Goal: Task Accomplishment & Management: Complete application form

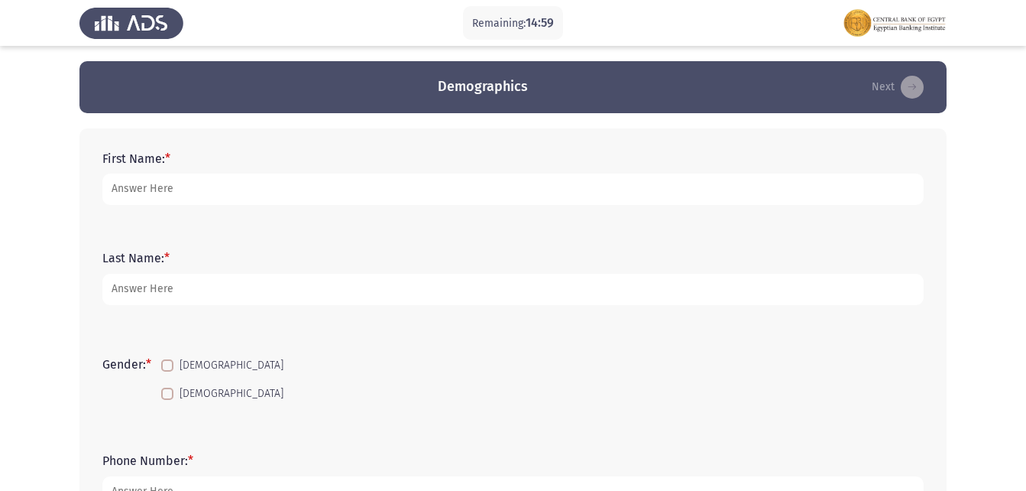
click at [293, 159] on form "First Name: *" at bounding box center [513, 177] width 822 height 53
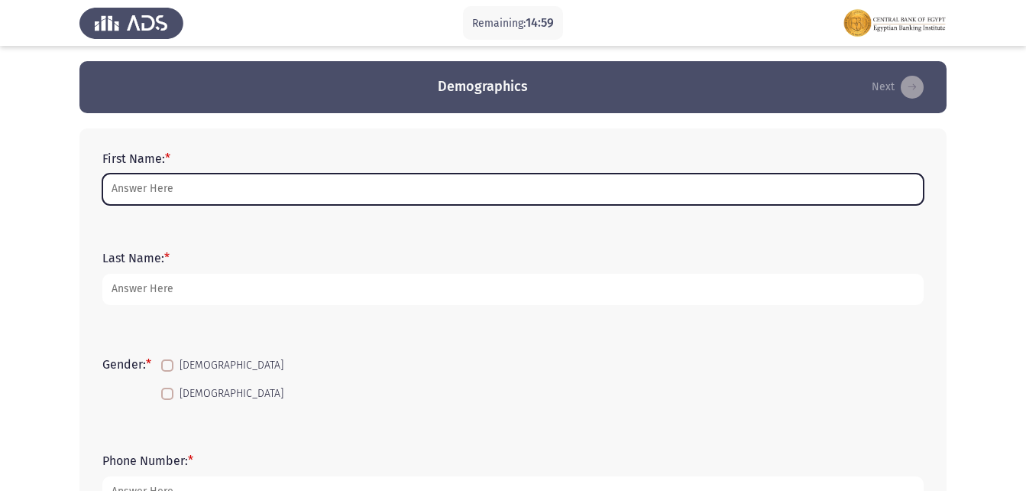
click at [293, 182] on input "First Name: *" at bounding box center [513, 188] width 822 height 31
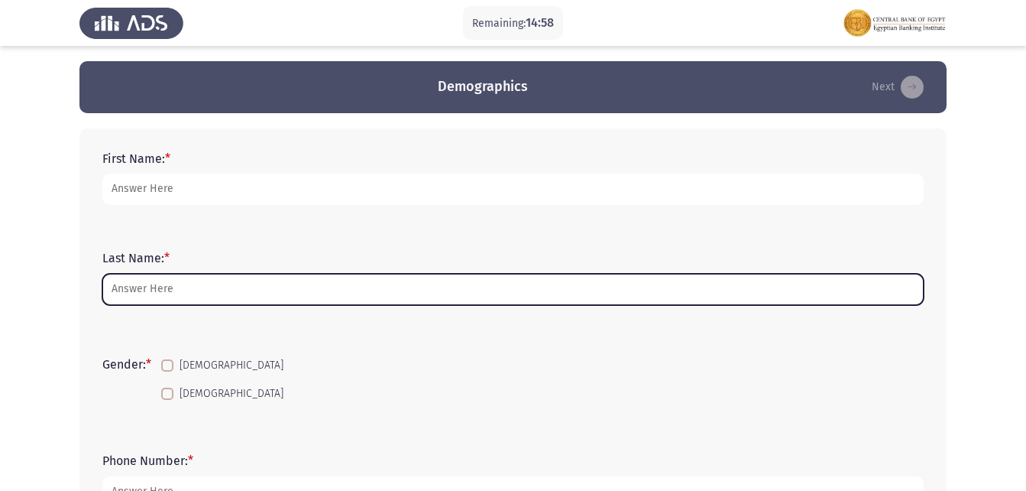
click at [160, 295] on input "Last Name: *" at bounding box center [513, 289] width 822 height 31
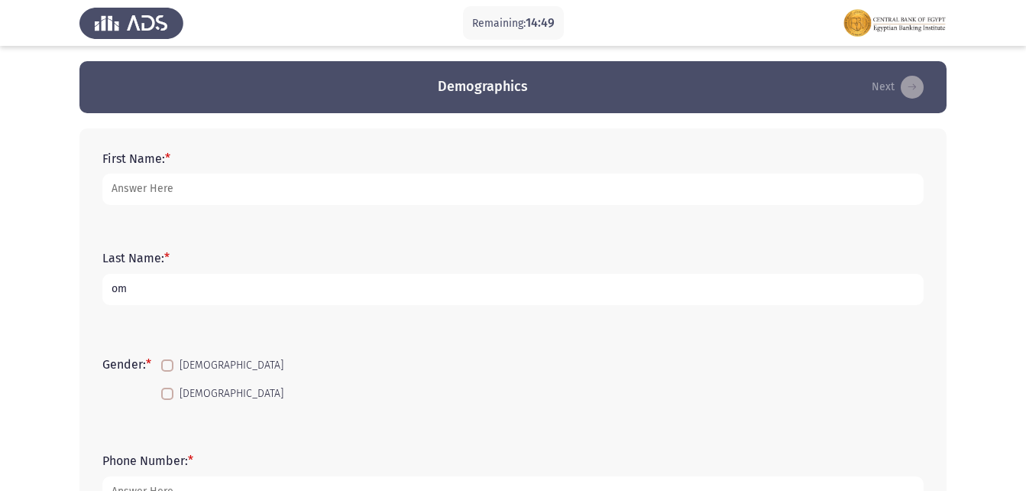
type input "o"
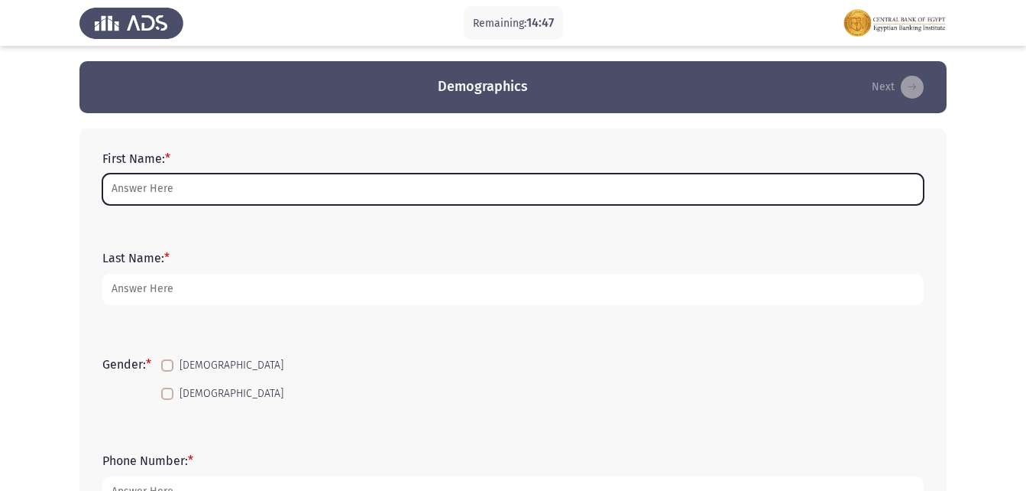
click at [185, 195] on input "First Name: *" at bounding box center [513, 188] width 822 height 31
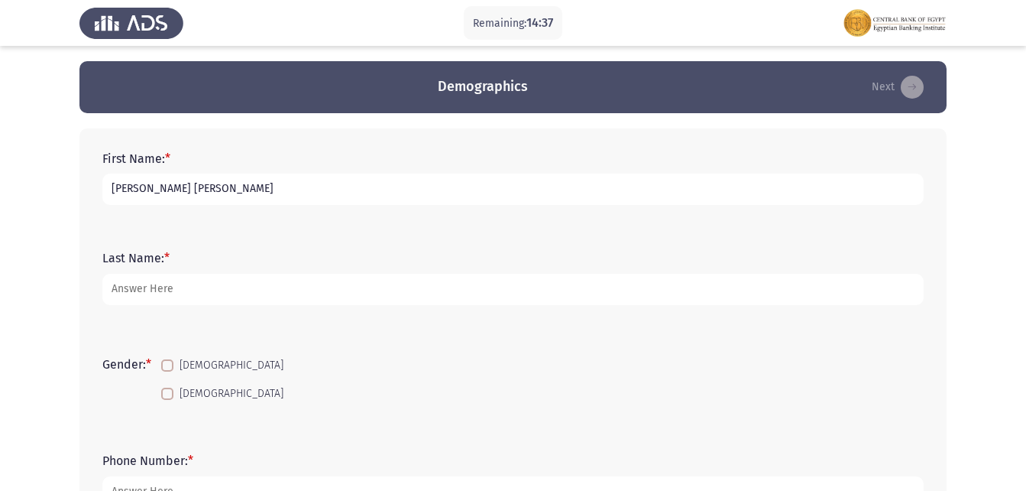
type input "[PERSON_NAME] [PERSON_NAME]"
type input "BDC"
click at [169, 370] on span at bounding box center [167, 365] width 12 height 12
click at [167, 371] on input "[DEMOGRAPHIC_DATA]" at bounding box center [167, 371] width 1 height 1
checkbox input "true"
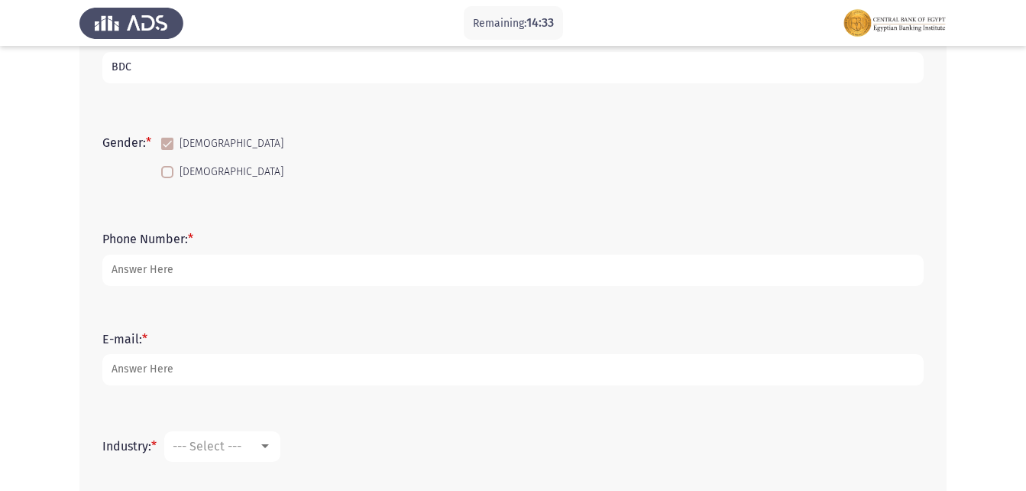
scroll to position [229, 0]
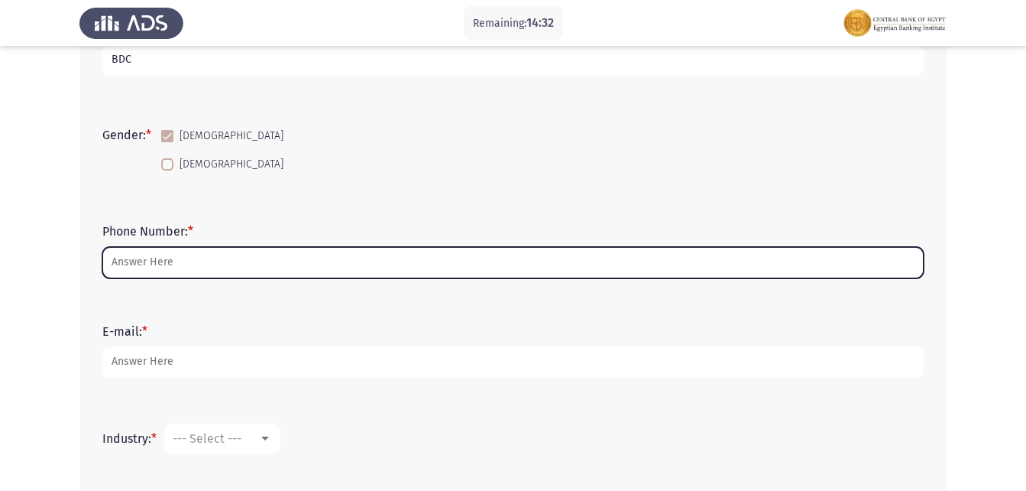
click at [216, 250] on input "Phone Number: *" at bounding box center [513, 262] width 822 height 31
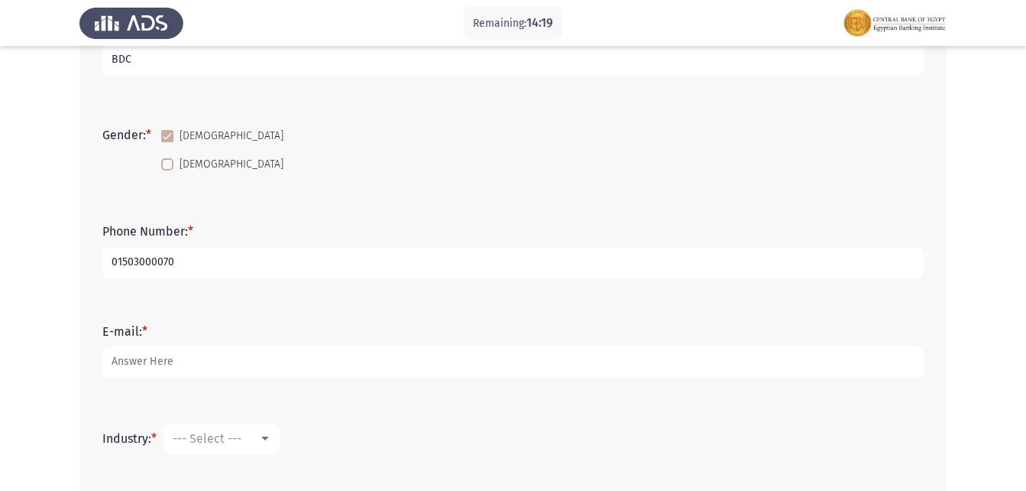
type input "01503000070"
type input "[EMAIL_ADDRESS][DOMAIN_NAME]"
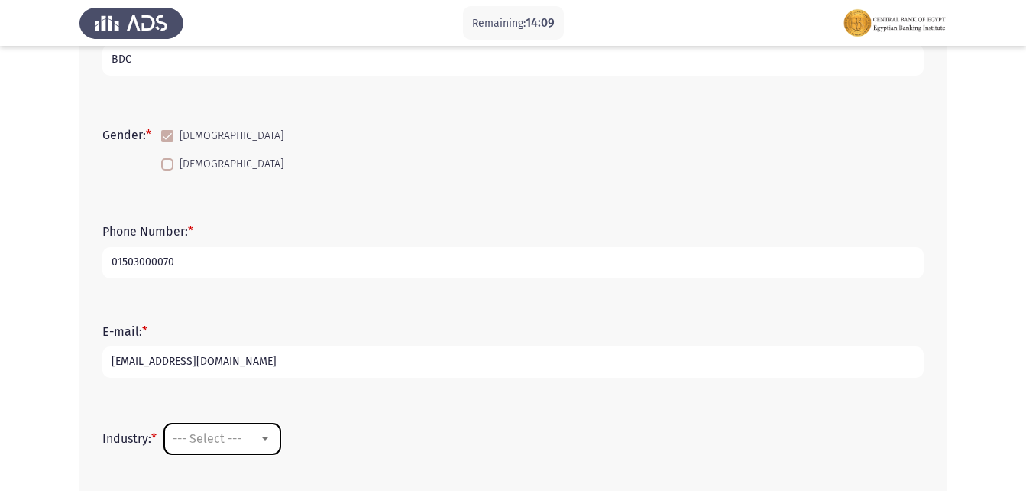
click at [270, 433] on div at bounding box center [265, 439] width 14 height 12
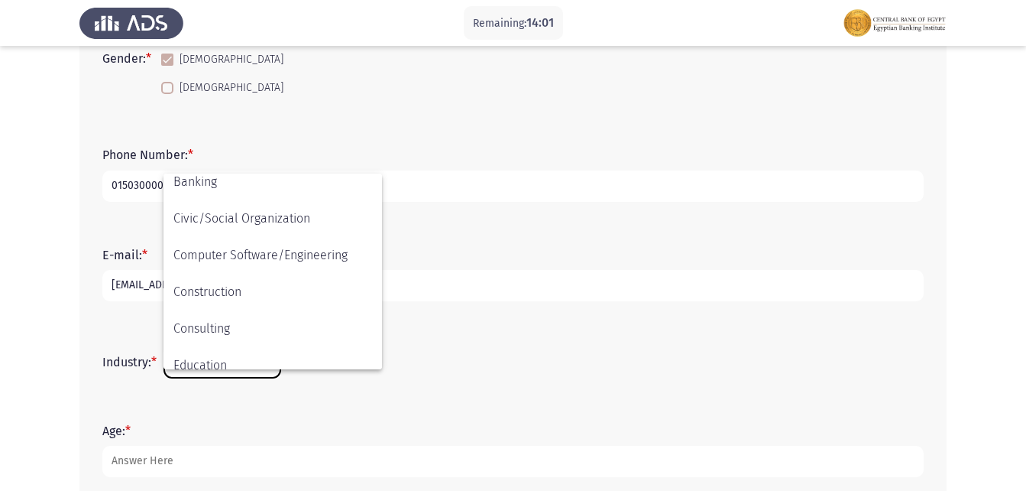
scroll to position [156, 0]
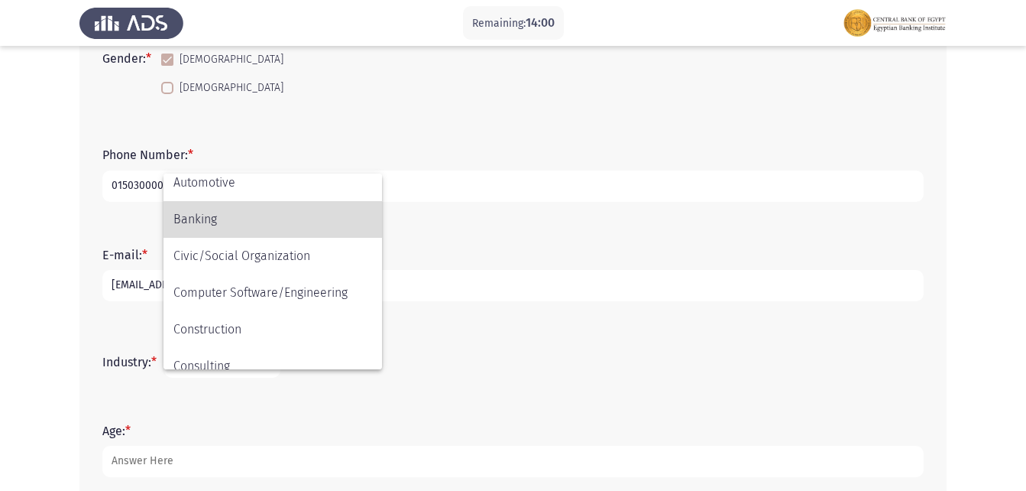
click at [220, 220] on span "Banking" at bounding box center [272, 219] width 199 height 37
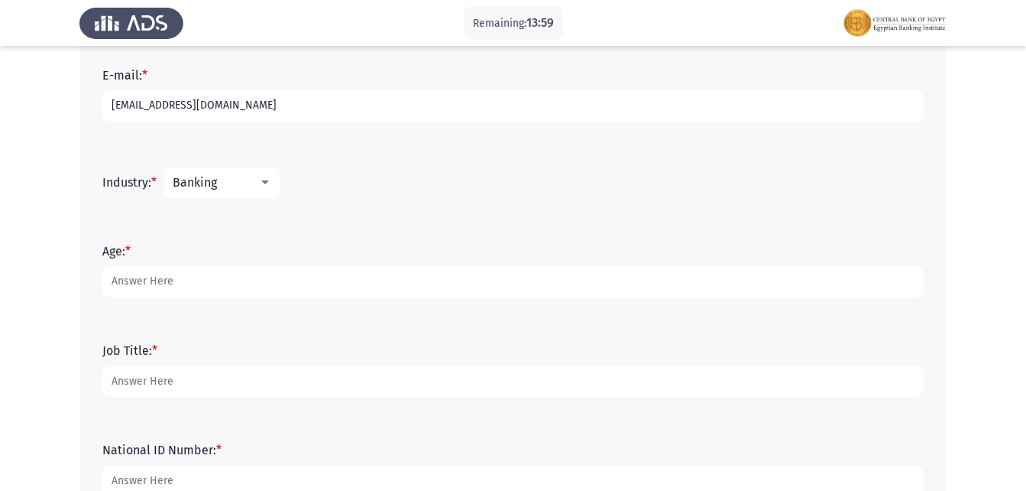
scroll to position [459, 0]
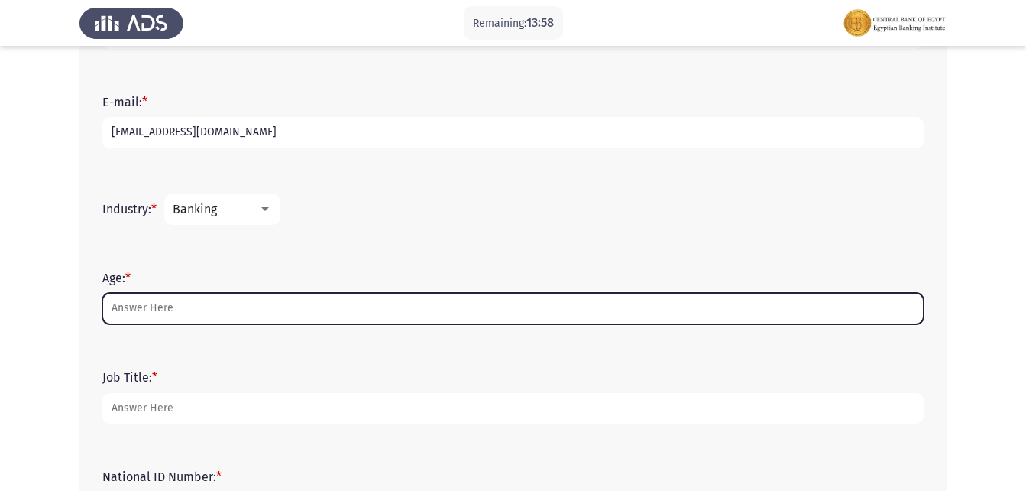
click at [208, 297] on input "Age: *" at bounding box center [513, 308] width 822 height 31
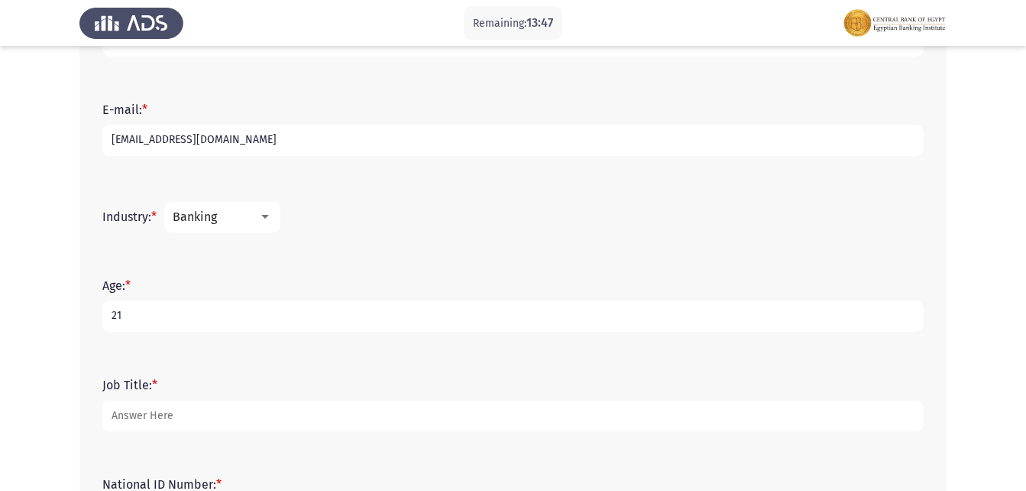
scroll to position [591, 0]
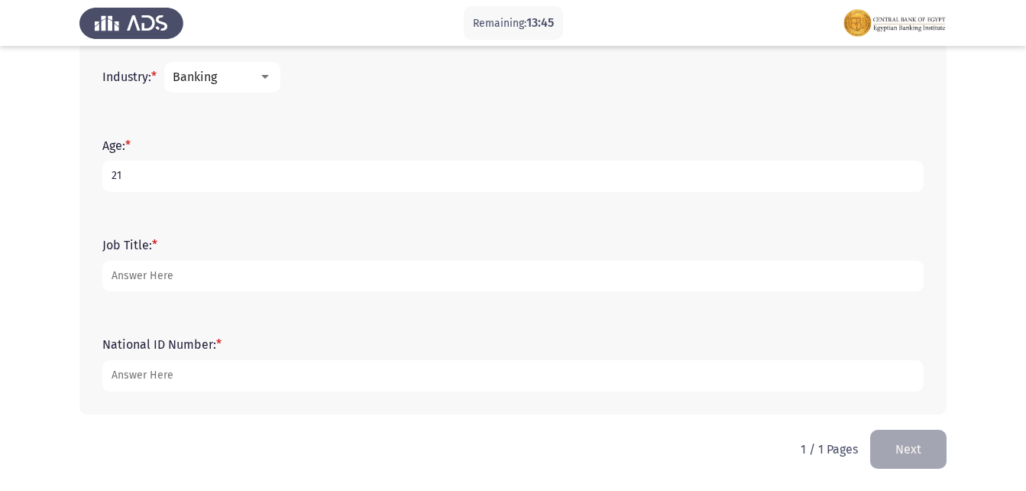
type input "21"
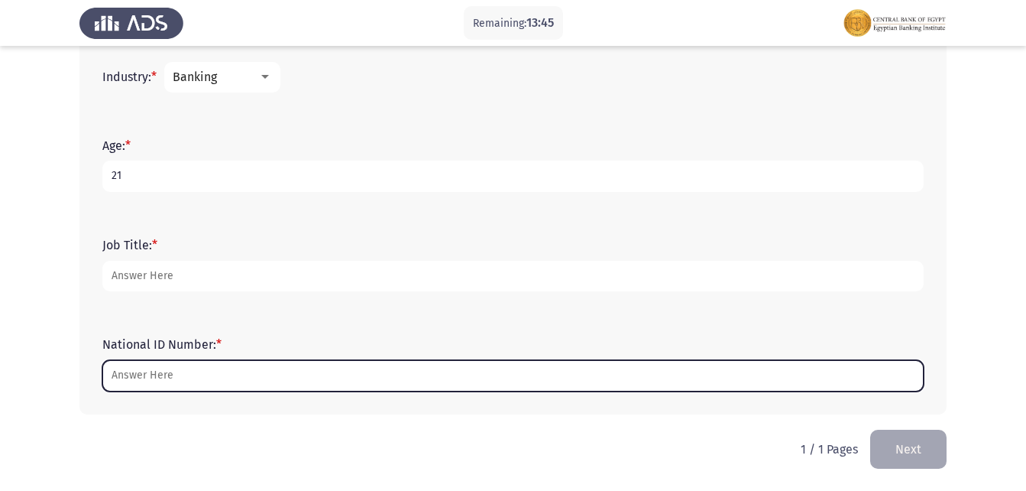
click at [213, 386] on input "National ID Number: *" at bounding box center [513, 375] width 822 height 31
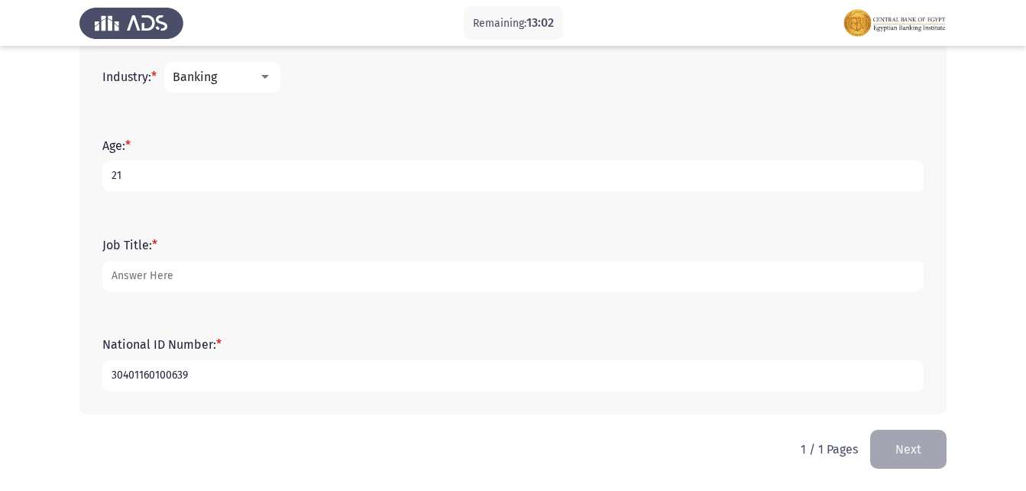
type input "30401160100639"
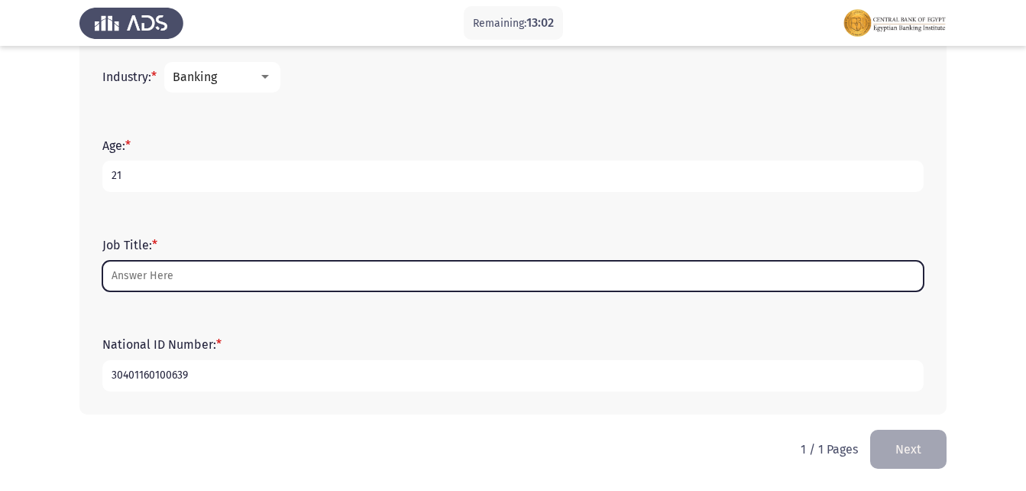
click at [154, 283] on input "Job Title: *" at bounding box center [513, 276] width 822 height 31
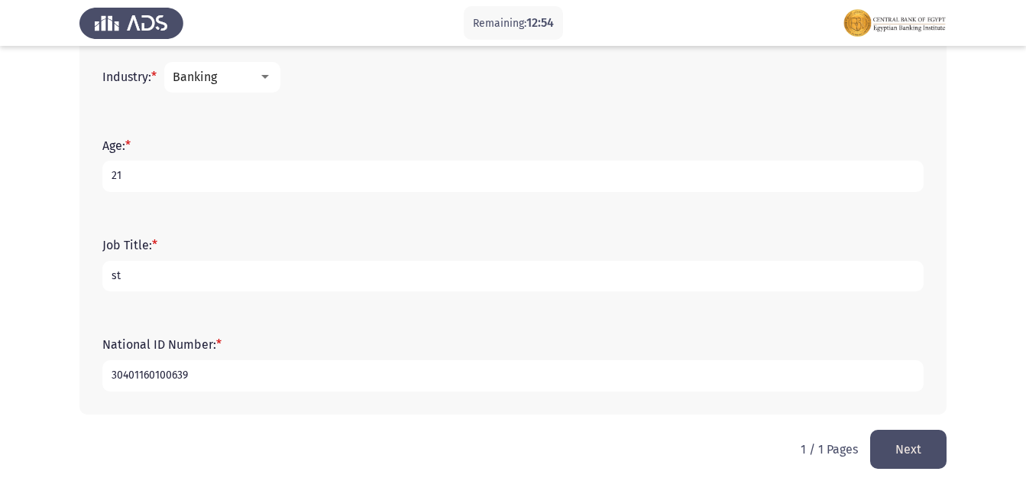
type input "s"
type input "Banker"
click at [902, 444] on button "Next" at bounding box center [908, 448] width 76 height 39
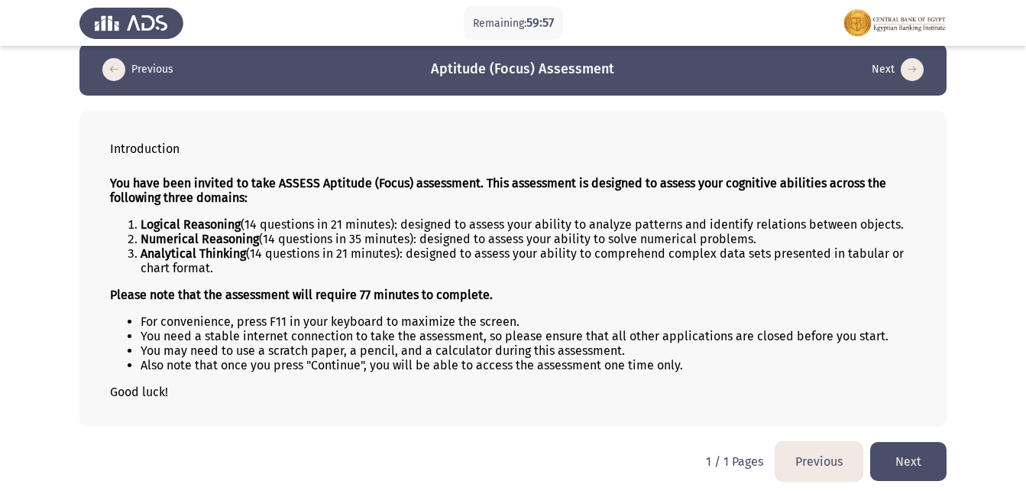
scroll to position [23, 0]
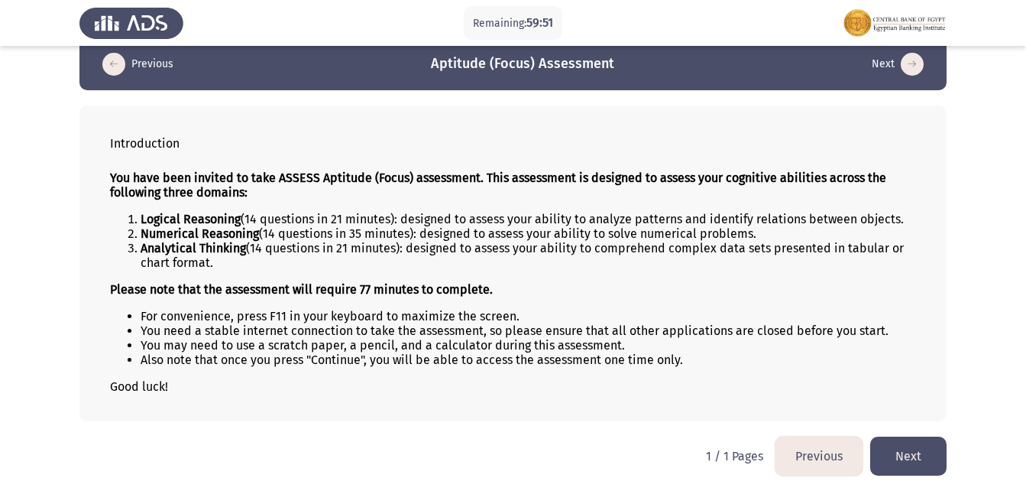
click at [897, 442] on button "Next" at bounding box center [908, 455] width 76 height 39
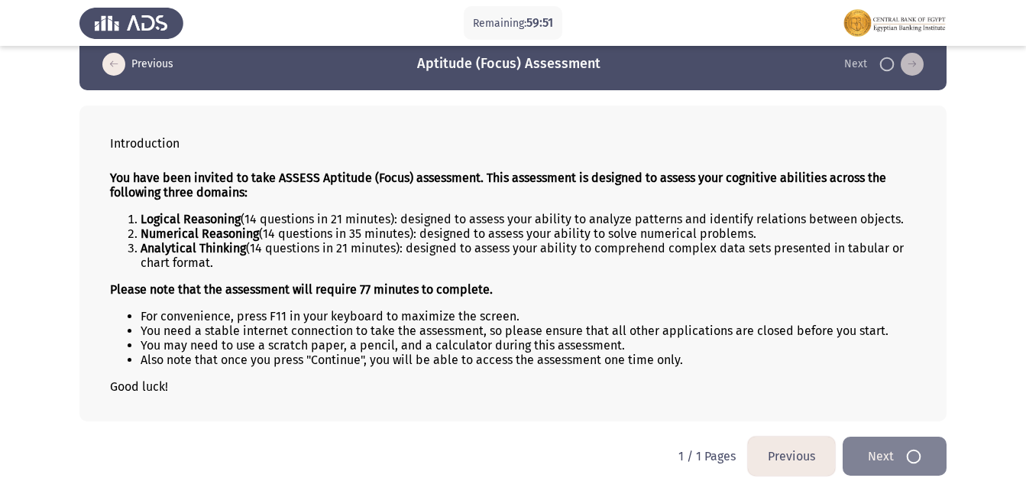
scroll to position [0, 0]
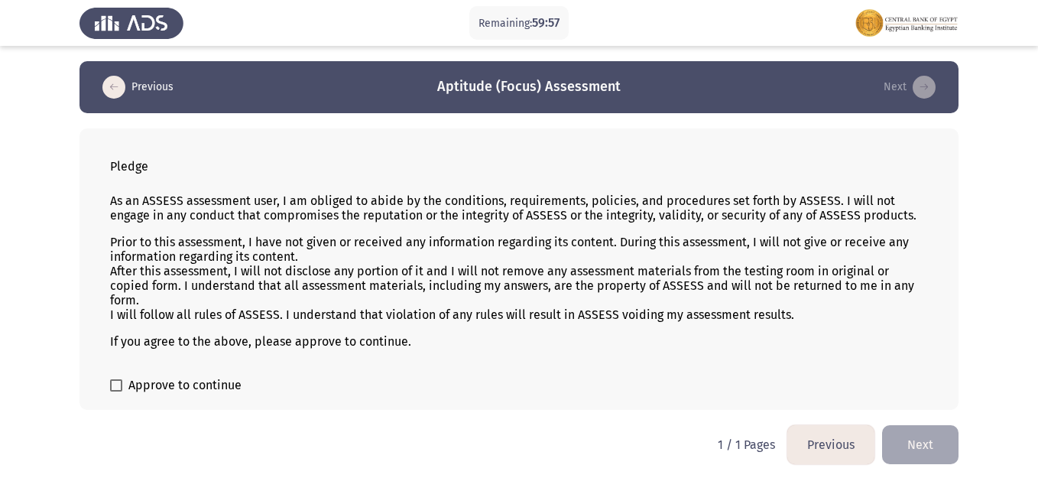
click at [137, 378] on span "Approve to continue" at bounding box center [184, 385] width 113 height 18
click at [116, 391] on input "Approve to continue" at bounding box center [115, 391] width 1 height 1
checkbox input "true"
click at [904, 437] on button "Next" at bounding box center [920, 444] width 76 height 39
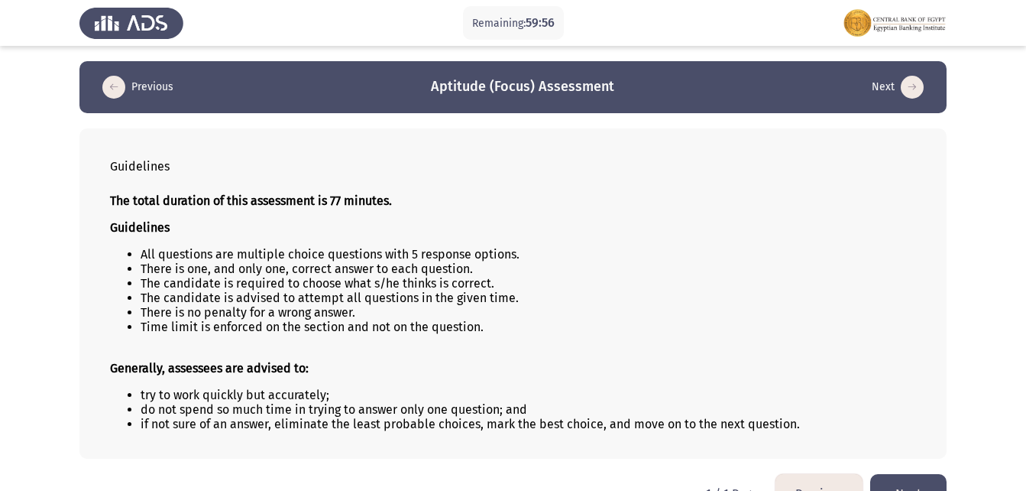
scroll to position [37, 0]
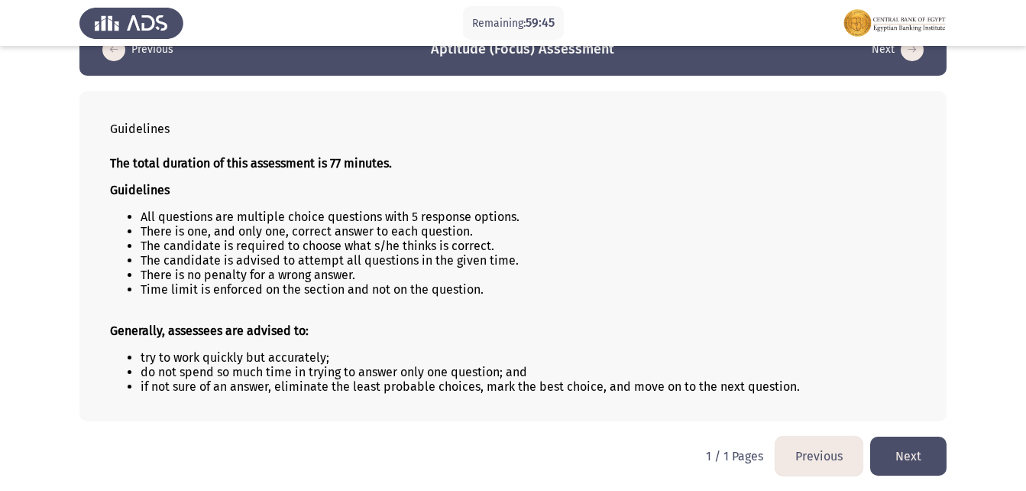
click at [908, 449] on button "Next" at bounding box center [908, 455] width 76 height 39
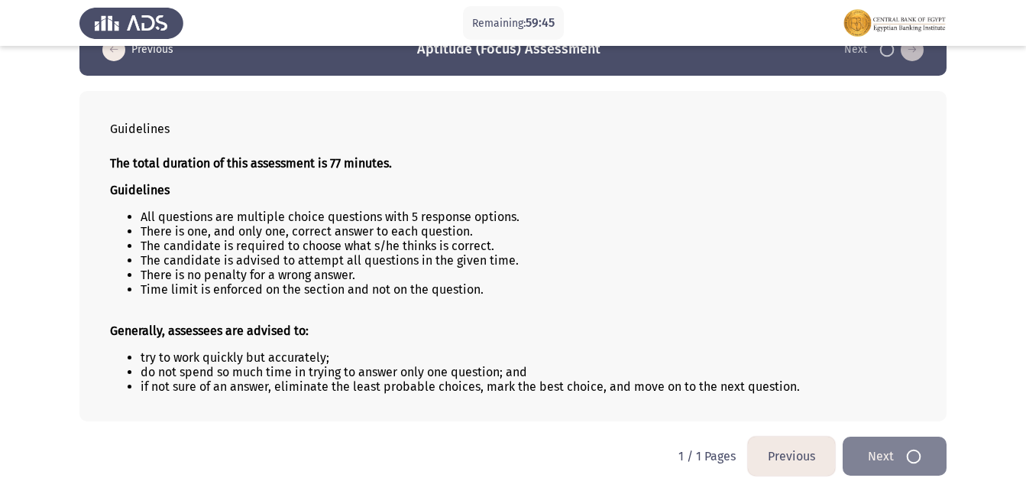
scroll to position [0, 0]
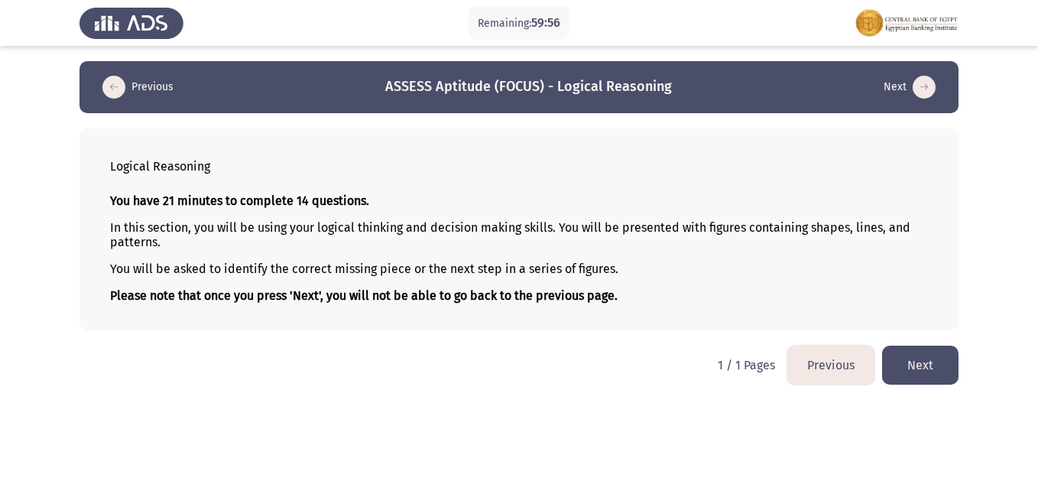
click at [898, 354] on button "Next" at bounding box center [920, 364] width 76 height 39
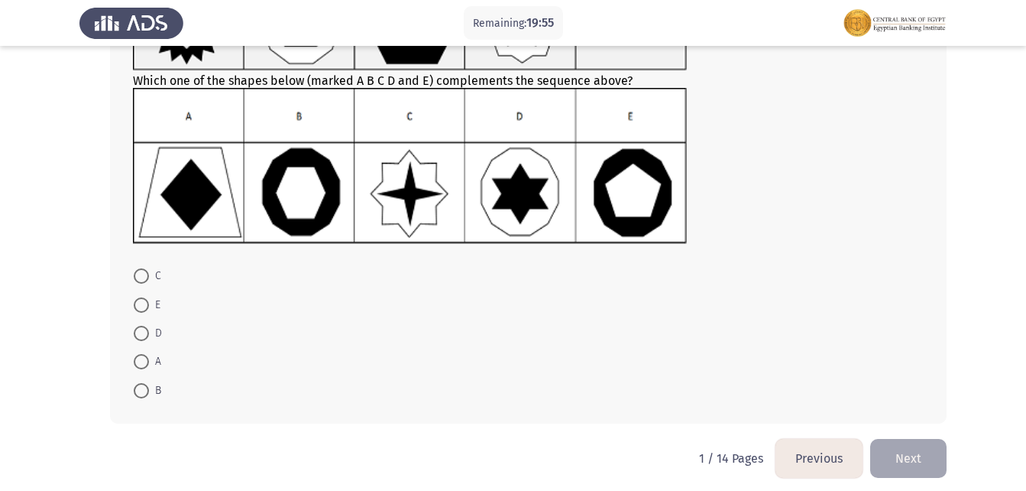
scroll to position [175, 0]
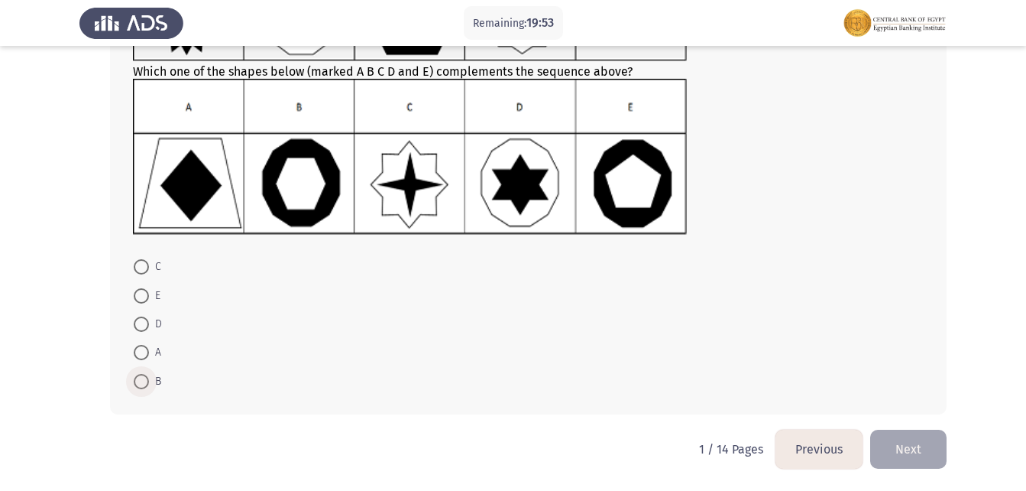
click at [147, 374] on span at bounding box center [141, 381] width 15 height 15
click at [147, 374] on input "B" at bounding box center [141, 381] width 15 height 15
radio input "true"
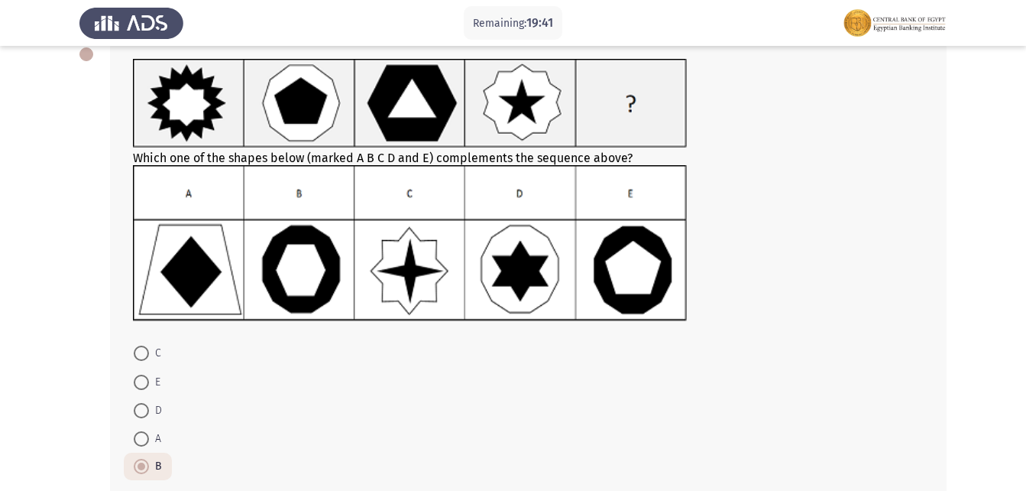
scroll to position [173, 0]
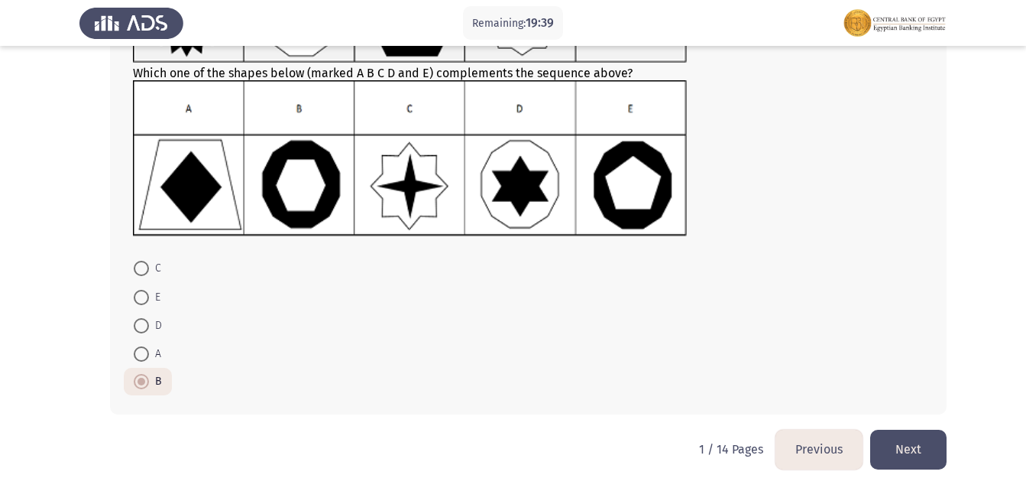
click at [883, 443] on button "Next" at bounding box center [908, 448] width 76 height 39
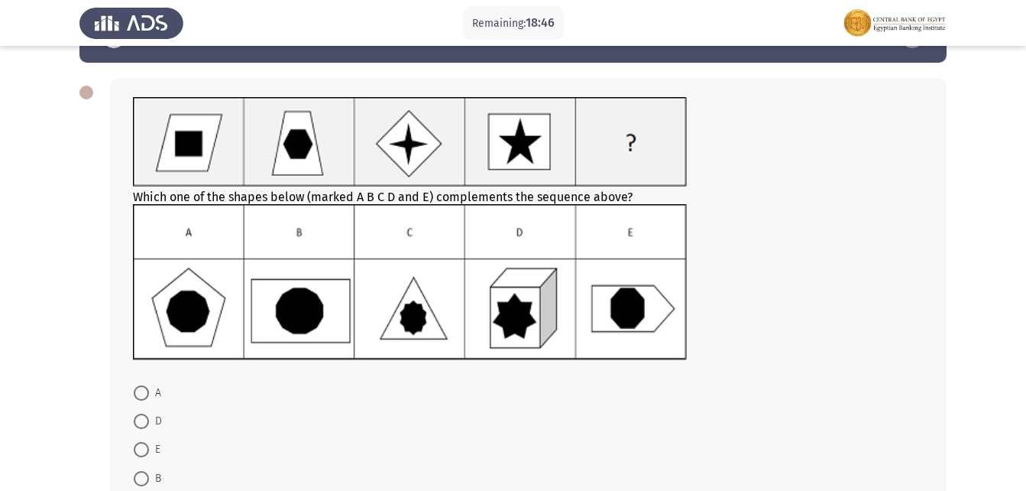
scroll to position [76, 0]
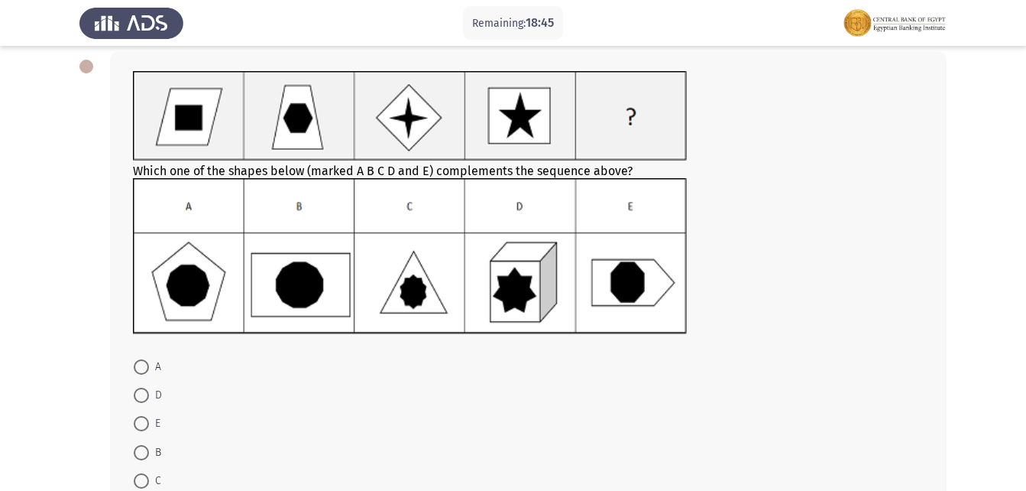
click at [141, 454] on span at bounding box center [141, 452] width 15 height 15
click at [141, 454] on input "B" at bounding box center [141, 452] width 15 height 15
radio input "true"
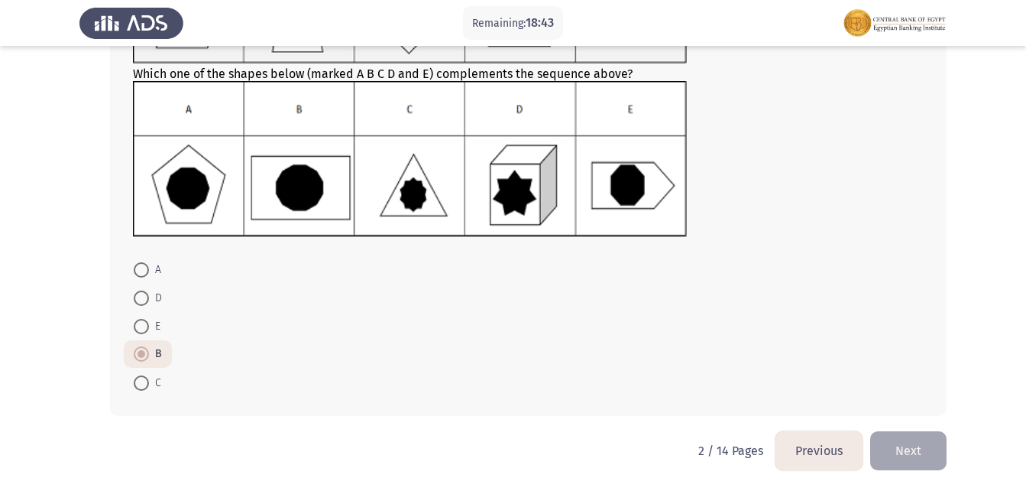
scroll to position [175, 0]
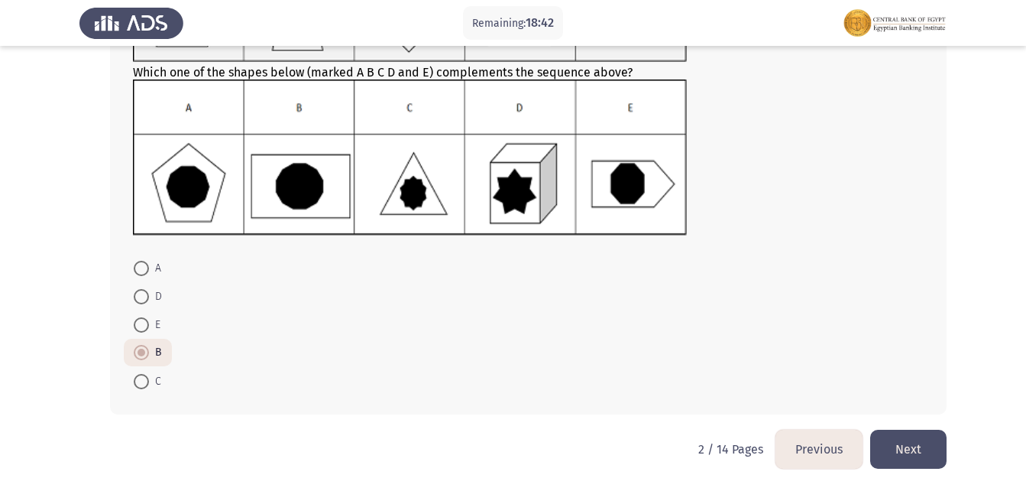
click at [921, 449] on button "Next" at bounding box center [908, 448] width 76 height 39
click at [921, 449] on html "Remaining: 18:42 Previous ASSESS Aptitude (FOCUS) - Logical Reasoning Next Whic…" at bounding box center [513, 158] width 1026 height 666
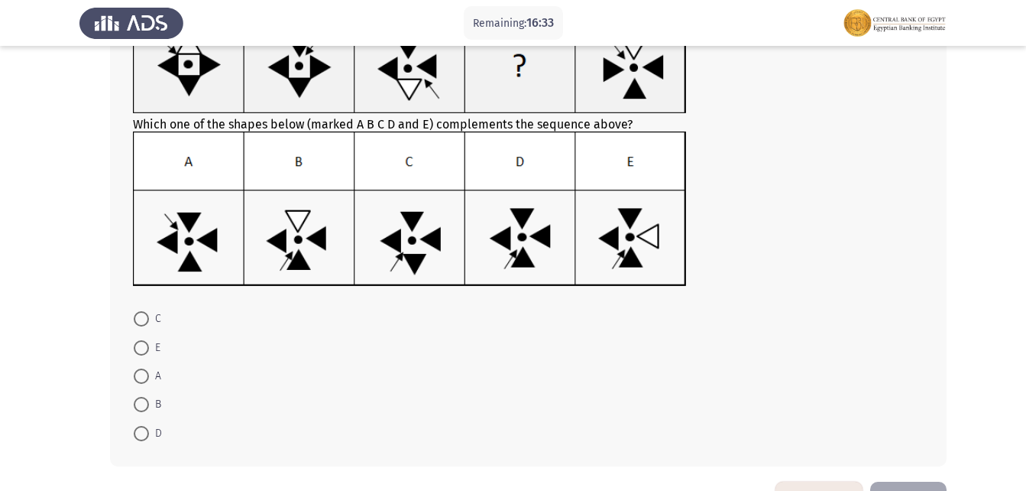
scroll to position [153, 0]
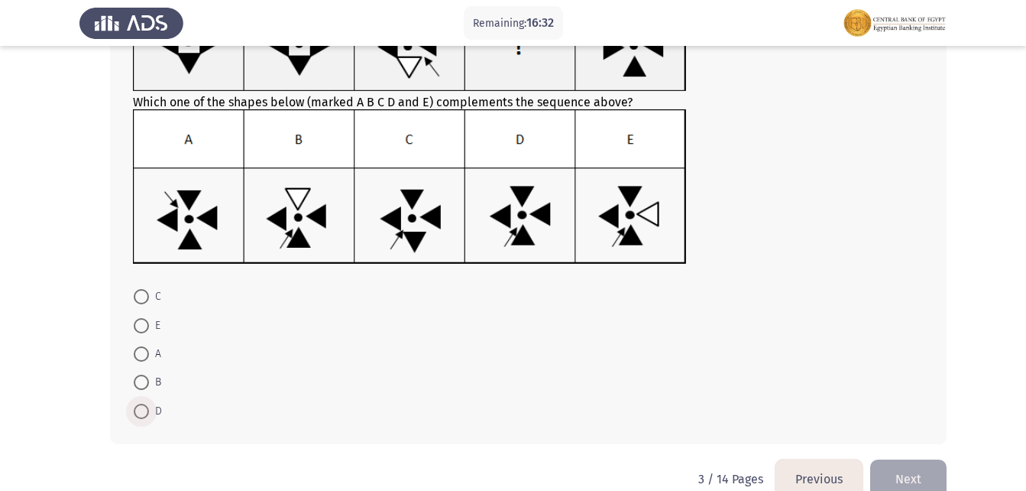
click at [146, 413] on span at bounding box center [141, 411] width 15 height 15
click at [146, 413] on input "D" at bounding box center [141, 411] width 15 height 15
radio input "true"
click at [909, 478] on button "Next" at bounding box center [908, 477] width 76 height 39
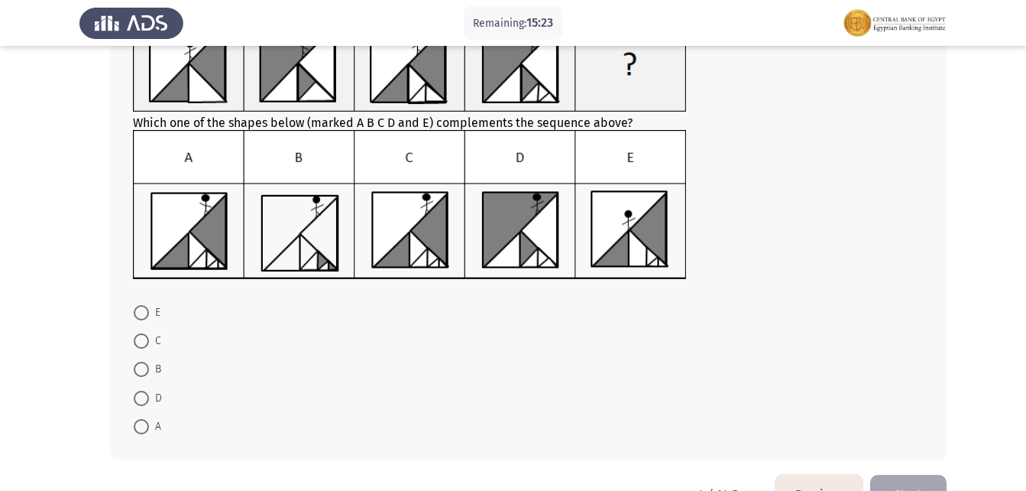
scroll to position [177, 0]
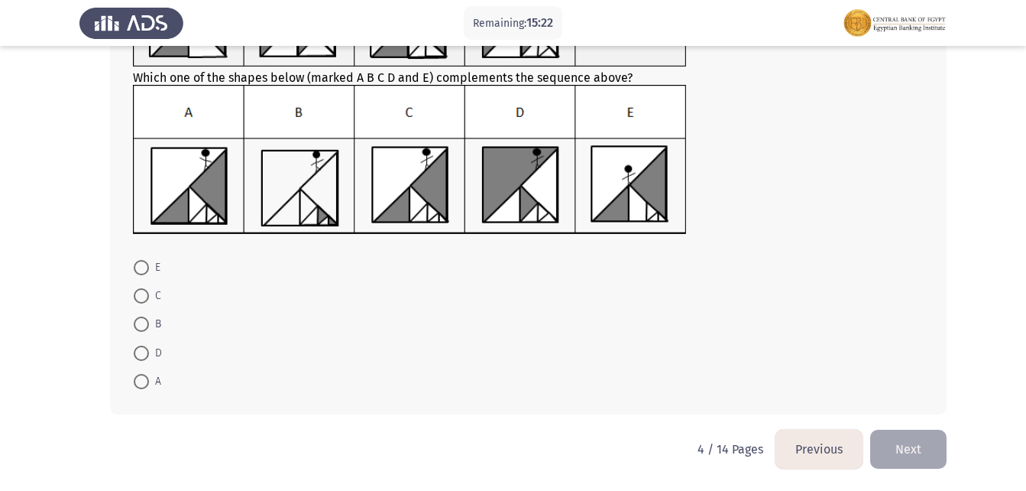
click at [141, 380] on span at bounding box center [141, 381] width 15 height 15
click at [141, 380] on input "A" at bounding box center [141, 381] width 15 height 15
radio input "true"
click at [940, 445] on button "Next" at bounding box center [908, 448] width 76 height 39
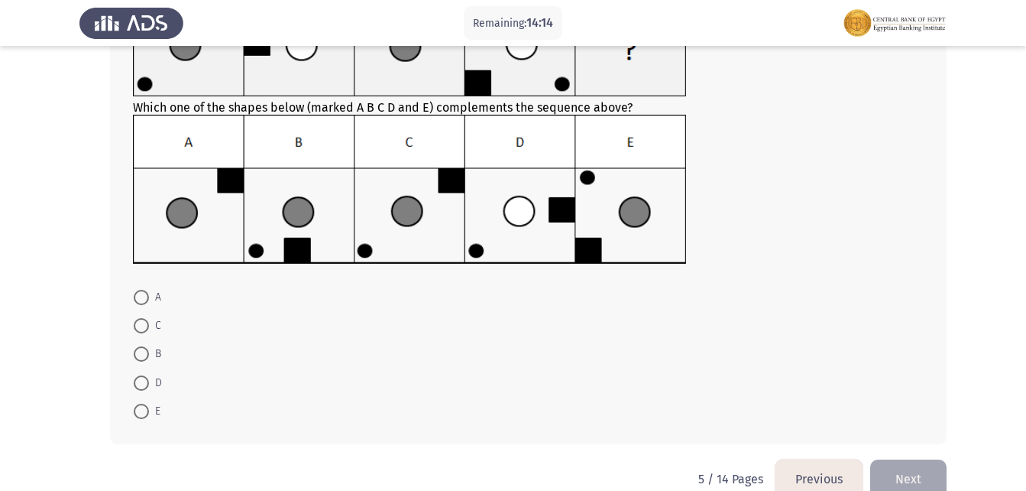
scroll to position [153, 0]
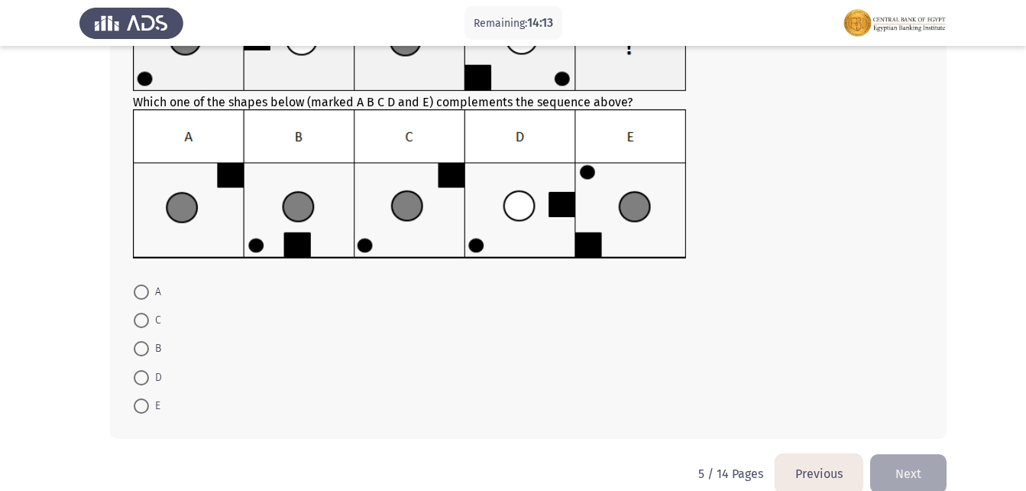
click at [142, 352] on span at bounding box center [141, 348] width 15 height 15
click at [142, 352] on input "B" at bounding box center [141, 348] width 15 height 15
radio input "true"
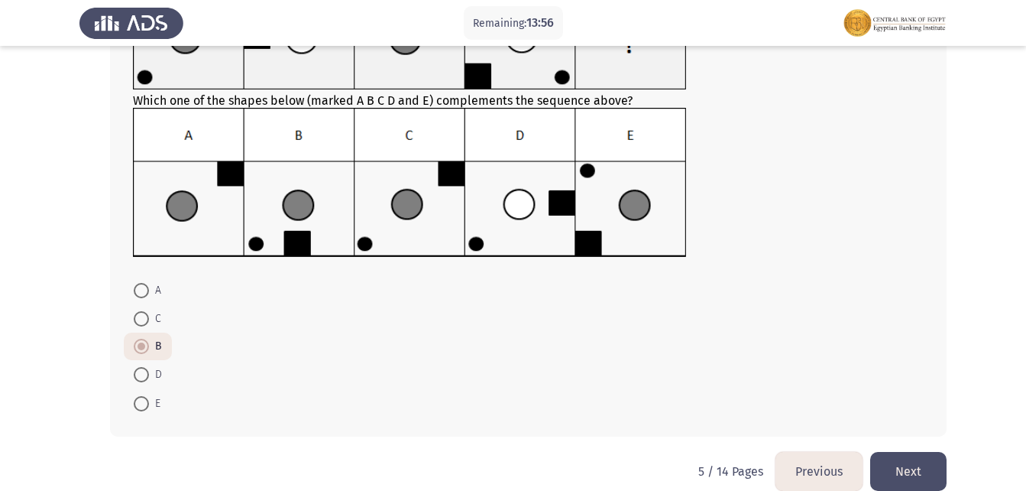
scroll to position [177, 0]
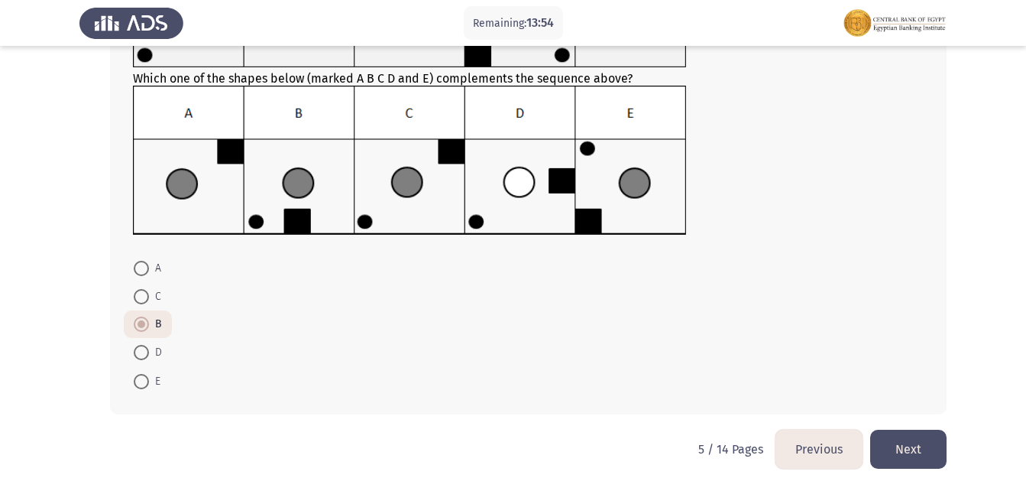
click at [903, 439] on button "Next" at bounding box center [908, 448] width 76 height 39
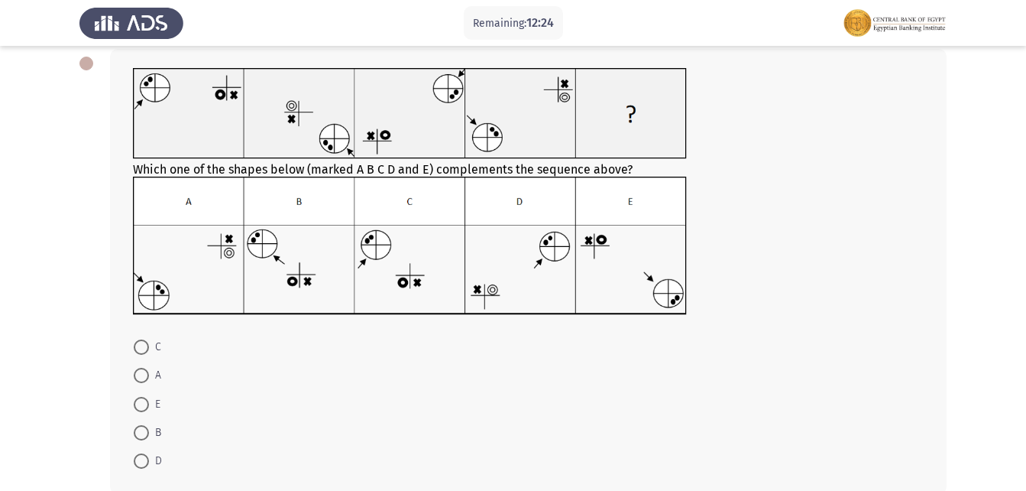
scroll to position [153, 0]
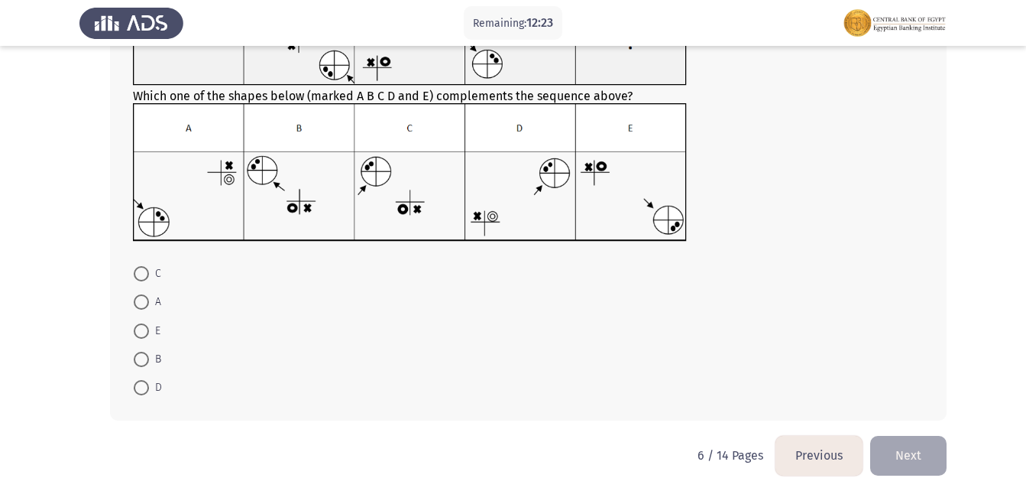
click at [132, 273] on mat-radio-button "C" at bounding box center [147, 273] width 47 height 28
click at [154, 276] on span "C" at bounding box center [155, 273] width 12 height 18
click at [149, 276] on input "C" at bounding box center [141, 273] width 15 height 15
radio input "true"
click at [910, 463] on button "Next" at bounding box center [908, 454] width 76 height 39
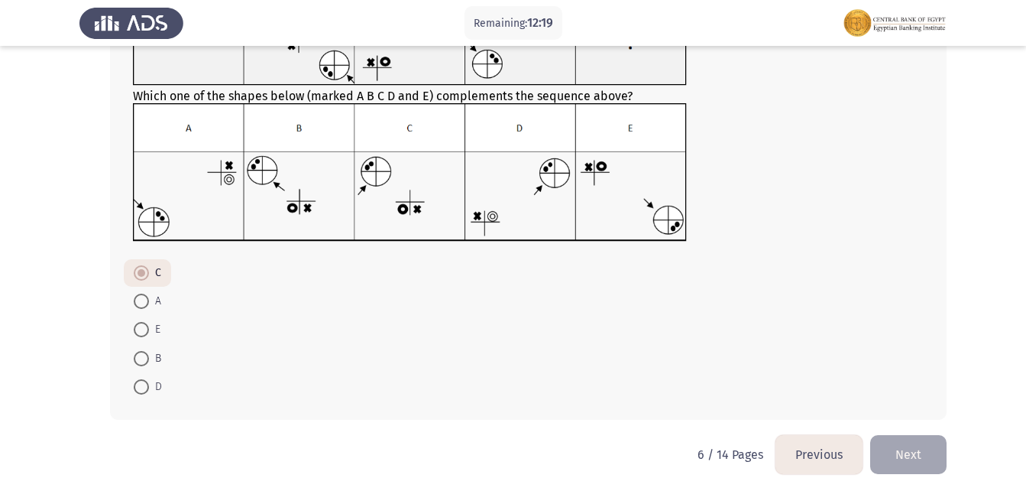
scroll to position [0, 0]
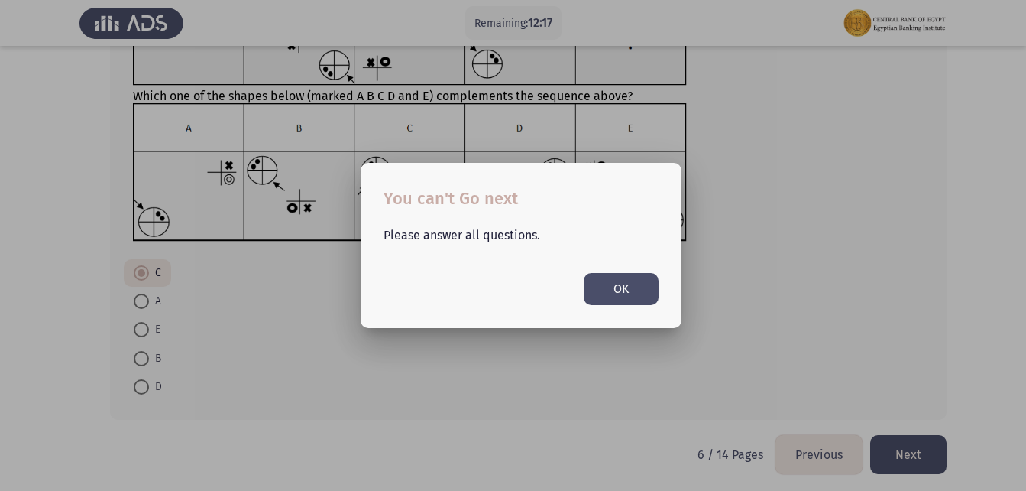
click at [627, 293] on button "OK" at bounding box center [621, 288] width 75 height 31
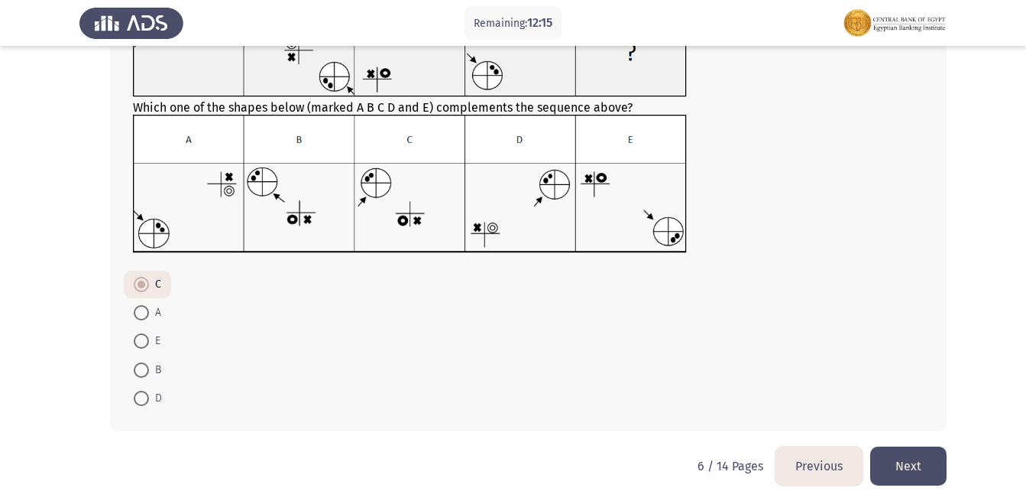
scroll to position [153, 0]
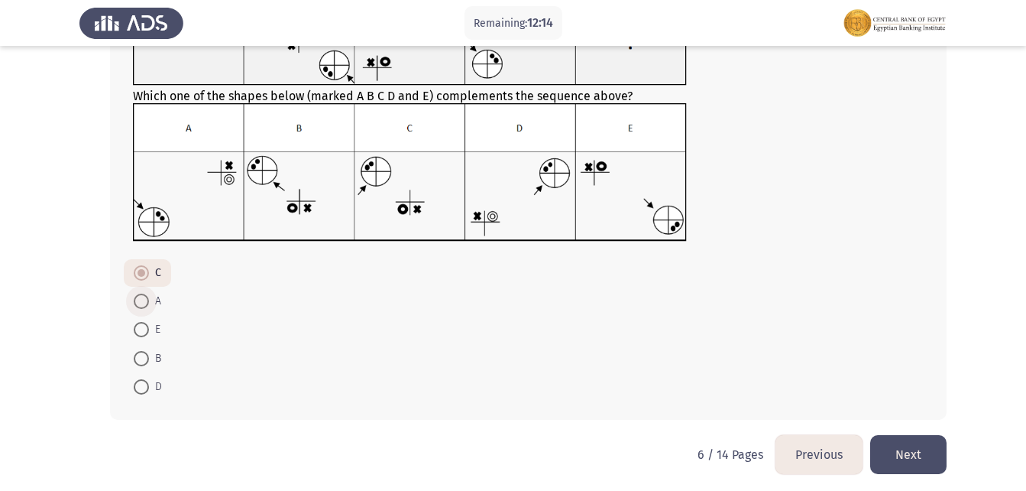
click at [144, 300] on span at bounding box center [141, 300] width 15 height 15
click at [144, 300] on input "A" at bounding box center [141, 300] width 15 height 15
radio input "true"
click at [138, 270] on span at bounding box center [141, 273] width 15 height 15
click at [138, 270] on input "C" at bounding box center [141, 273] width 15 height 15
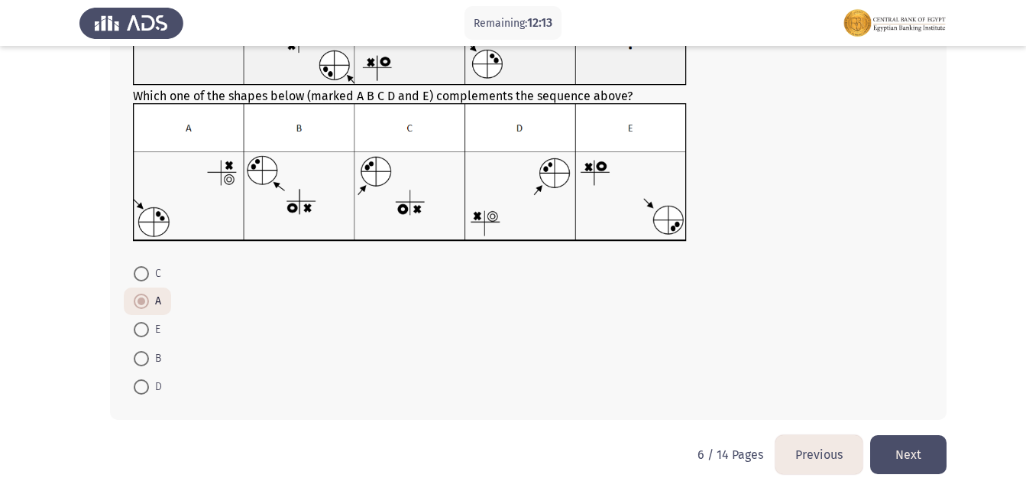
radio input "true"
click at [138, 270] on span at bounding box center [141, 272] width 15 height 15
click at [138, 270] on input "C" at bounding box center [141, 272] width 15 height 15
click at [908, 451] on button "Next" at bounding box center [908, 454] width 76 height 39
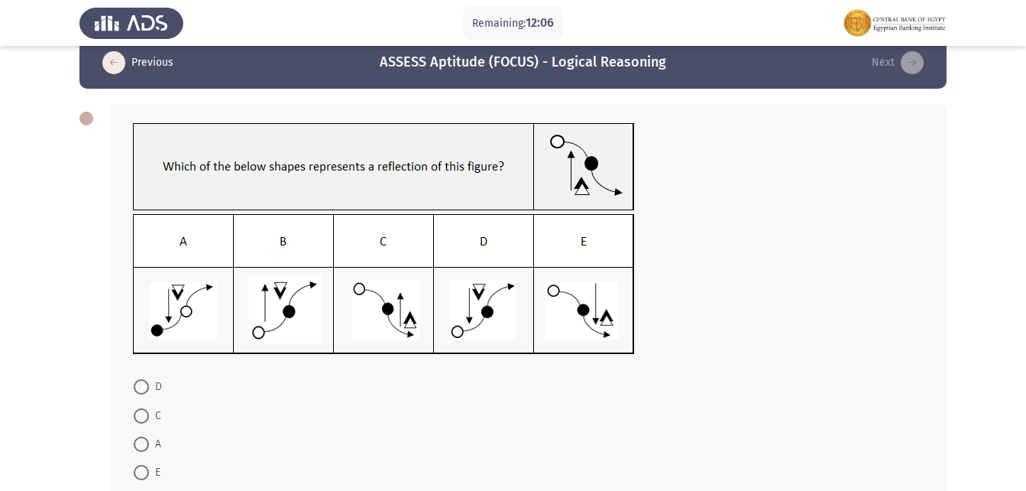
scroll to position [0, 0]
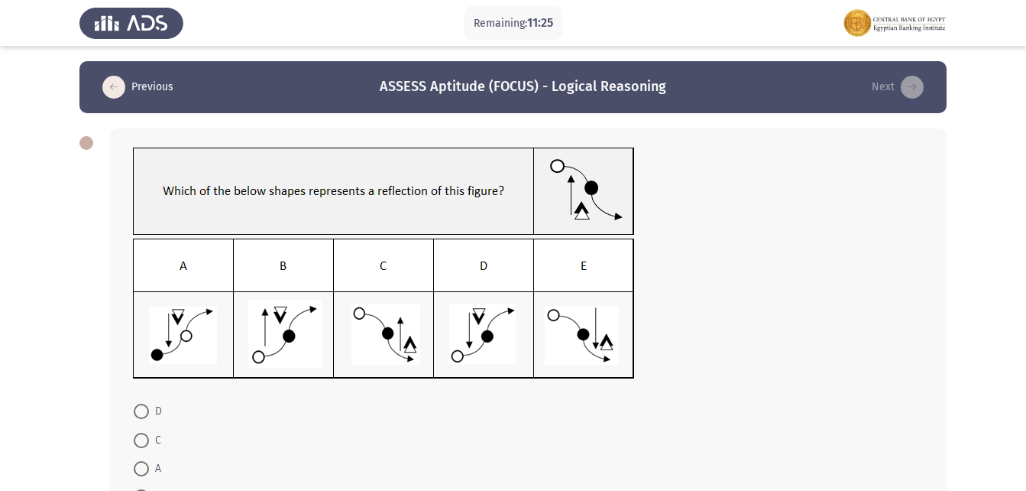
click at [147, 472] on span at bounding box center [141, 468] width 15 height 15
click at [147, 472] on input "A" at bounding box center [141, 468] width 15 height 15
radio input "true"
click at [144, 414] on span at bounding box center [141, 411] width 15 height 15
click at [144, 414] on input "D" at bounding box center [141, 411] width 15 height 15
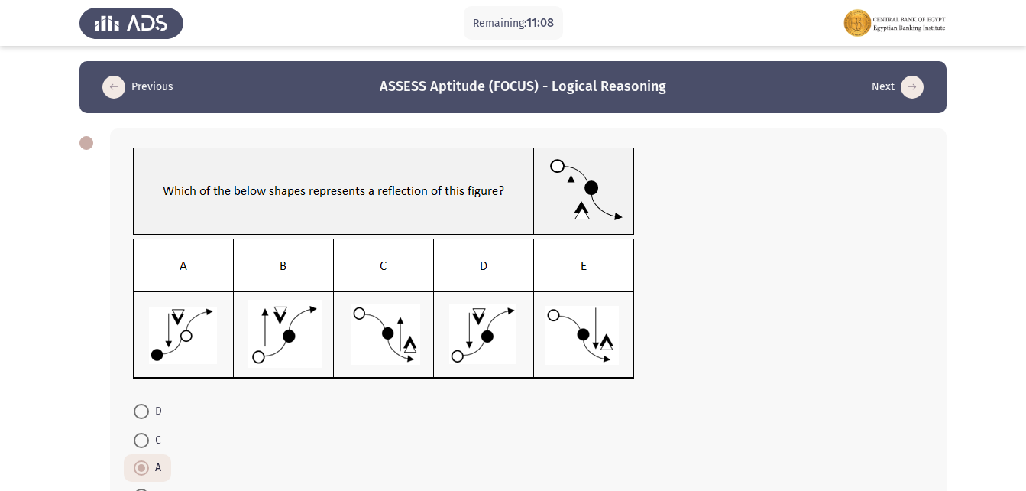
radio input "true"
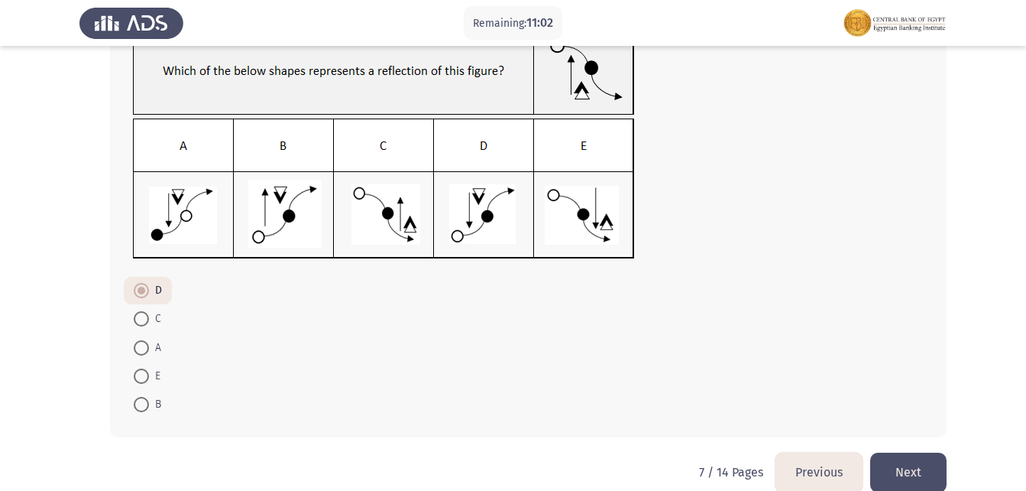
scroll to position [143, 0]
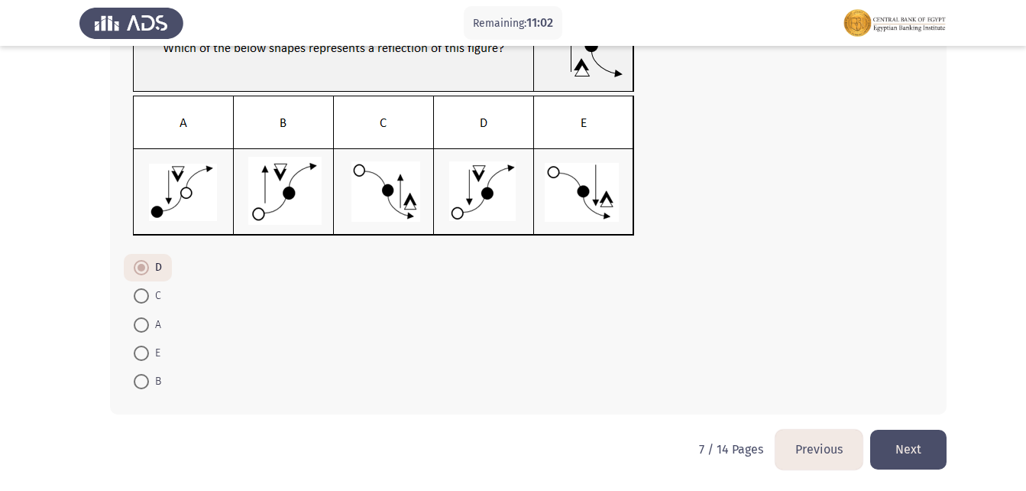
click at [906, 457] on button "Next" at bounding box center [908, 448] width 76 height 39
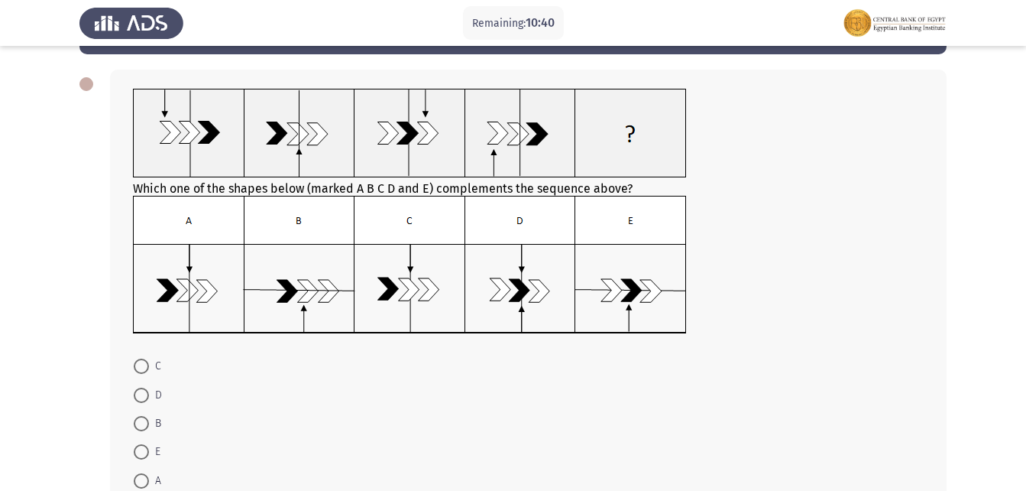
scroll to position [153, 0]
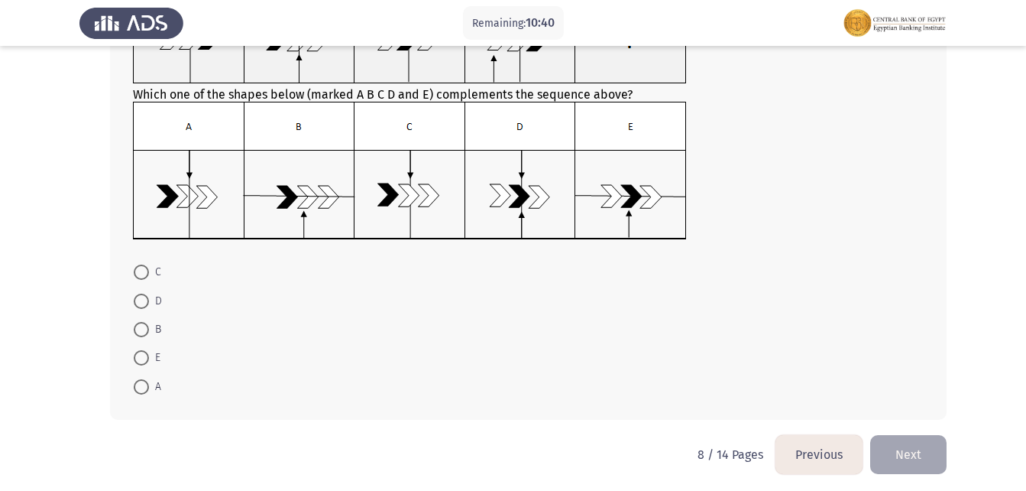
click at [139, 272] on span at bounding box center [141, 271] width 15 height 15
click at [139, 272] on input "C" at bounding box center [141, 271] width 15 height 15
radio input "true"
click at [922, 447] on button "Next" at bounding box center [908, 452] width 76 height 39
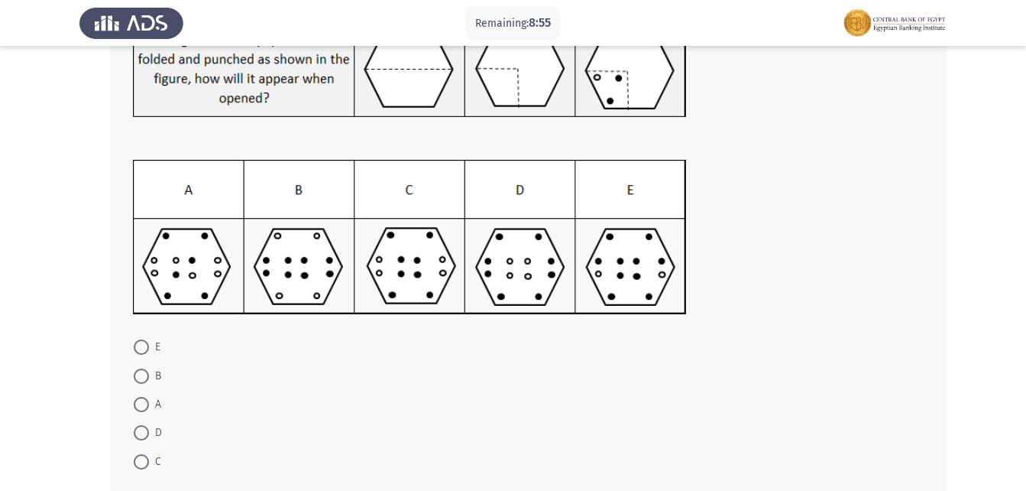
scroll to position [207, 0]
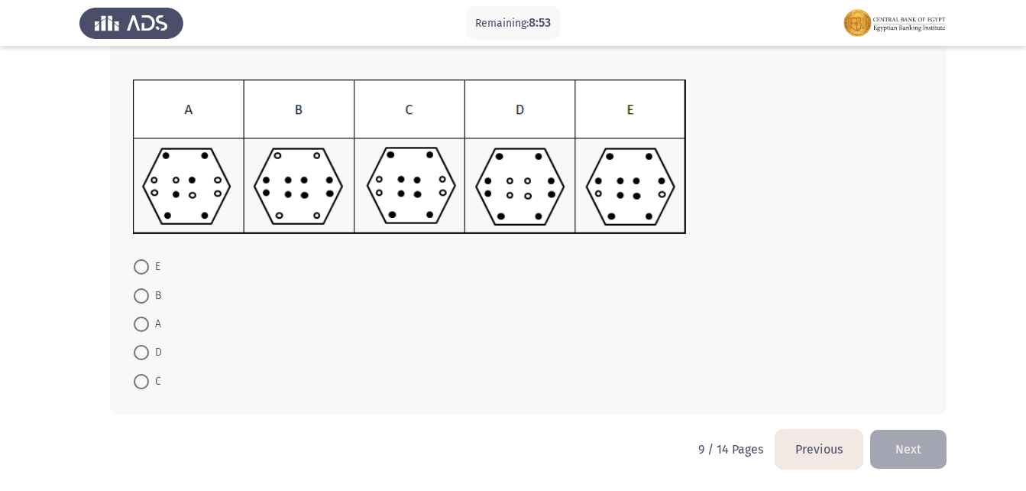
click at [135, 387] on span at bounding box center [141, 381] width 15 height 15
click at [135, 387] on input "C" at bounding box center [141, 381] width 15 height 15
radio input "true"
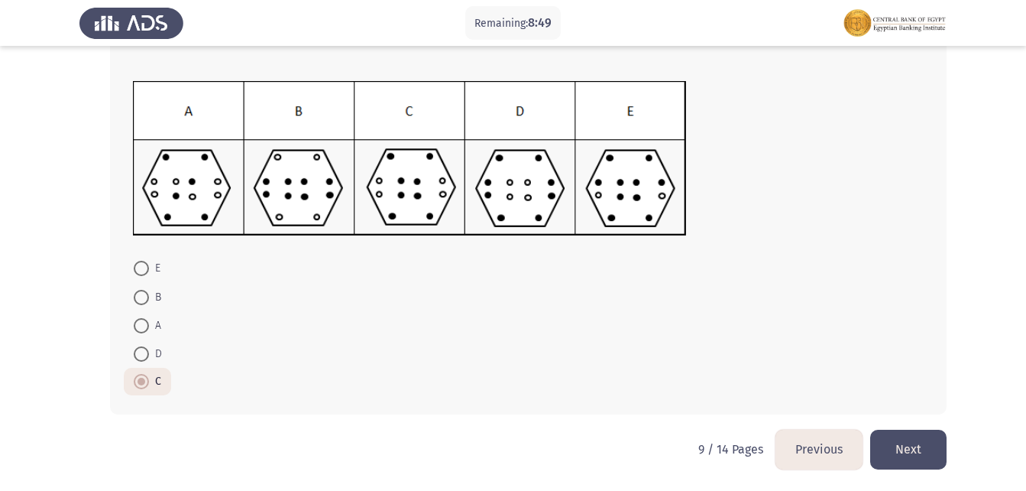
click at [916, 454] on button "Next" at bounding box center [908, 448] width 76 height 39
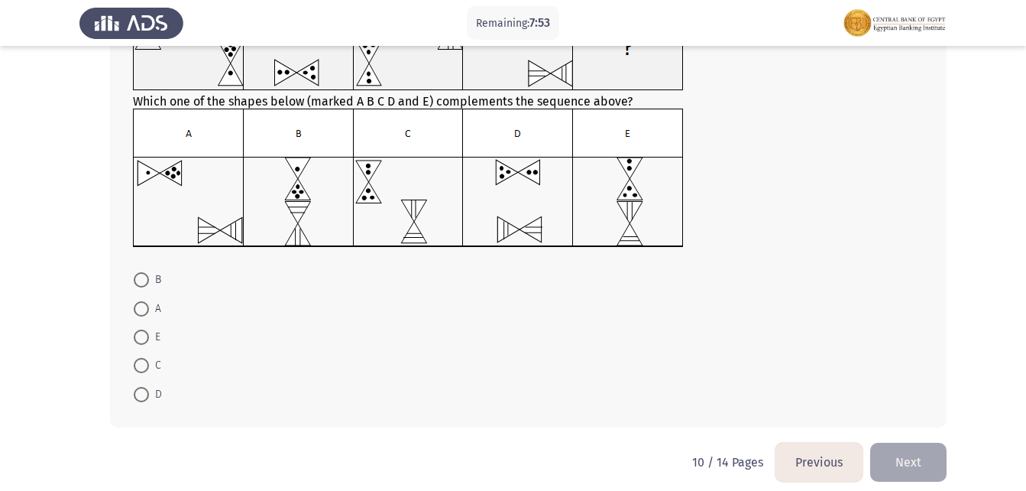
scroll to position [153, 0]
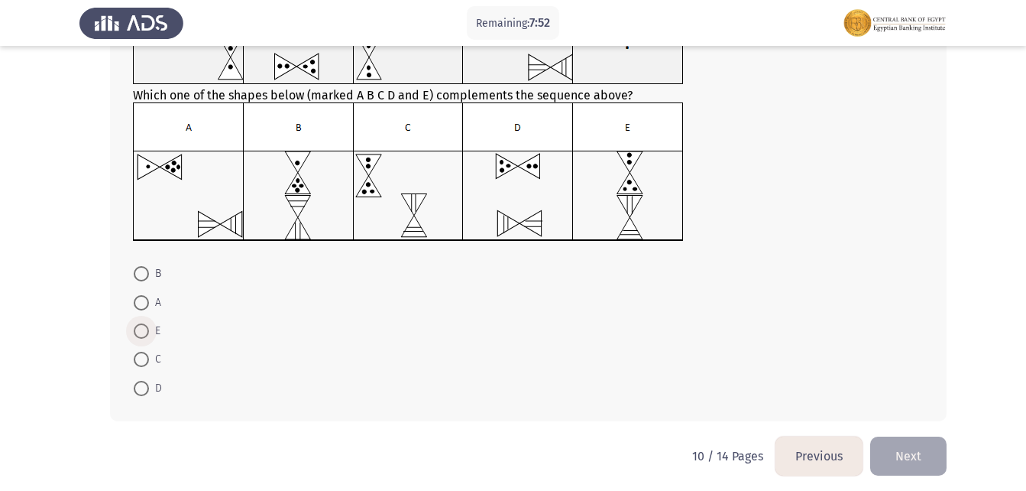
click at [149, 335] on span "E" at bounding box center [154, 331] width 11 height 18
click at [149, 335] on input "E" at bounding box center [141, 330] width 15 height 15
radio input "true"
click at [919, 445] on button "Next" at bounding box center [908, 454] width 76 height 39
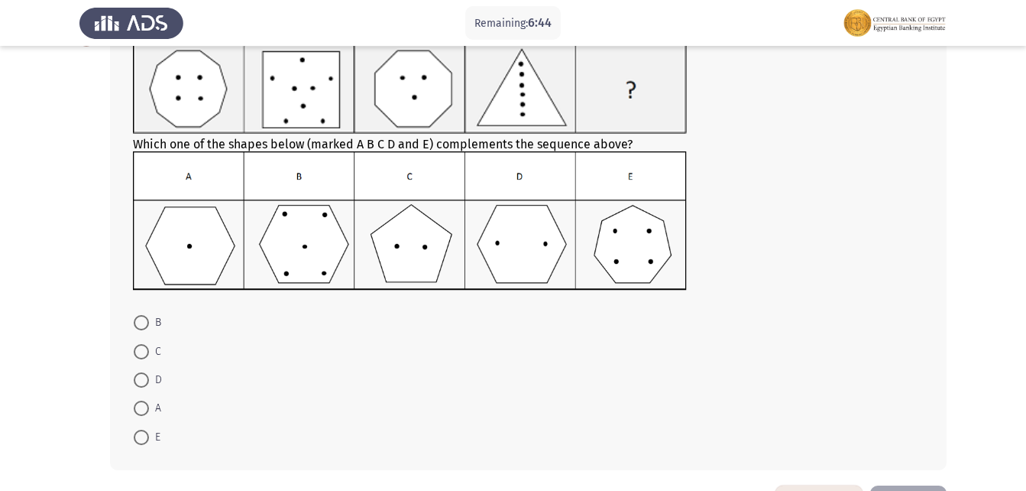
scroll to position [76, 0]
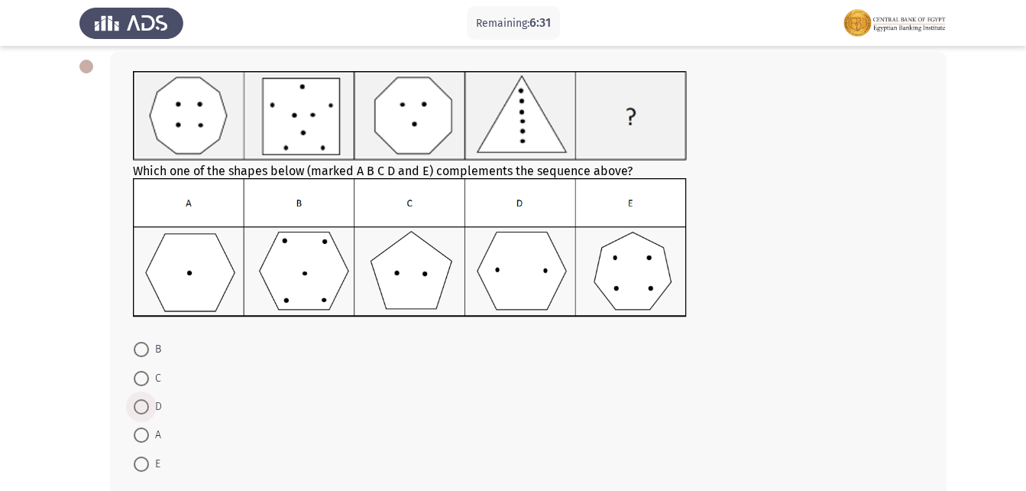
click at [146, 404] on span at bounding box center [141, 406] width 15 height 15
click at [146, 404] on input "D" at bounding box center [141, 406] width 15 height 15
radio input "true"
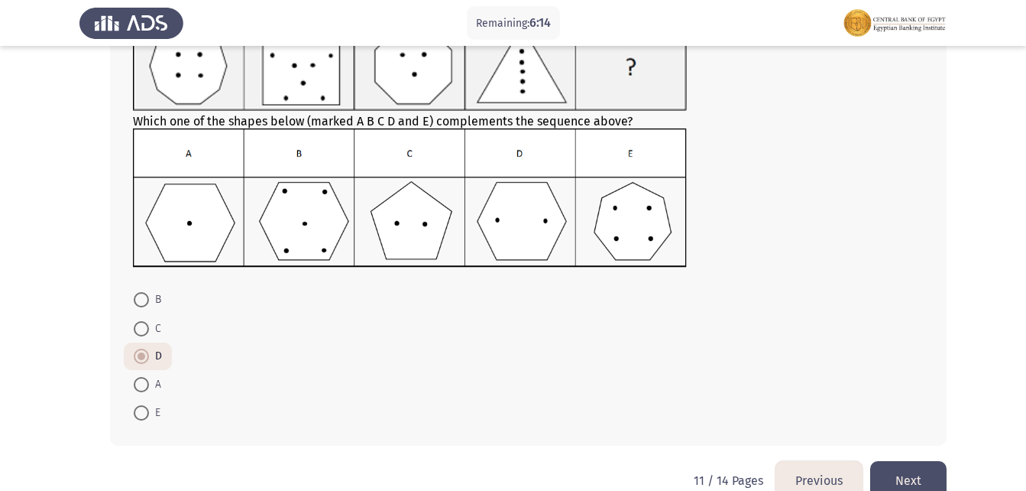
scroll to position [153, 0]
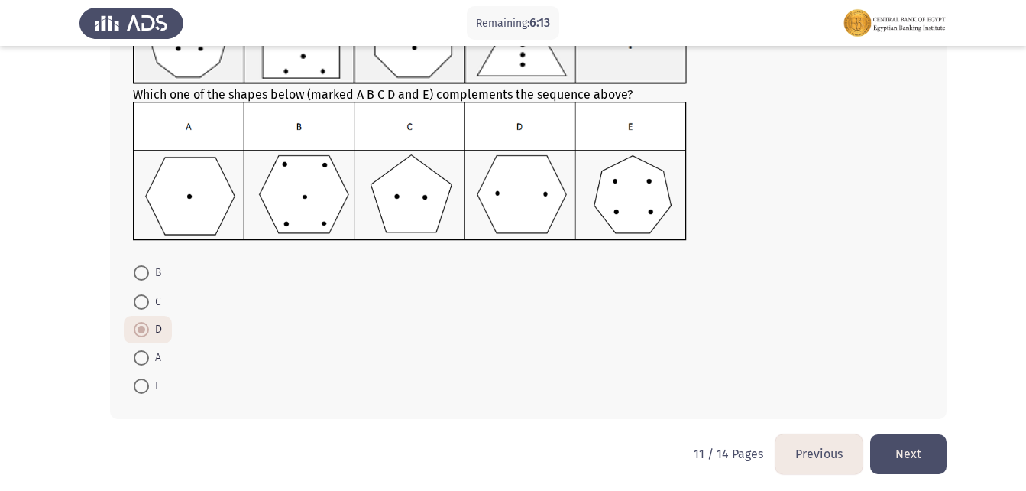
click at [916, 455] on button "Next" at bounding box center [908, 453] width 76 height 39
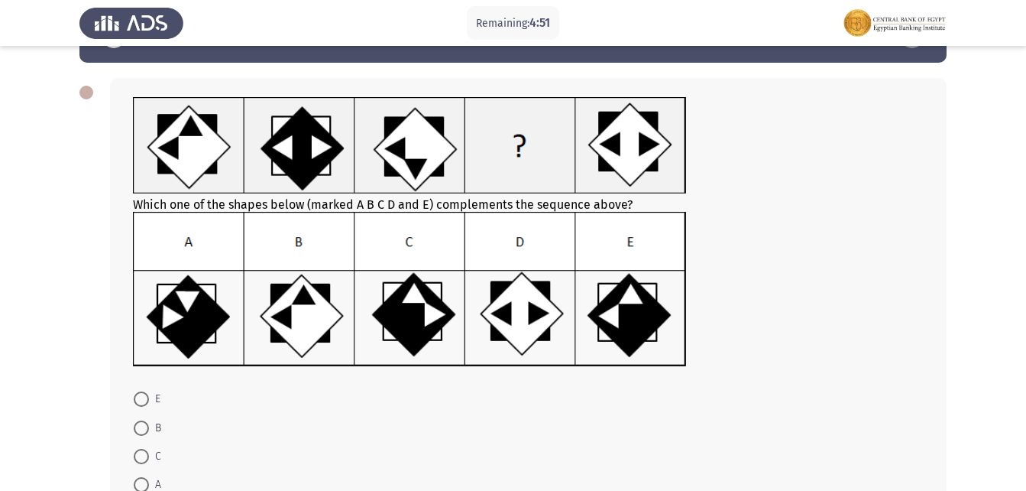
scroll to position [76, 0]
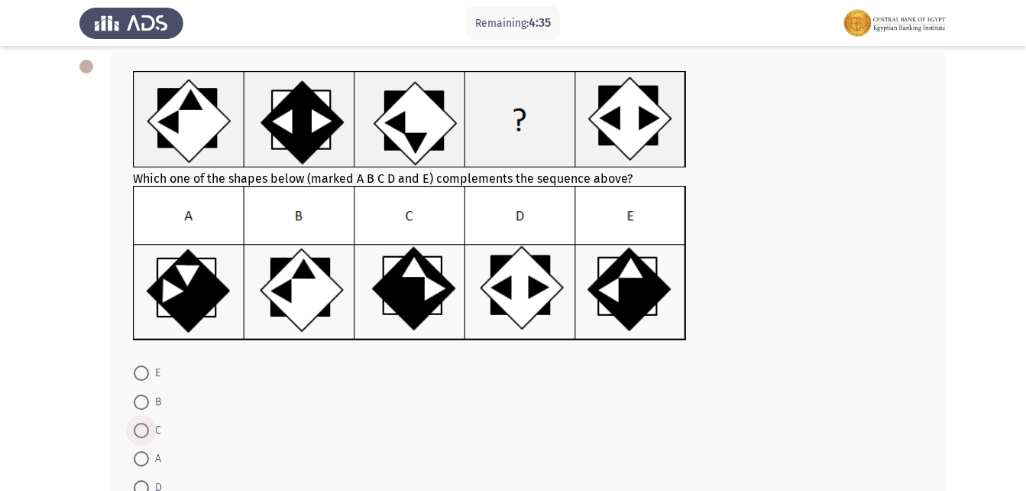
click at [148, 425] on label "C" at bounding box center [148, 430] width 28 height 18
click at [148, 425] on input "C" at bounding box center [141, 430] width 15 height 15
radio input "true"
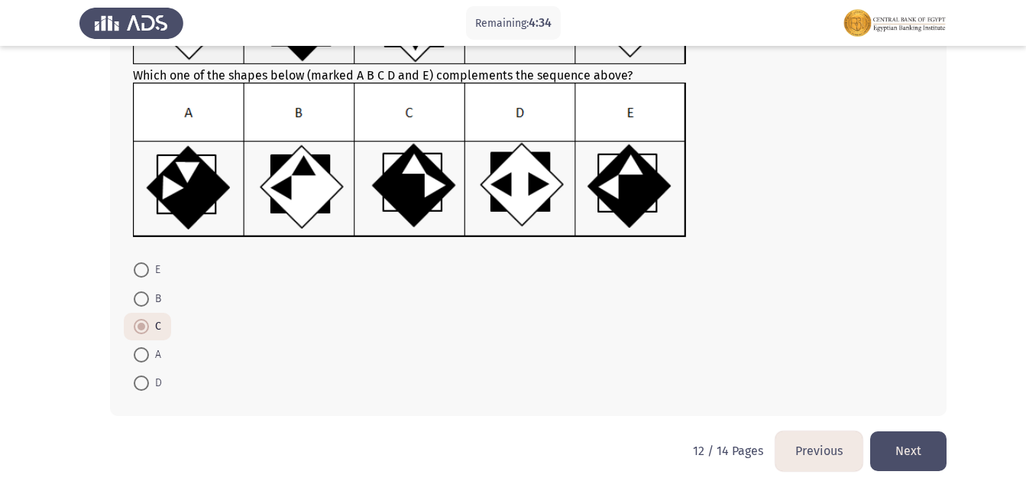
scroll to position [181, 0]
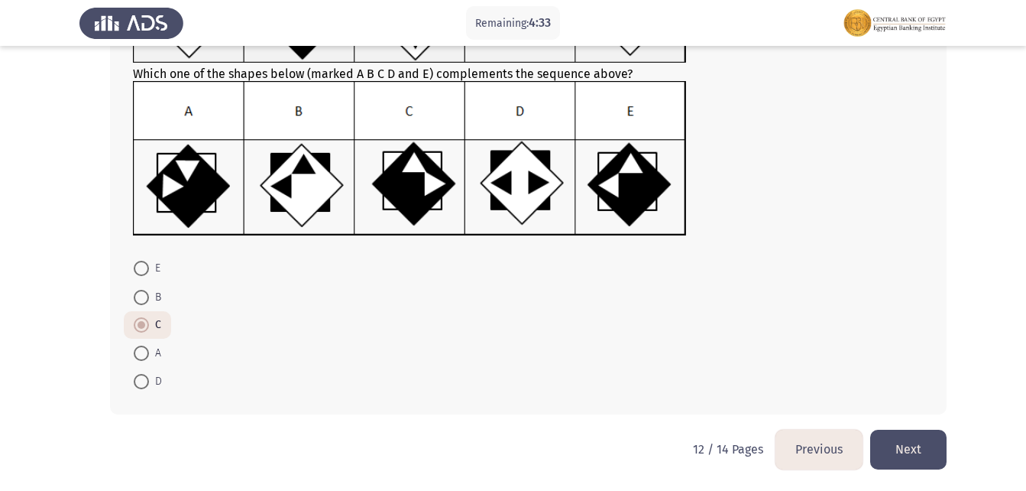
click at [935, 449] on button "Next" at bounding box center [908, 448] width 76 height 39
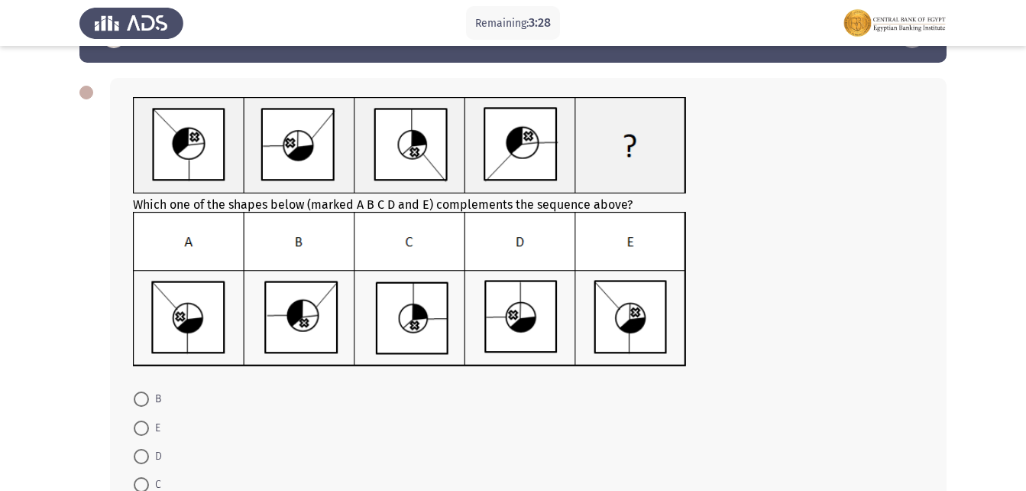
scroll to position [76, 0]
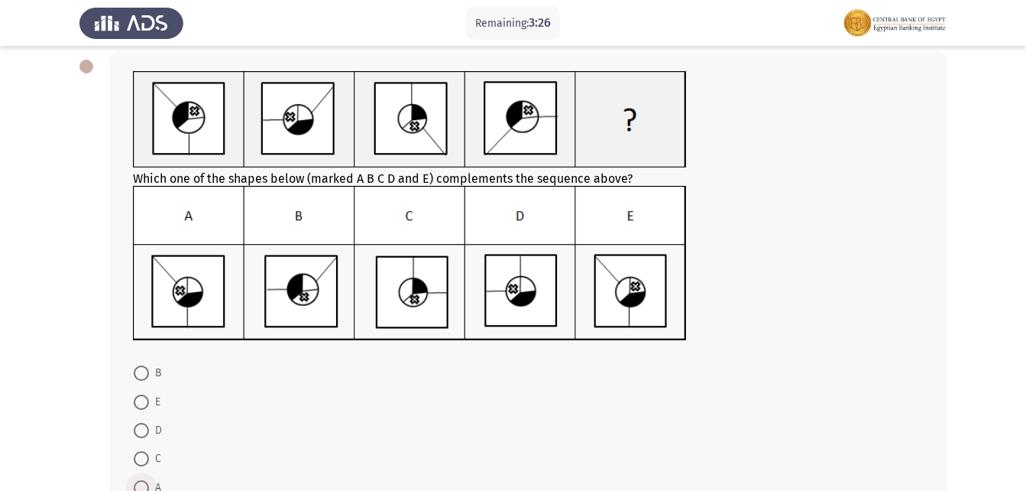
click at [147, 484] on span at bounding box center [141, 487] width 15 height 15
click at [147, 484] on input "A" at bounding box center [141, 487] width 15 height 15
radio input "true"
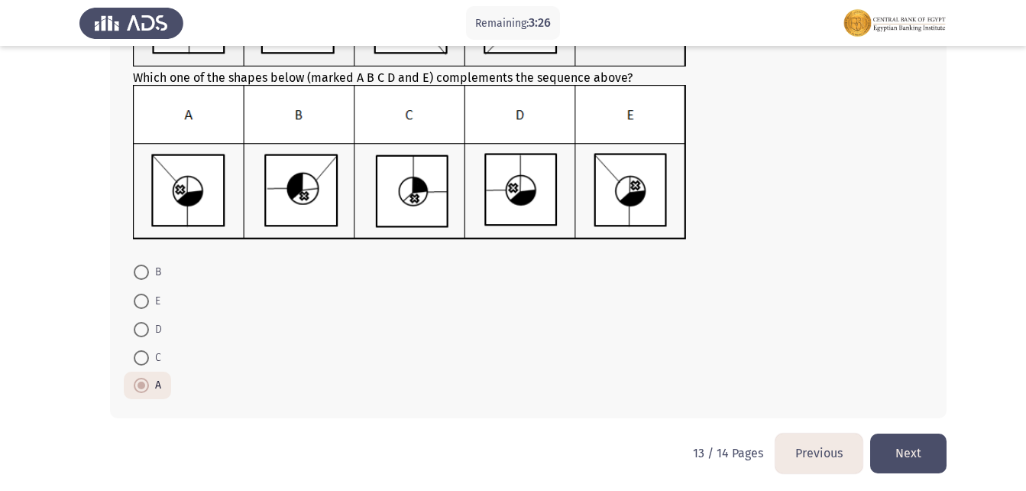
scroll to position [181, 0]
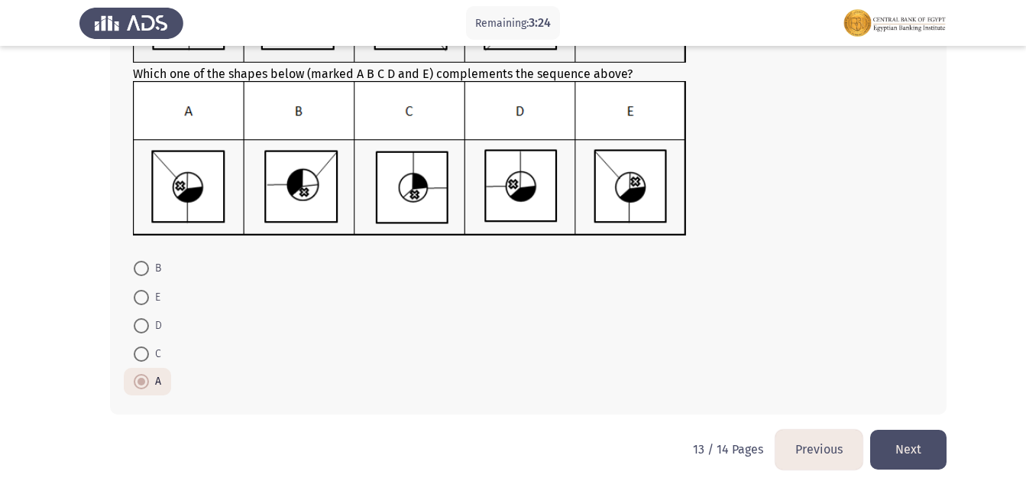
click at [898, 455] on button "Next" at bounding box center [908, 448] width 76 height 39
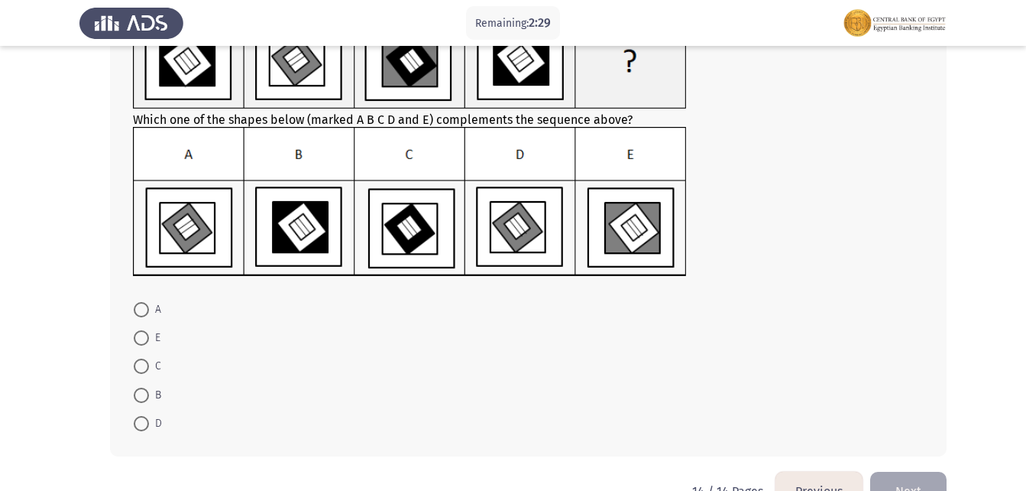
scroll to position [177, 0]
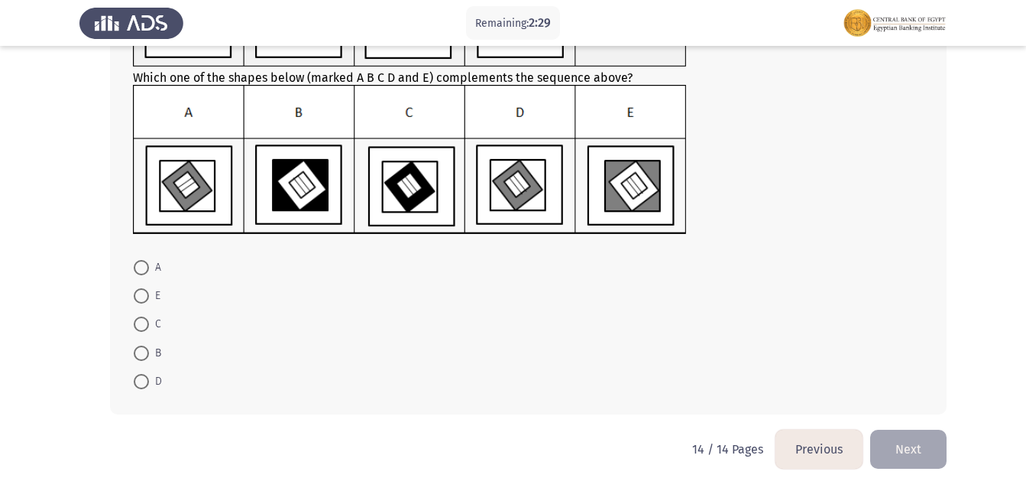
click at [138, 294] on span at bounding box center [141, 295] width 15 height 15
click at [138, 294] on input "E" at bounding box center [141, 295] width 15 height 15
radio input "true"
click at [912, 447] on button "Next" at bounding box center [908, 448] width 76 height 39
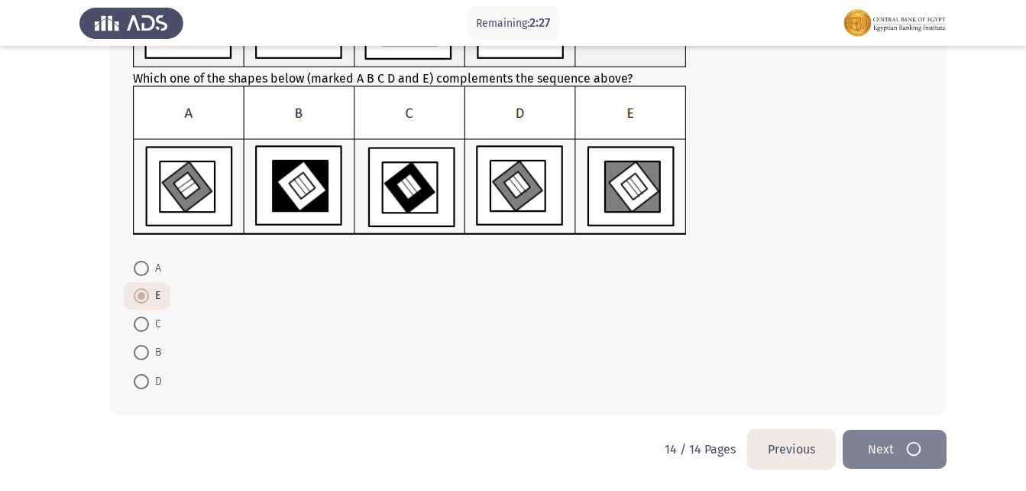
scroll to position [0, 0]
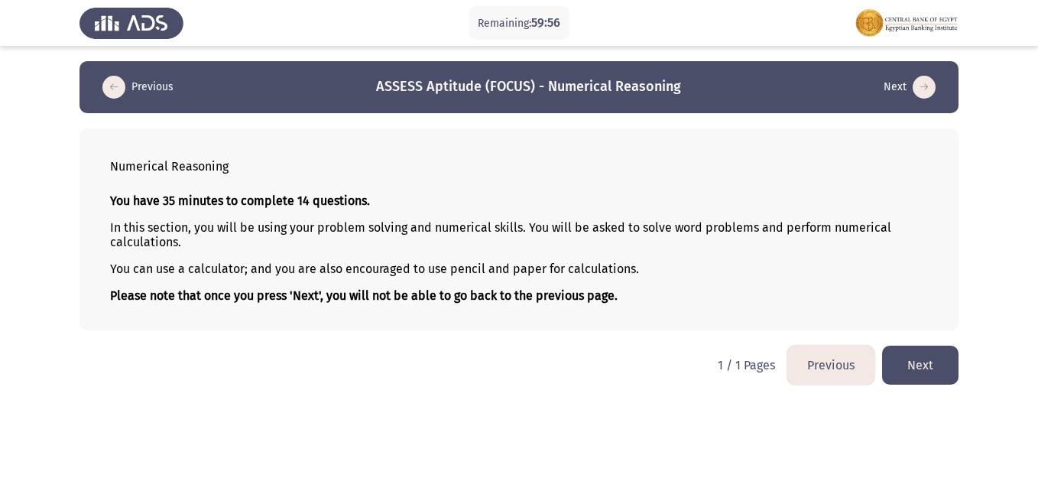
click at [896, 355] on button "Next" at bounding box center [920, 364] width 76 height 39
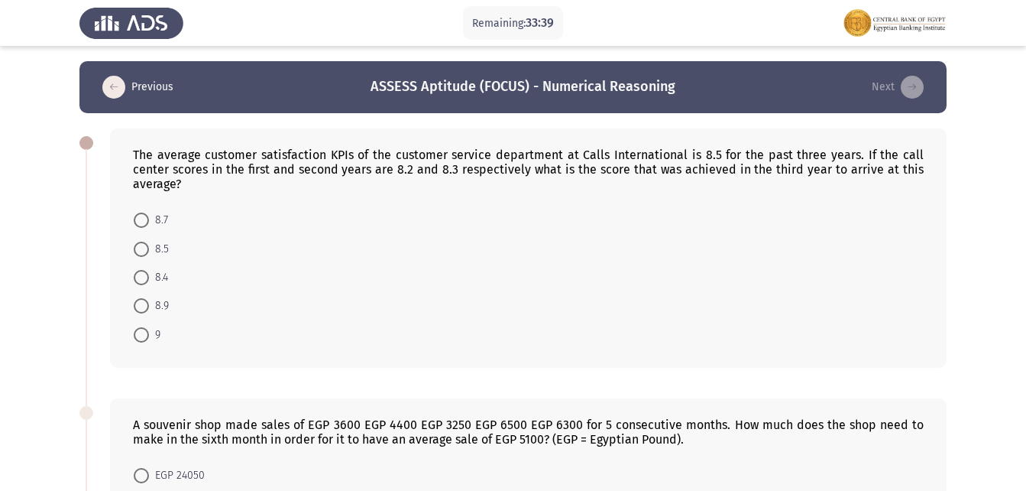
click at [150, 332] on span "9" at bounding box center [154, 335] width 11 height 18
click at [149, 332] on input "9" at bounding box center [141, 334] width 15 height 15
radio input "true"
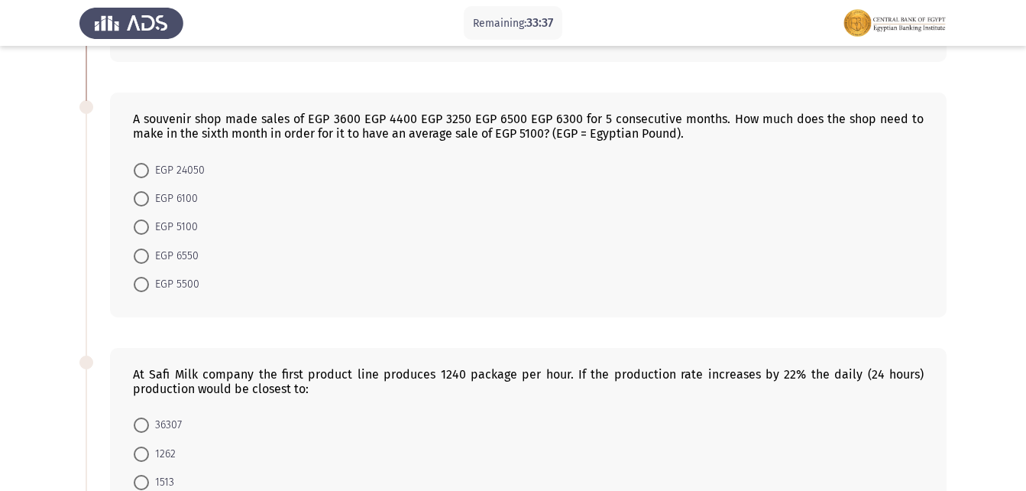
scroll to position [306, 0]
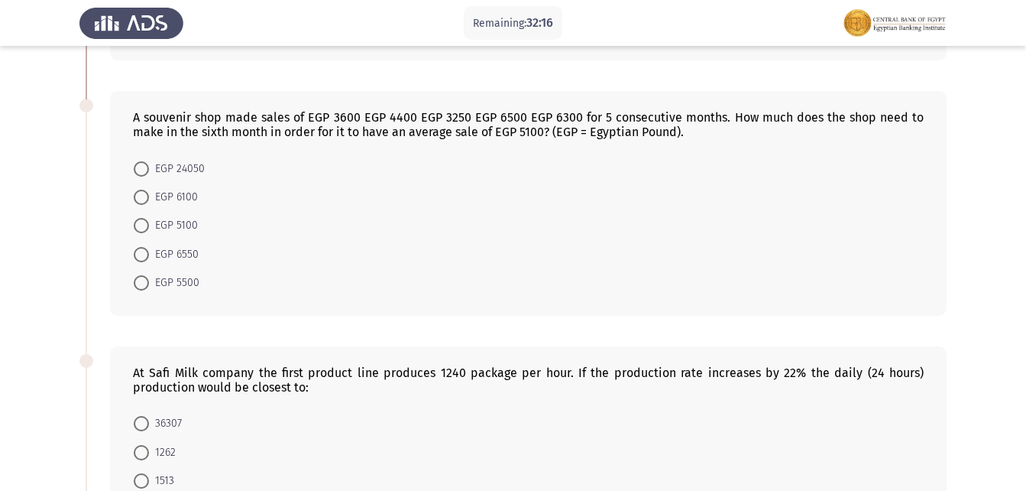
click at [189, 247] on span "EGP 6550" at bounding box center [174, 254] width 50 height 18
click at [149, 247] on input "EGP 6550" at bounding box center [141, 254] width 15 height 15
radio input "true"
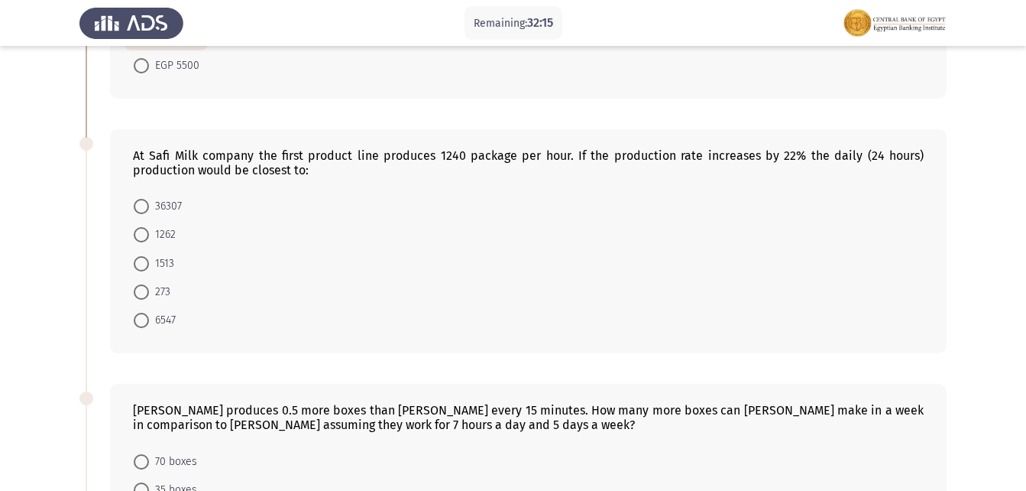
scroll to position [535, 0]
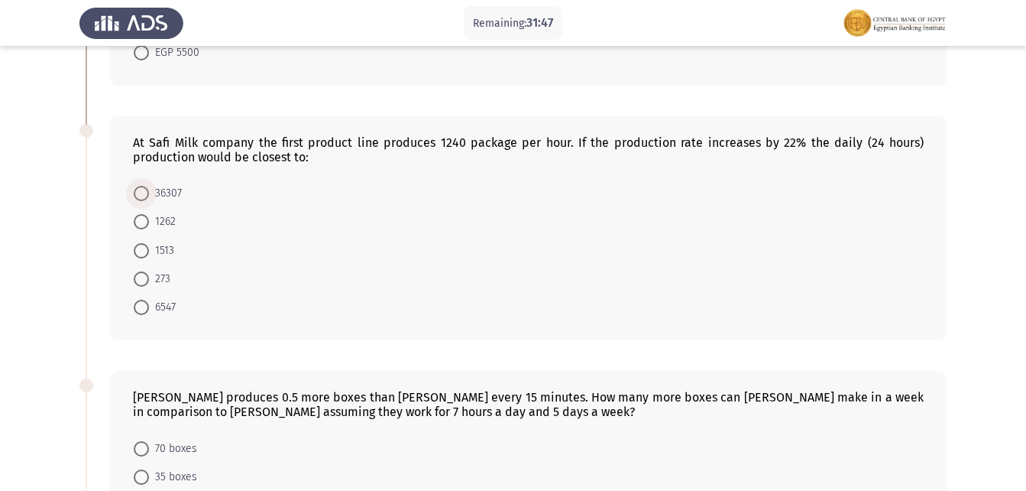
click at [147, 187] on span at bounding box center [141, 193] width 15 height 15
click at [147, 187] on input "36307" at bounding box center [141, 193] width 15 height 15
radio input "true"
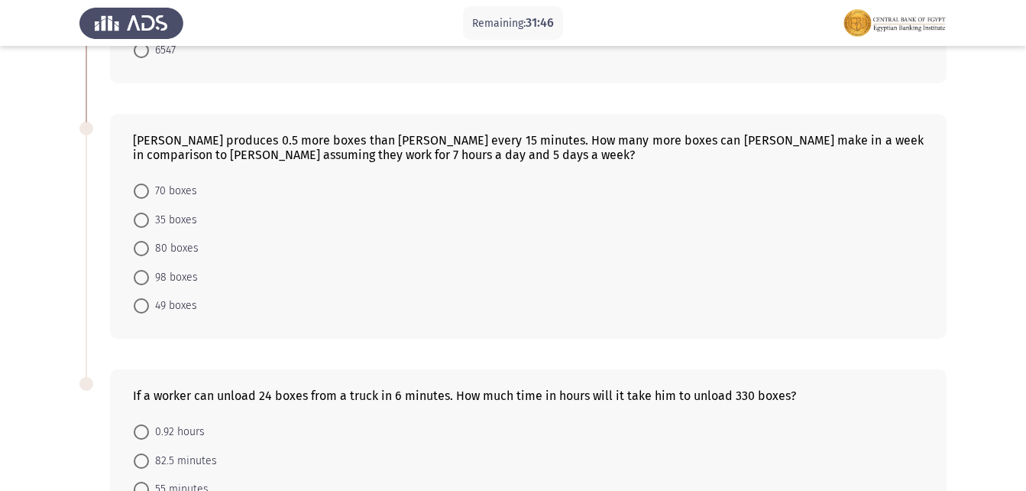
scroll to position [764, 0]
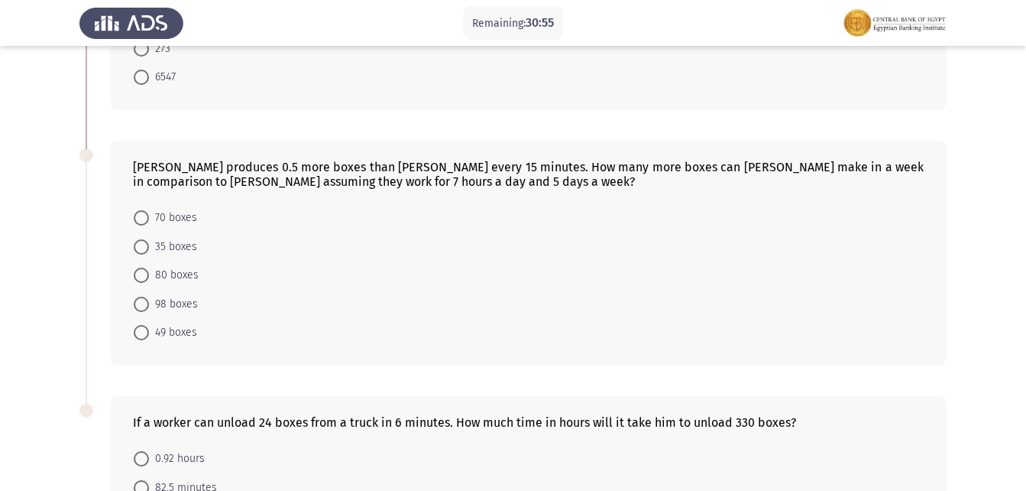
drag, startPoint x: 144, startPoint y: 222, endPoint x: 153, endPoint y: 226, distance: 9.9
click at [144, 222] on span at bounding box center [141, 217] width 15 height 15
click at [144, 222] on input "70 boxes" at bounding box center [141, 217] width 15 height 15
radio input "true"
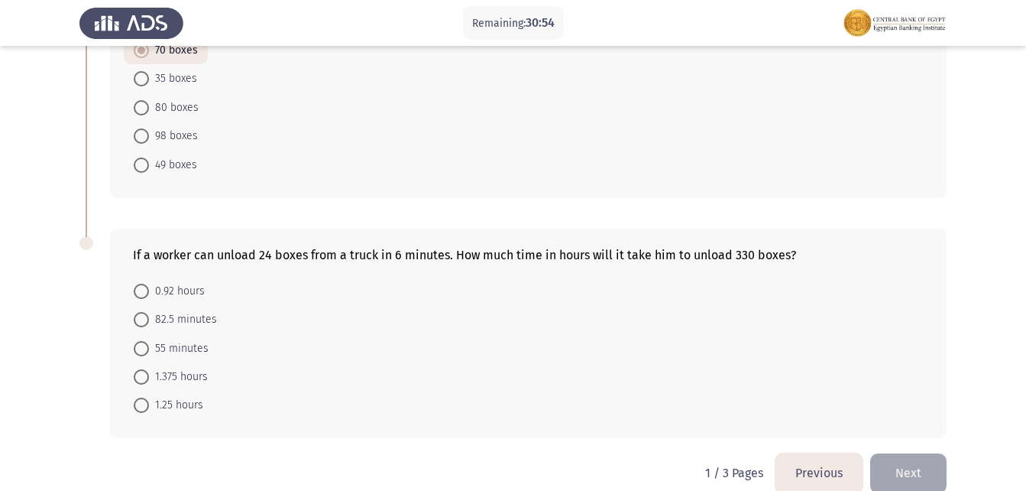
scroll to position [954, 0]
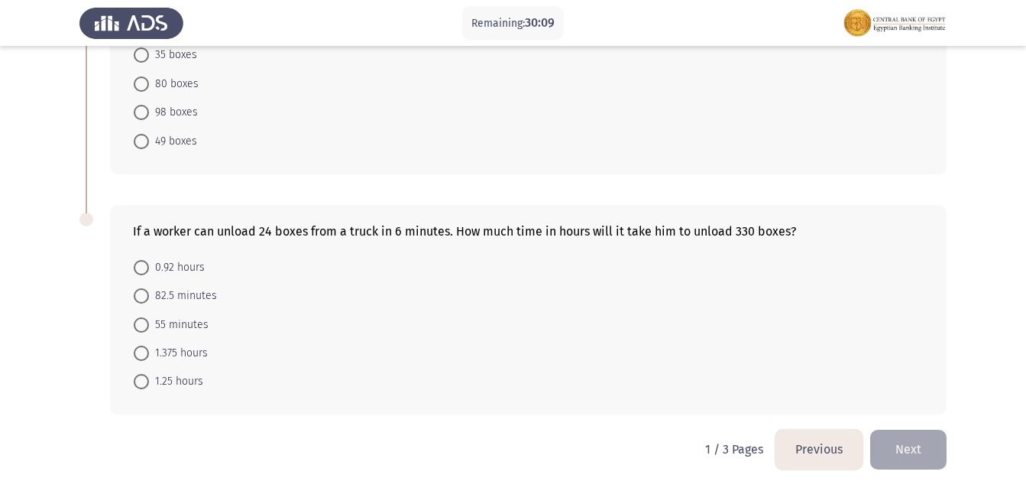
click at [191, 300] on span "82.5 minutes" at bounding box center [183, 296] width 68 height 18
click at [149, 300] on input "82.5 minutes" at bounding box center [141, 295] width 15 height 15
radio input "true"
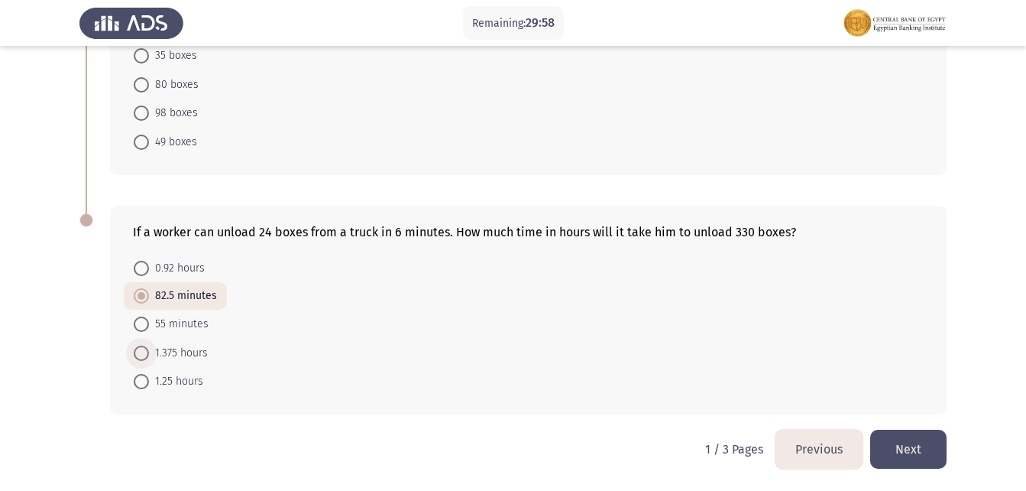
click at [146, 345] on span at bounding box center [141, 352] width 15 height 15
click at [146, 345] on input "1.375 hours" at bounding box center [141, 352] width 15 height 15
radio input "true"
click at [912, 441] on button "Next" at bounding box center [908, 448] width 76 height 39
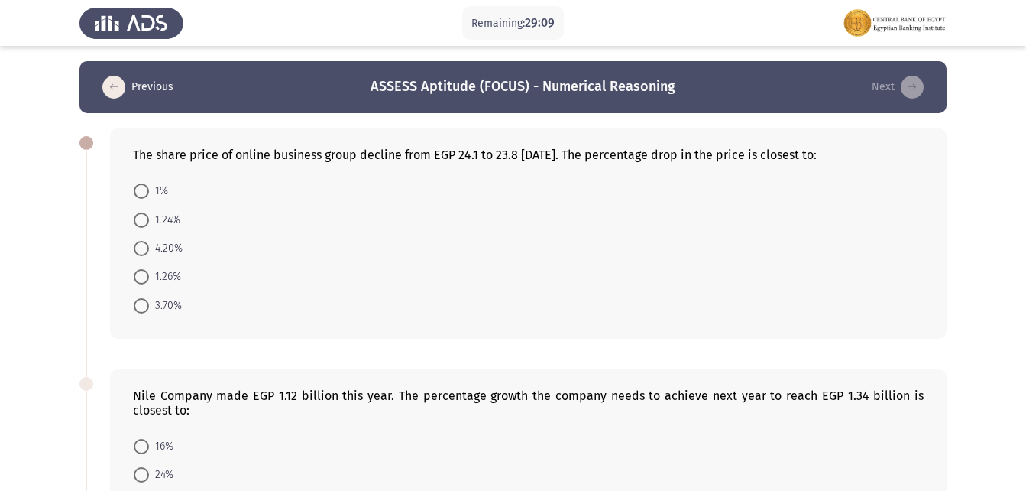
click at [150, 274] on span "1.26%" at bounding box center [165, 276] width 32 height 18
click at [149, 274] on input "1.26%" at bounding box center [141, 276] width 15 height 15
radio input "true"
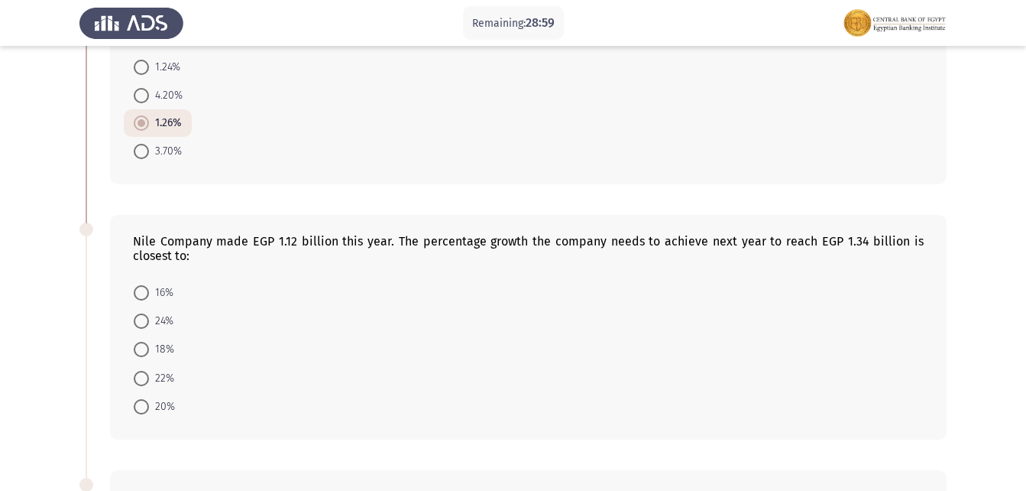
scroll to position [229, 0]
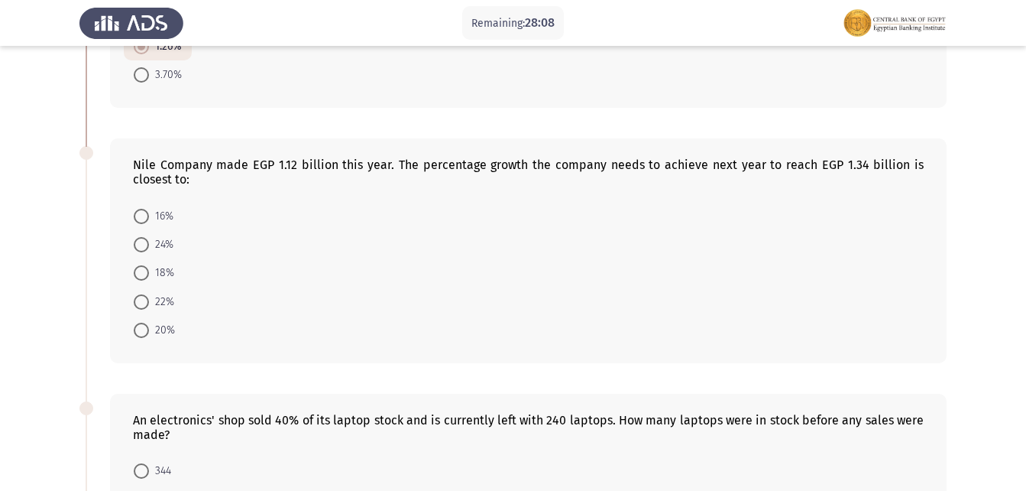
click at [161, 330] on span "20%" at bounding box center [162, 330] width 26 height 18
click at [149, 330] on input "20%" at bounding box center [141, 329] width 15 height 15
radio input "true"
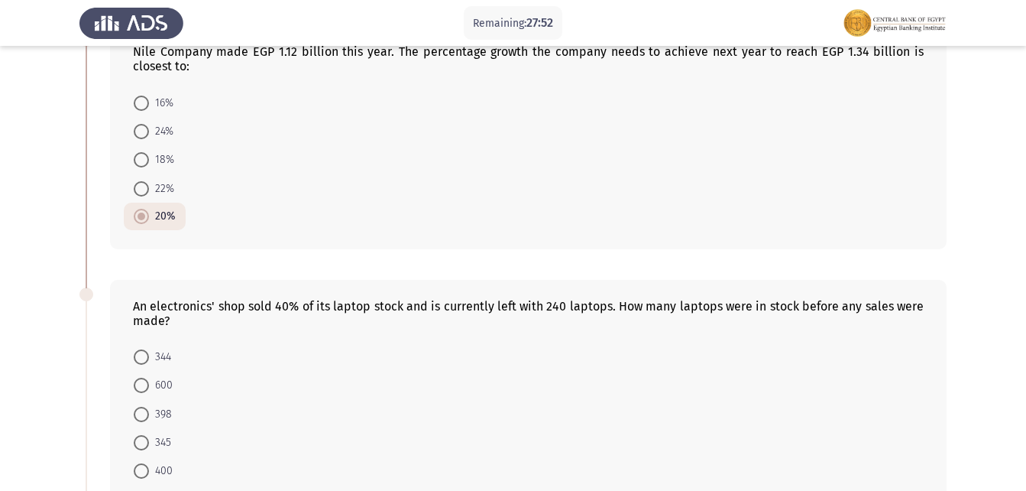
scroll to position [382, 0]
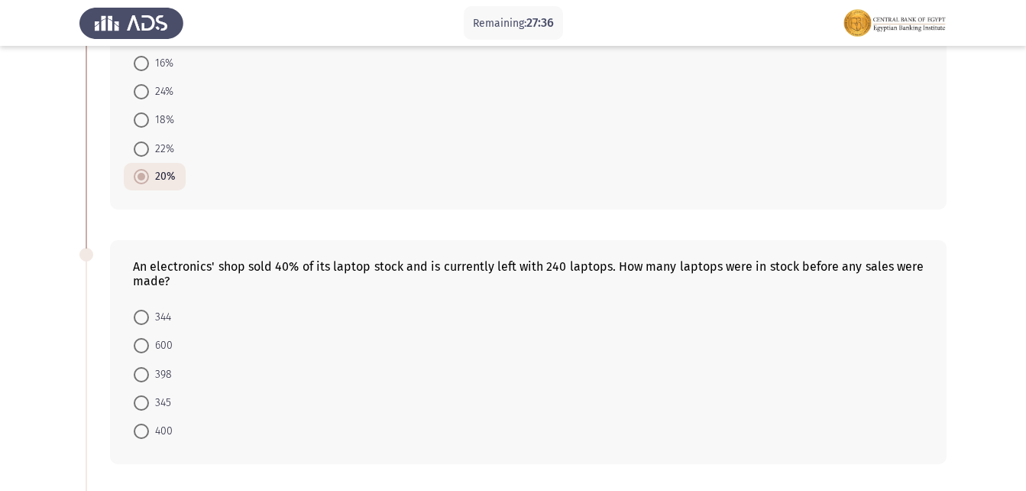
click at [141, 352] on span at bounding box center [141, 345] width 15 height 15
click at [141, 352] on input "600" at bounding box center [141, 345] width 15 height 15
radio input "true"
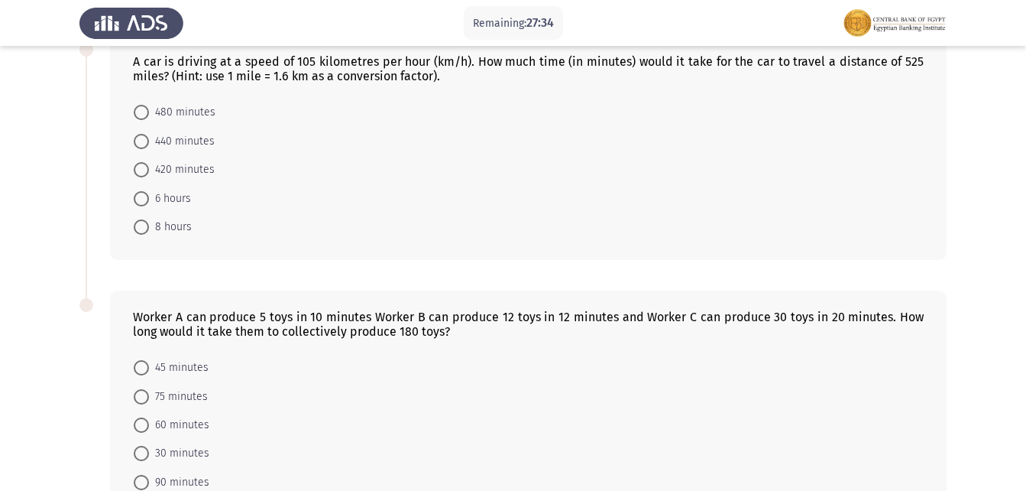
scroll to position [764, 0]
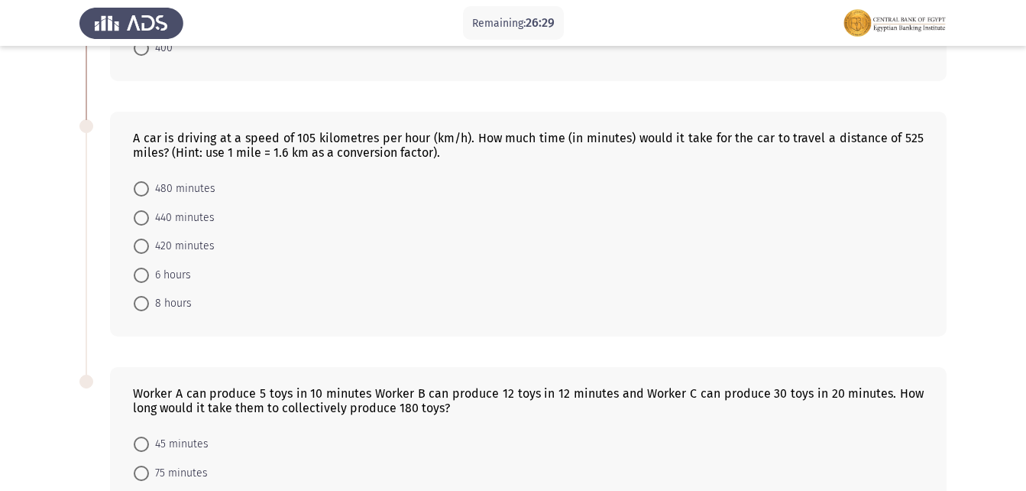
drag, startPoint x: 183, startPoint y: 190, endPoint x: 196, endPoint y: 203, distance: 18.4
click at [183, 190] on span "480 minutes" at bounding box center [182, 189] width 66 height 18
click at [149, 190] on input "480 minutes" at bounding box center [141, 188] width 15 height 15
radio input "true"
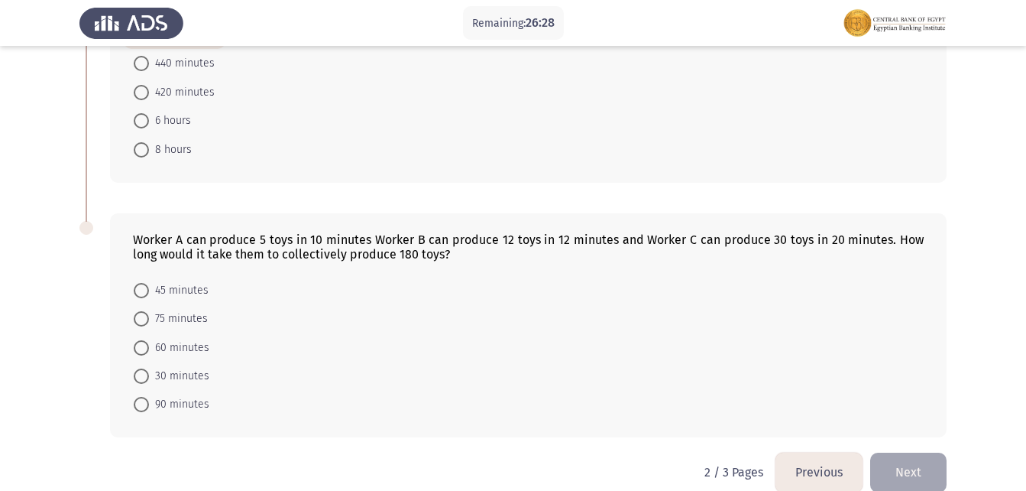
scroll to position [940, 0]
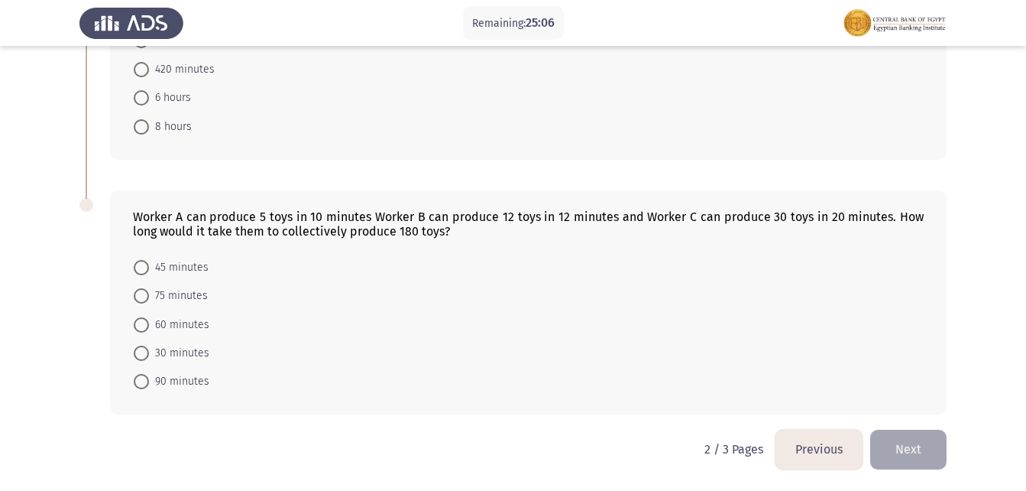
click at [146, 325] on span at bounding box center [141, 324] width 15 height 15
click at [146, 325] on input "60 minutes" at bounding box center [141, 324] width 15 height 15
radio input "true"
click at [915, 453] on button "Next" at bounding box center [908, 448] width 76 height 39
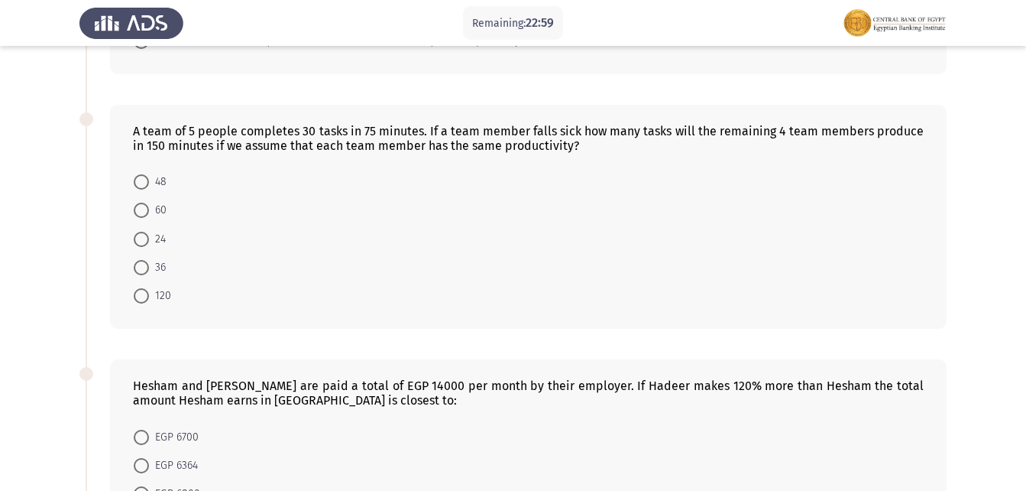
scroll to position [306, 0]
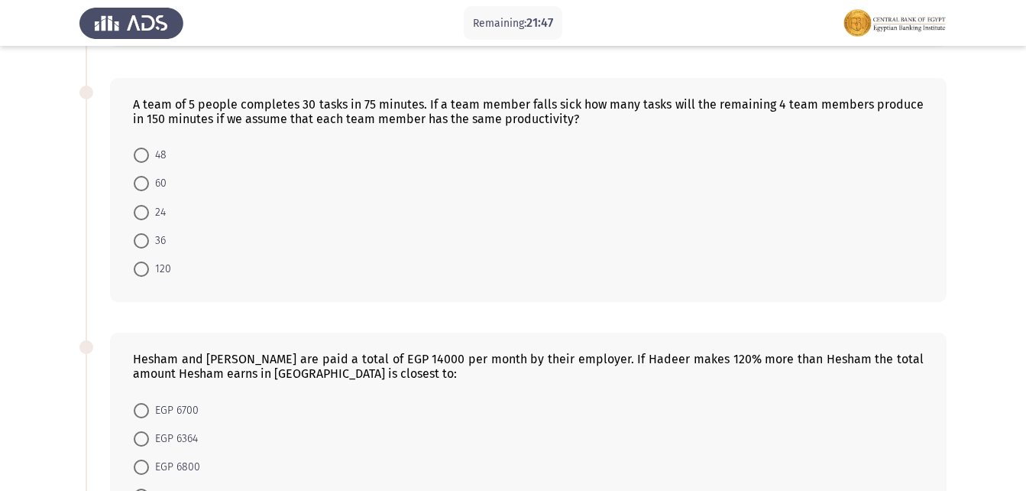
click at [136, 160] on span at bounding box center [141, 154] width 15 height 15
click at [136, 160] on input "48" at bounding box center [141, 154] width 15 height 15
radio input "true"
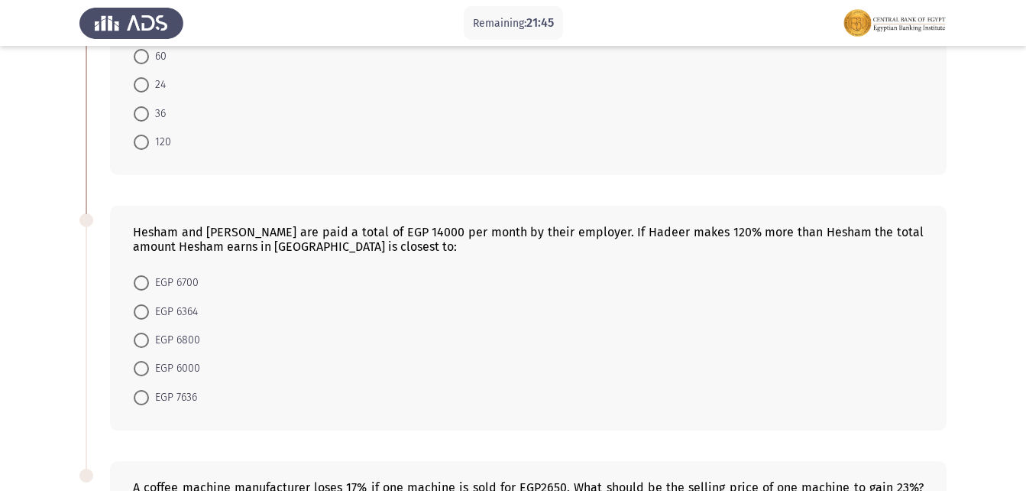
scroll to position [459, 0]
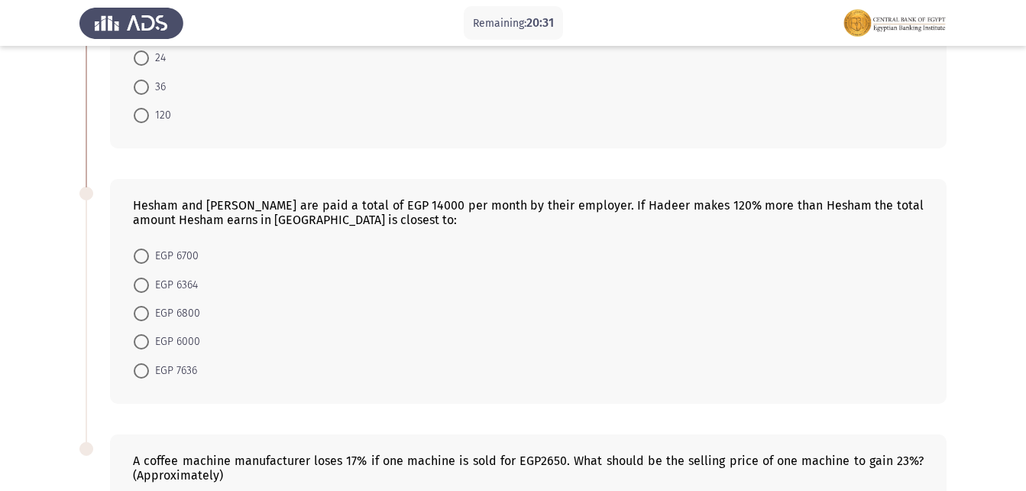
click at [174, 277] on span "EGP 6364" at bounding box center [173, 285] width 49 height 18
click at [149, 277] on input "EGP 6364" at bounding box center [141, 284] width 15 height 15
radio input "true"
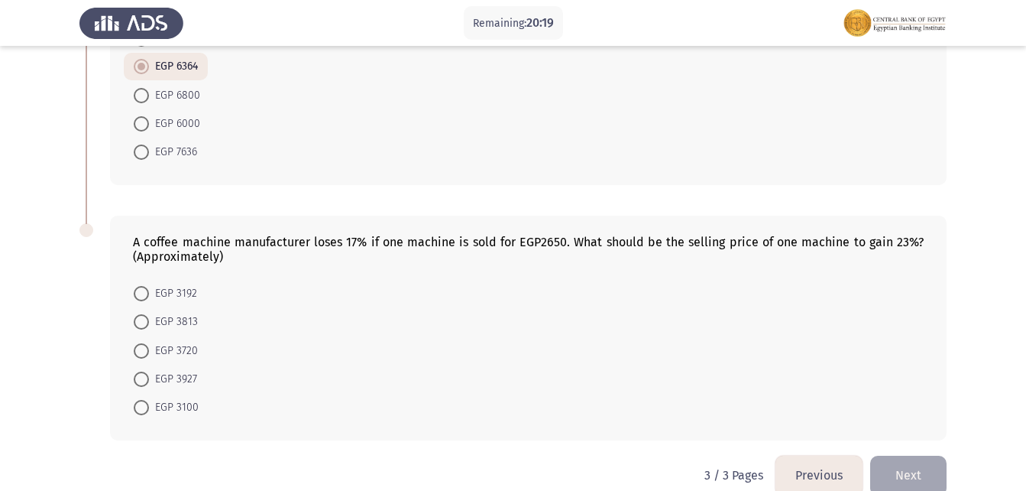
scroll to position [702, 0]
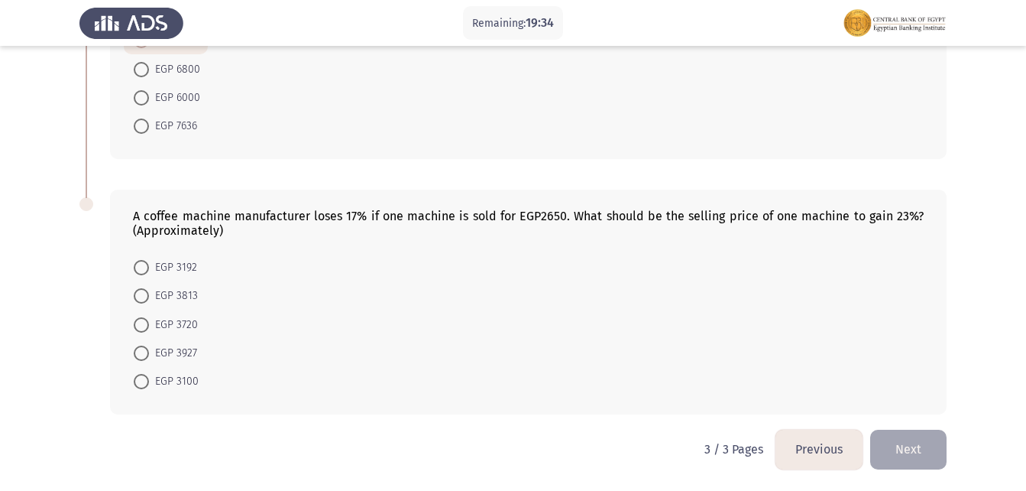
click at [192, 347] on span "EGP 3927" at bounding box center [173, 353] width 48 height 18
click at [149, 347] on input "EGP 3927" at bounding box center [141, 352] width 15 height 15
radio input "true"
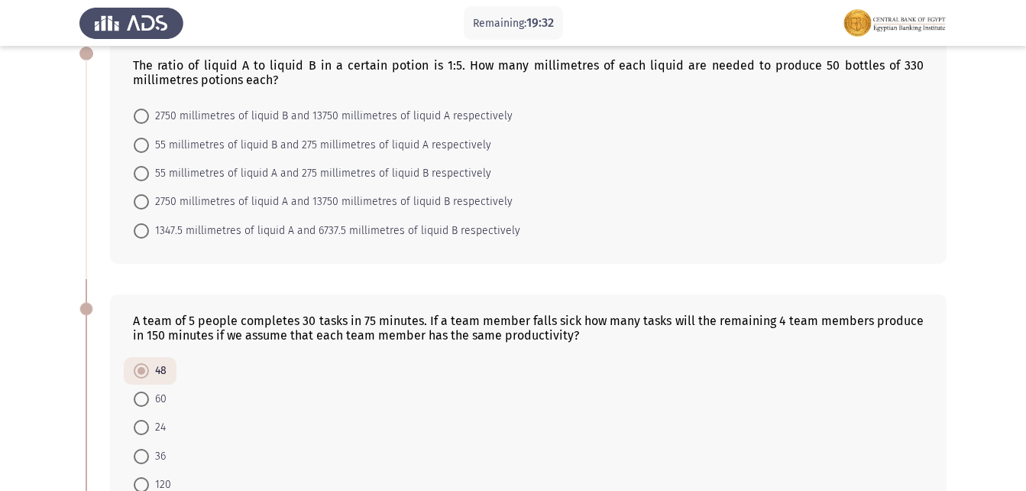
scroll to position [0, 0]
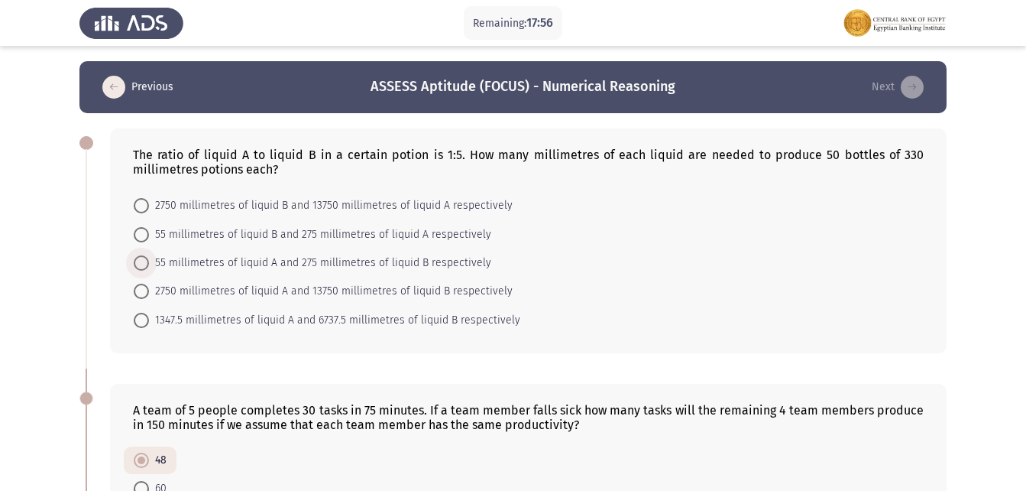
click at [326, 258] on span "55 millimetres of liquid A and 275 millimetres of liquid B respectively" at bounding box center [320, 263] width 342 height 18
click at [149, 258] on input "55 millimetres of liquid A and 275 millimetres of liquid B respectively" at bounding box center [141, 262] width 15 height 15
radio input "true"
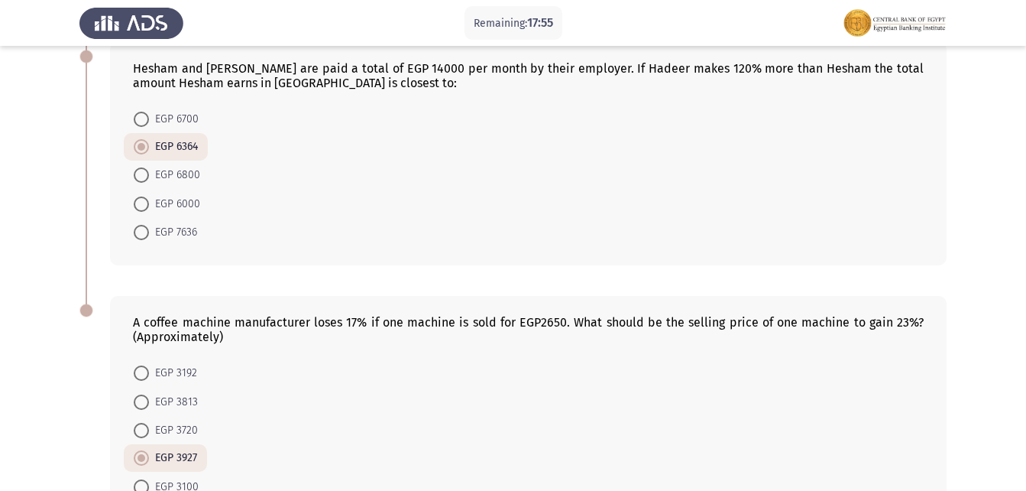
scroll to position [700, 0]
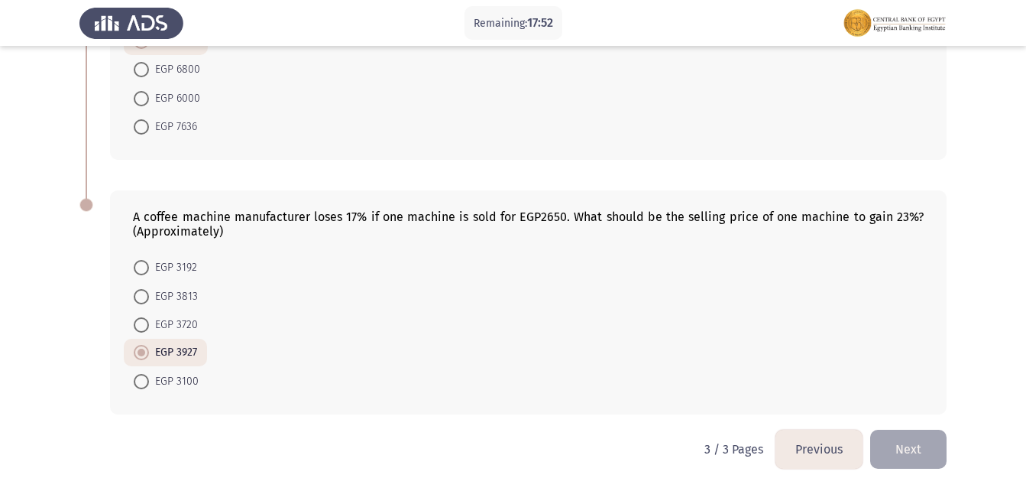
click at [912, 449] on button "Next" at bounding box center [908, 448] width 76 height 39
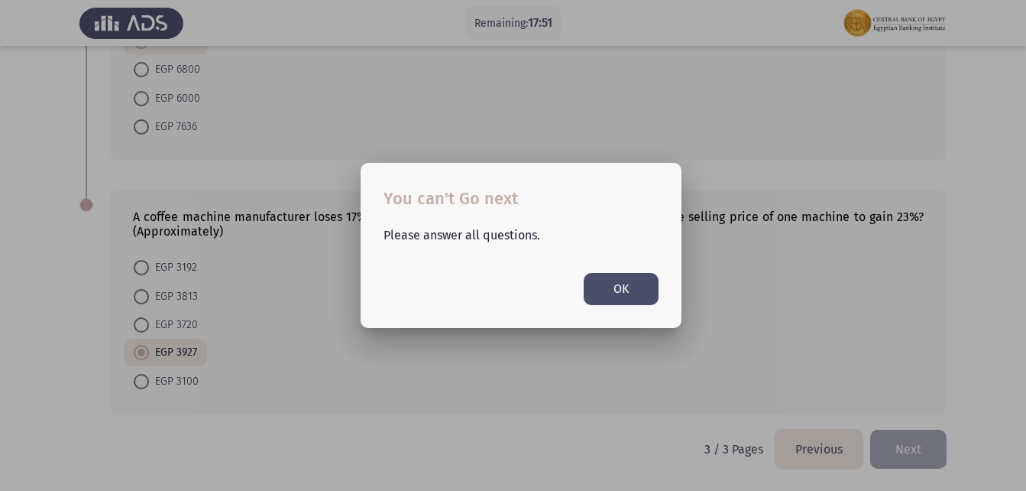
click at [611, 284] on button "OK" at bounding box center [621, 288] width 75 height 31
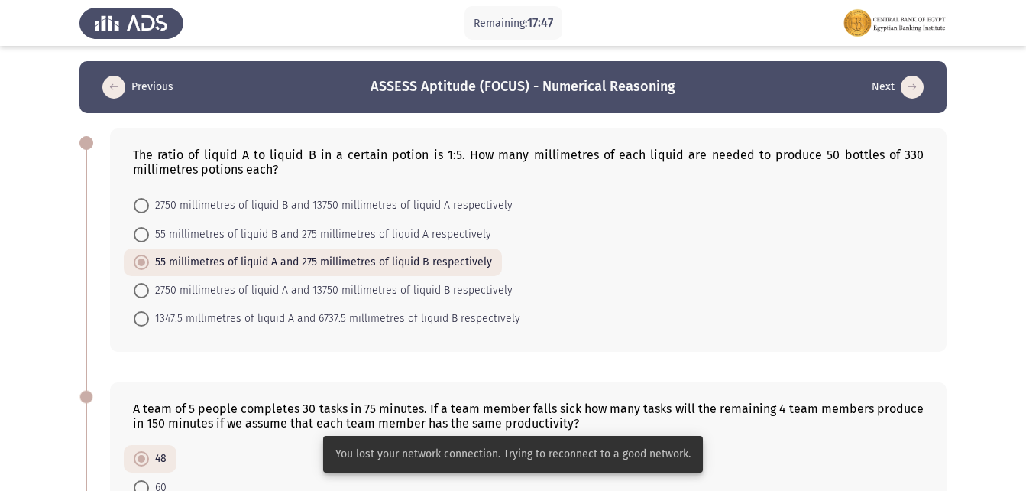
click at [226, 253] on span "55 millimetres of liquid A and 275 millimetres of liquid B respectively" at bounding box center [320, 262] width 343 height 18
click at [149, 254] on input "55 millimetres of liquid A and 275 millimetres of liquid B respectively" at bounding box center [141, 261] width 15 height 15
click at [226, 253] on span "55 millimetres of liquid A and 275 millimetres of liquid B respectively" at bounding box center [320, 262] width 343 height 18
click at [149, 254] on input "55 millimetres of liquid A and 275 millimetres of liquid B respectively" at bounding box center [141, 261] width 15 height 15
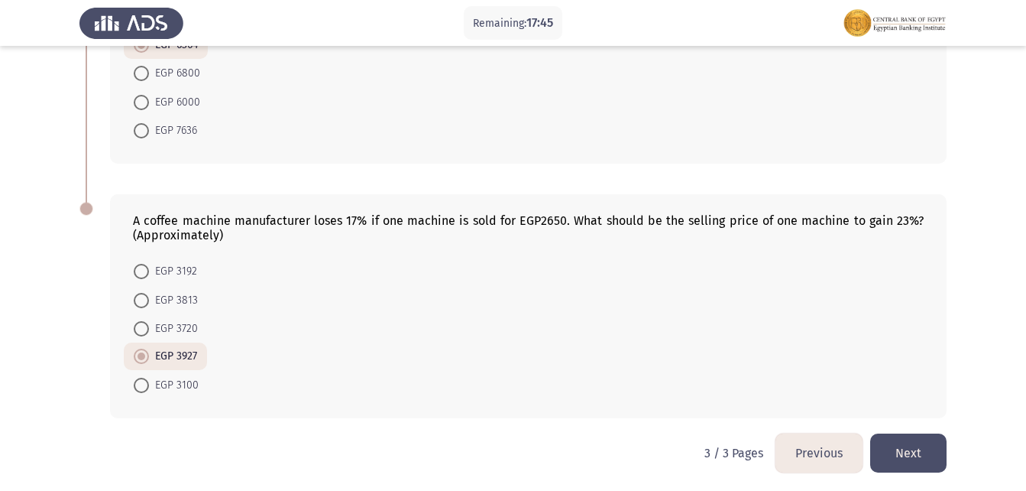
scroll to position [700, 0]
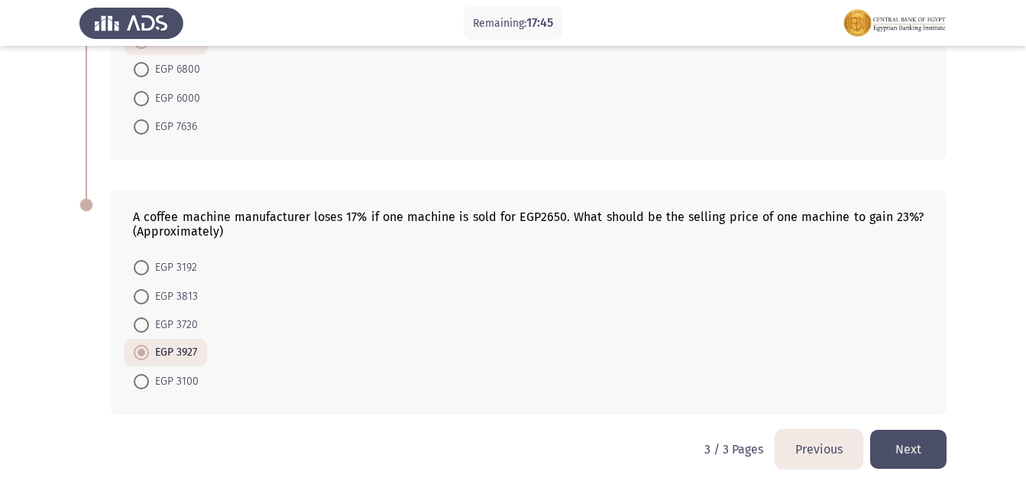
click at [915, 439] on button "Next" at bounding box center [908, 448] width 76 height 39
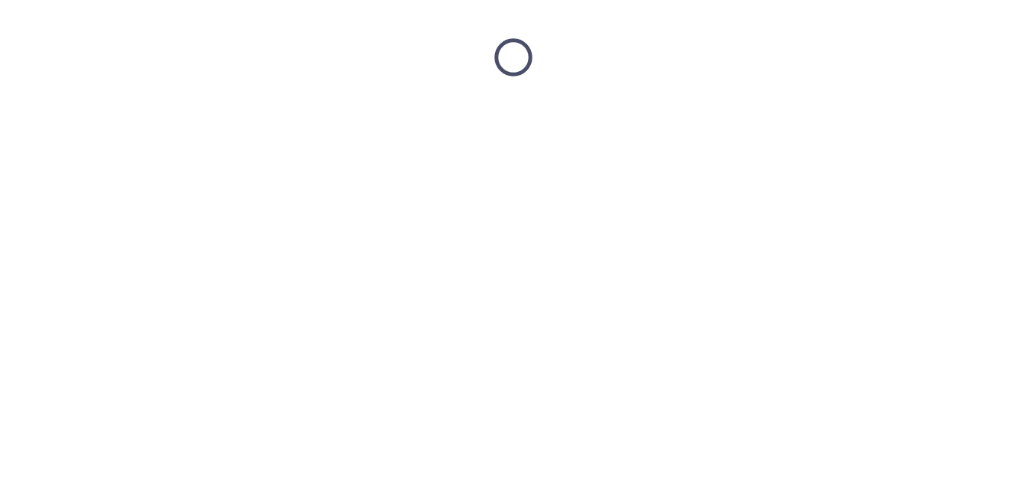
scroll to position [0, 0]
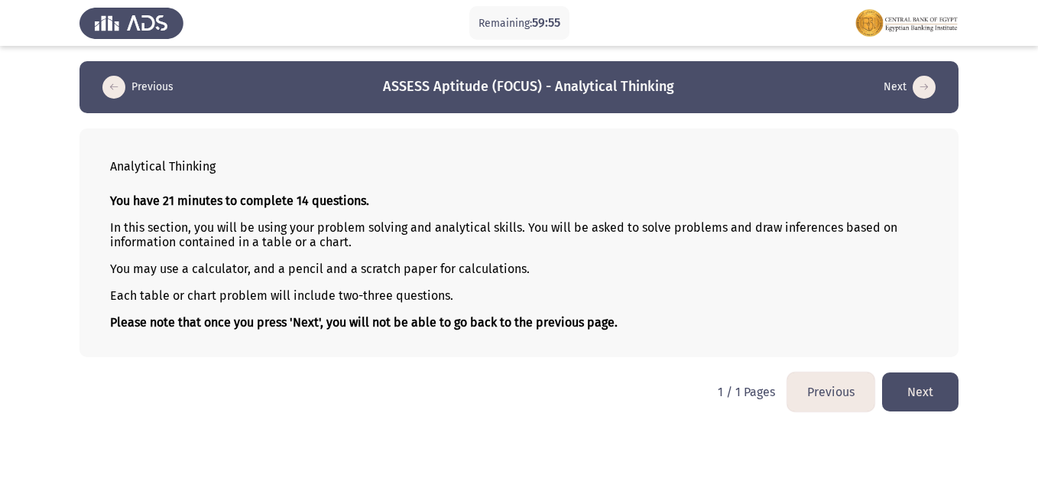
click at [916, 391] on button "Next" at bounding box center [920, 391] width 76 height 39
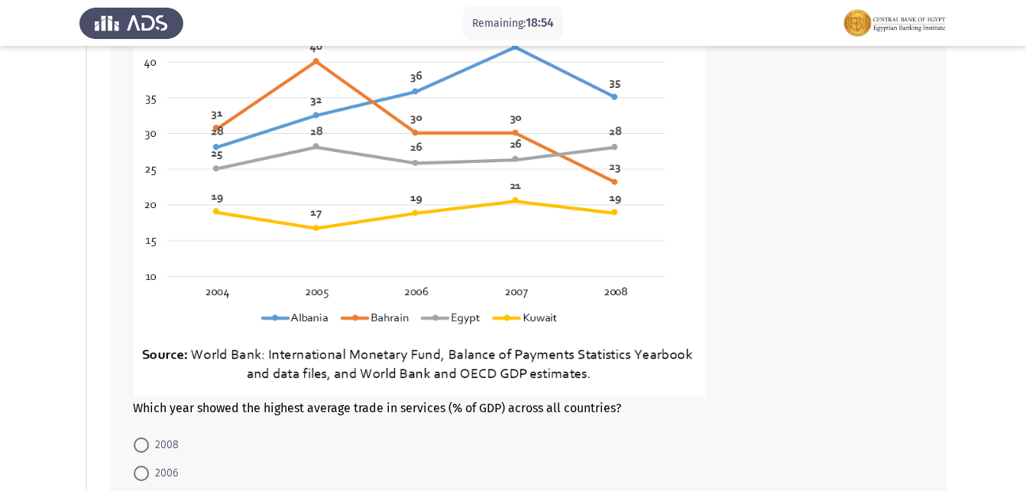
scroll to position [382, 0]
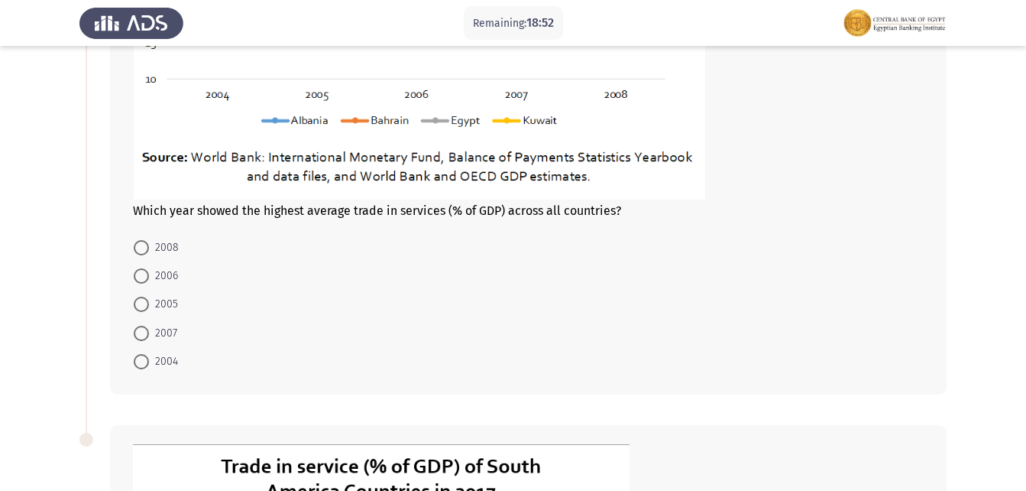
click at [156, 326] on span "2007" at bounding box center [163, 333] width 28 height 18
click at [149, 326] on input "2007" at bounding box center [141, 333] width 15 height 15
radio input "true"
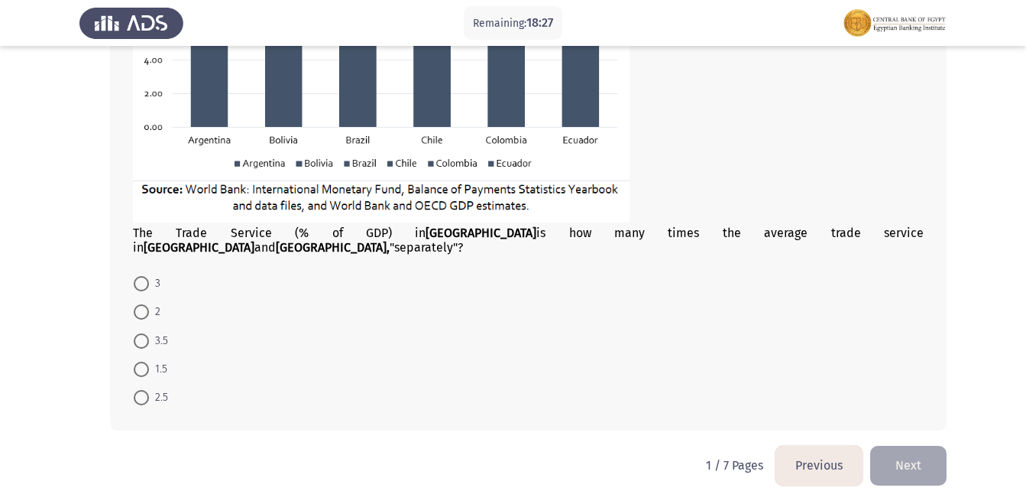
scroll to position [1009, 0]
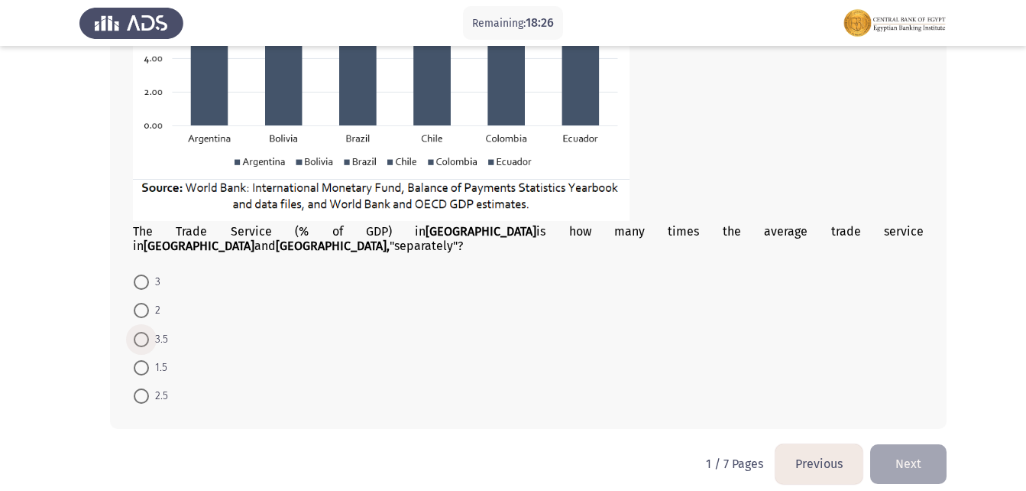
click at [142, 332] on span at bounding box center [141, 339] width 15 height 15
click at [142, 332] on input "3.5" at bounding box center [141, 339] width 15 height 15
radio input "true"
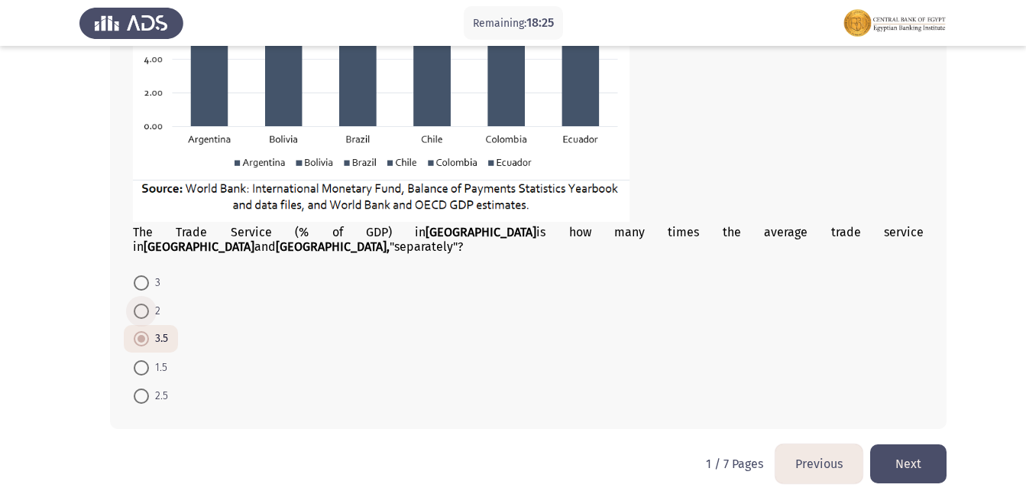
click at [141, 303] on span at bounding box center [141, 310] width 15 height 15
click at [141, 303] on input "2" at bounding box center [141, 310] width 15 height 15
radio input "true"
click at [922, 461] on button "Next" at bounding box center [908, 463] width 76 height 39
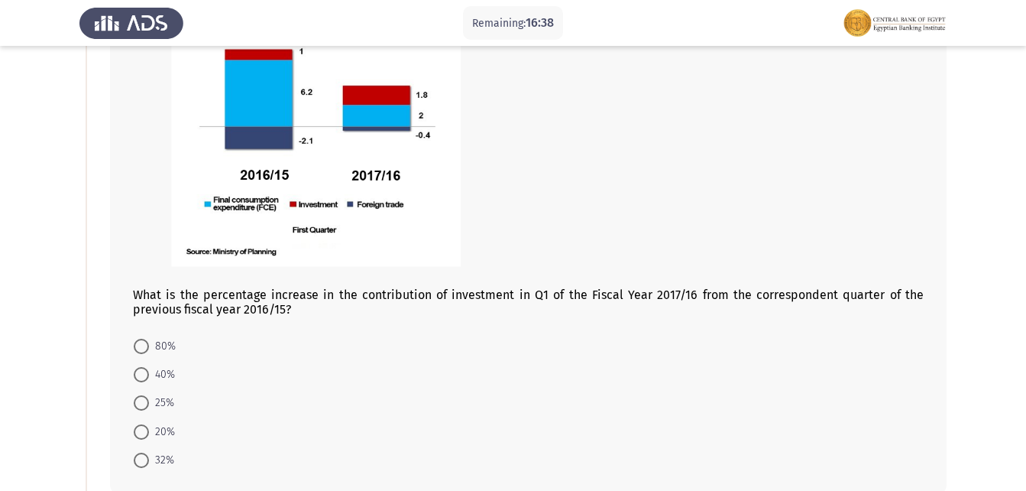
scroll to position [229, 0]
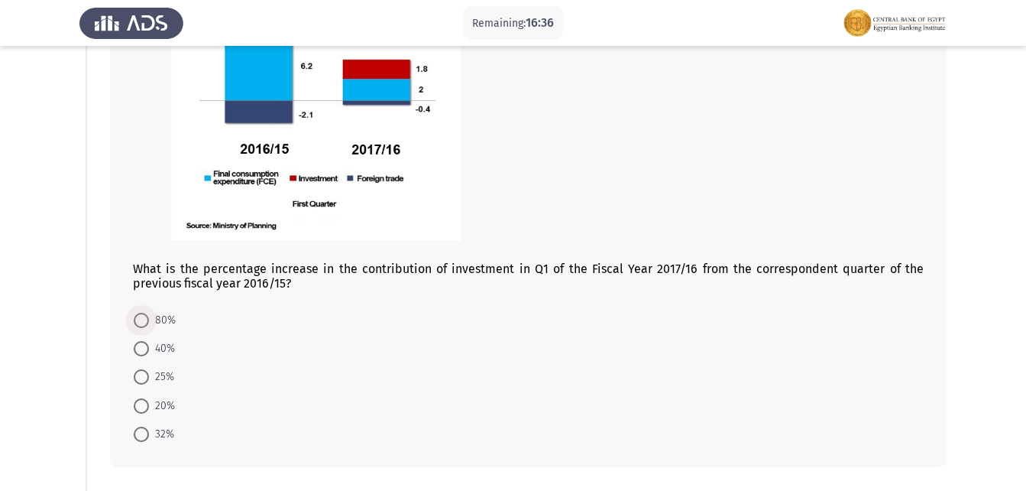
click at [138, 316] on span at bounding box center [141, 320] width 15 height 15
click at [138, 316] on input "80%" at bounding box center [141, 320] width 15 height 15
radio input "true"
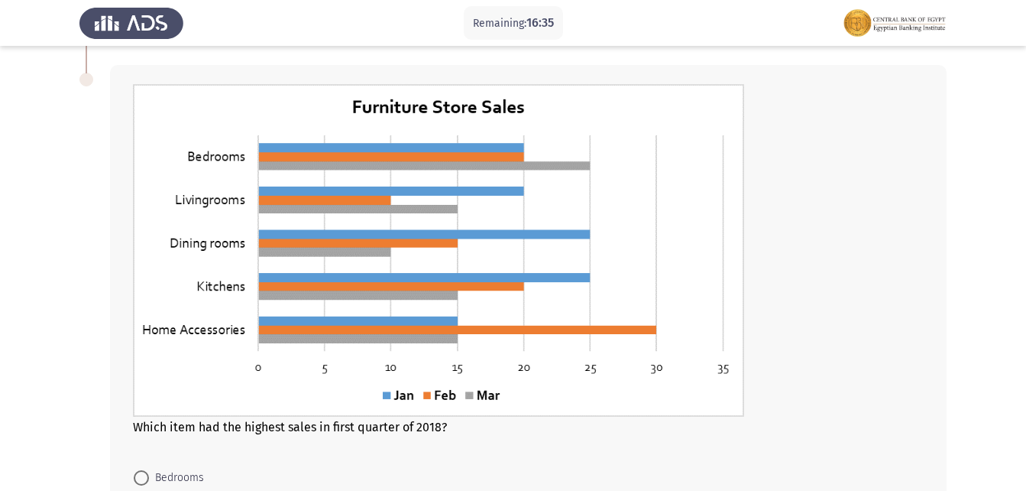
scroll to position [688, 0]
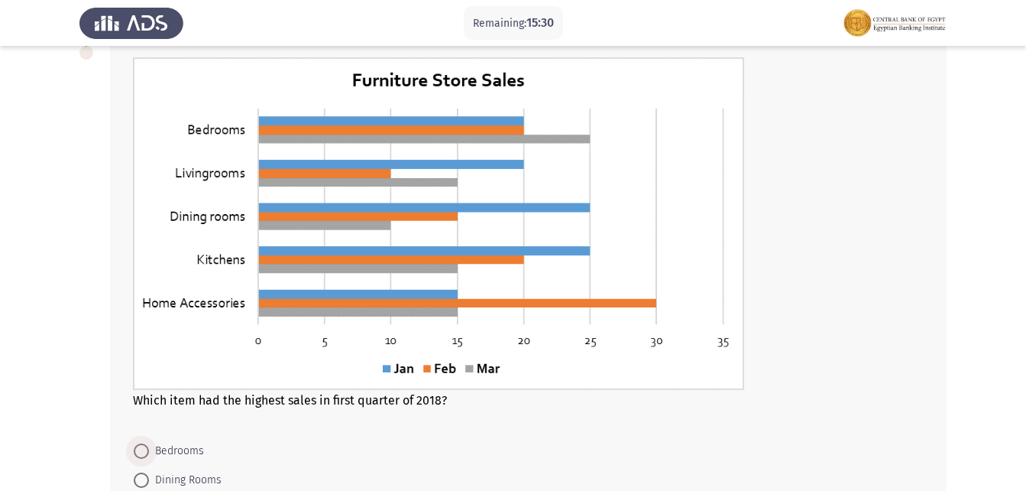
click at [151, 449] on span "Bedrooms" at bounding box center [176, 451] width 55 height 18
click at [149, 449] on input "Bedrooms" at bounding box center [141, 450] width 15 height 15
radio input "true"
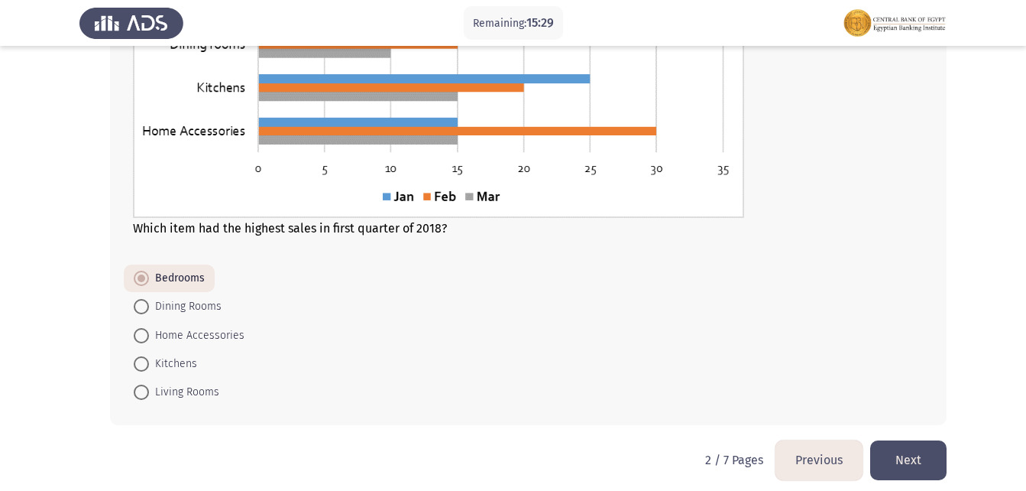
scroll to position [870, 0]
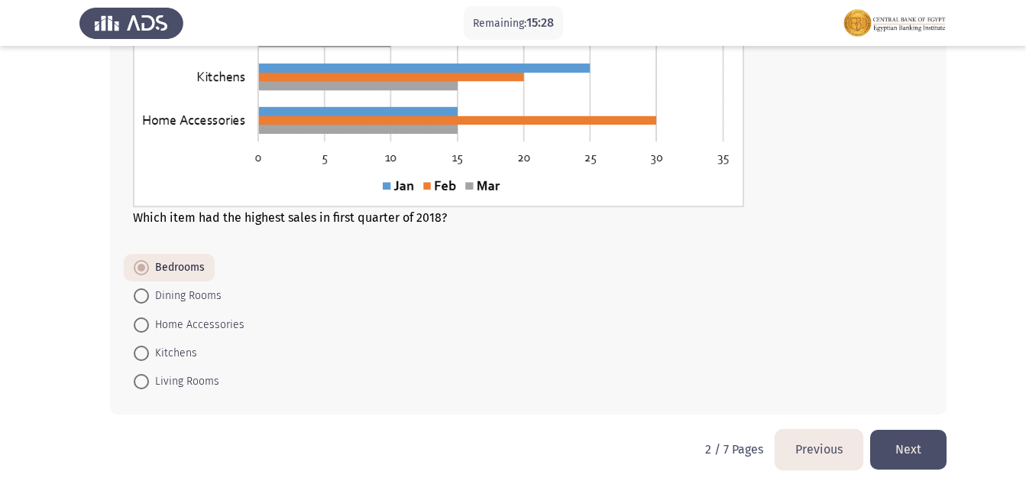
click at [928, 449] on button "Next" at bounding box center [908, 448] width 76 height 39
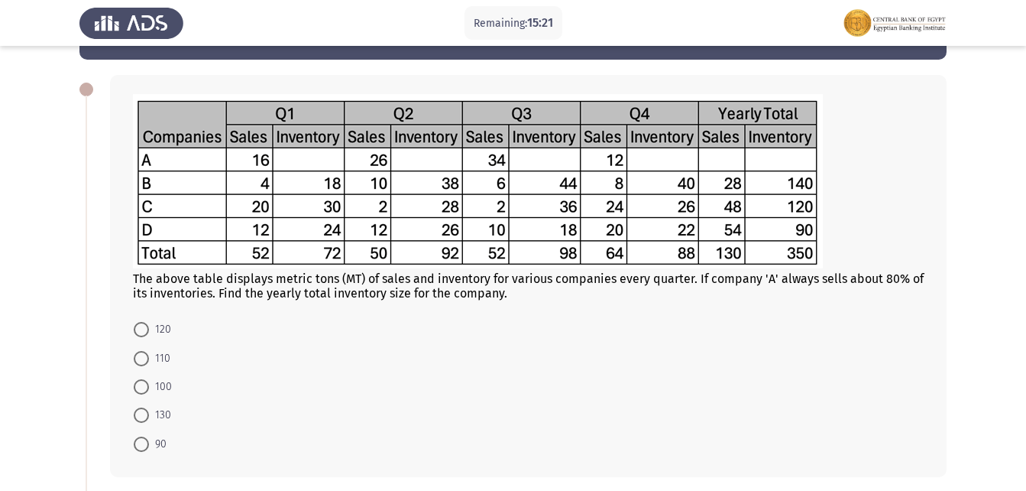
scroll to position [76, 0]
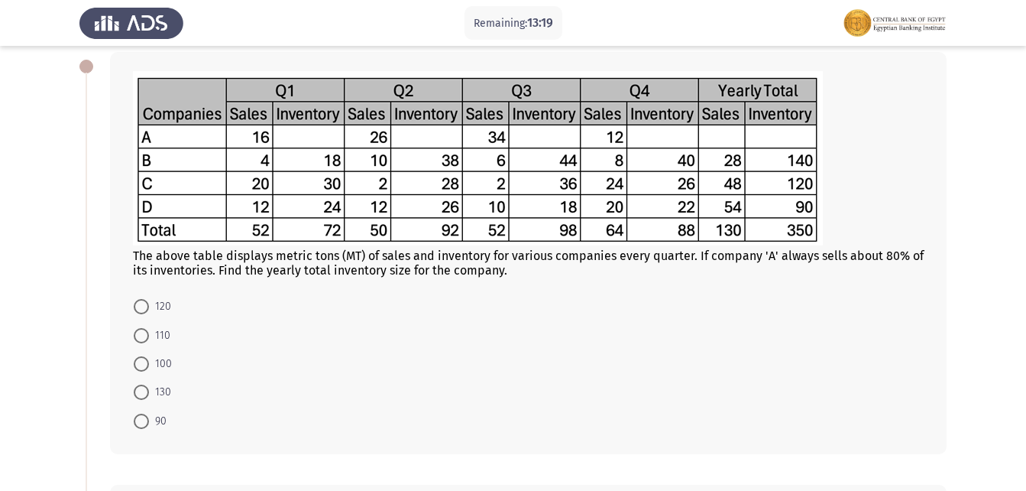
click at [159, 327] on span "110" at bounding box center [159, 335] width 21 height 18
click at [149, 328] on input "110" at bounding box center [141, 335] width 15 height 15
radio input "true"
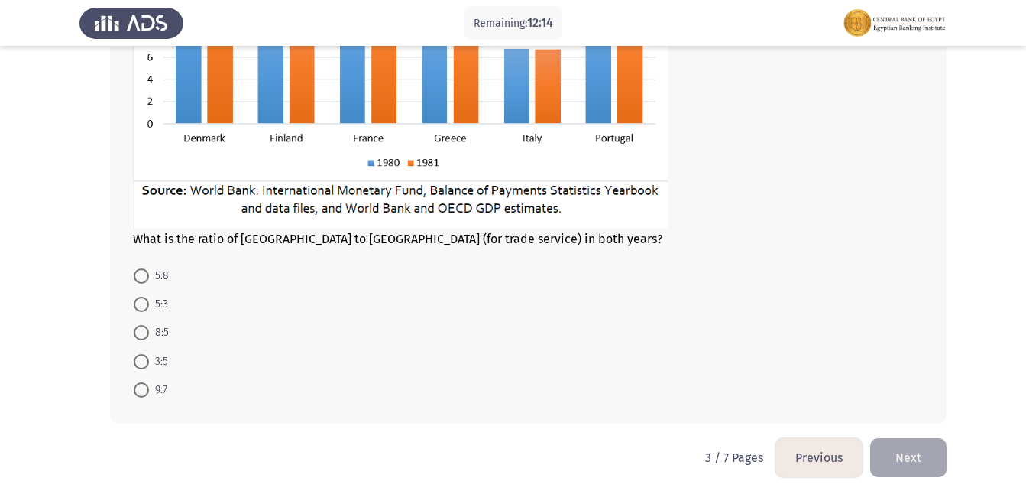
scroll to position [711, 0]
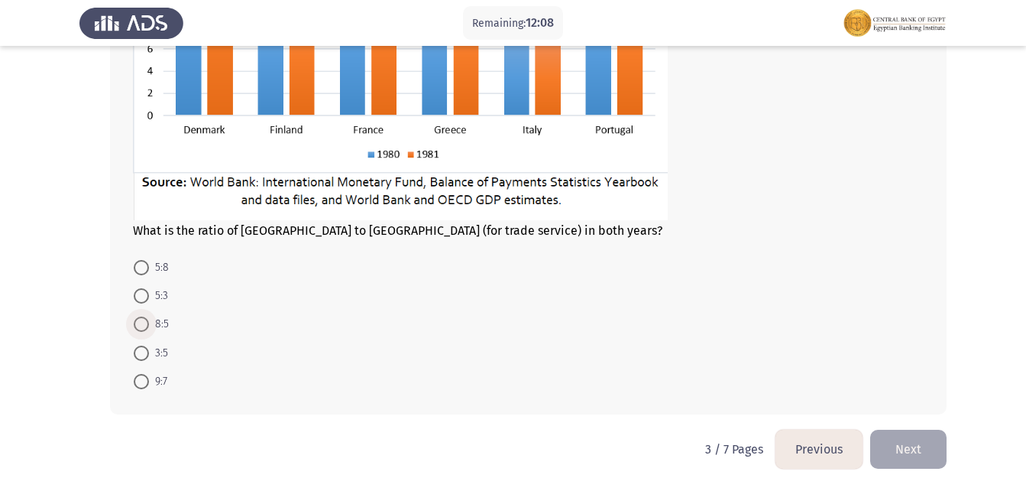
click at [168, 327] on span "8:5" at bounding box center [159, 324] width 20 height 18
click at [149, 327] on input "8:5" at bounding box center [141, 323] width 15 height 15
radio input "true"
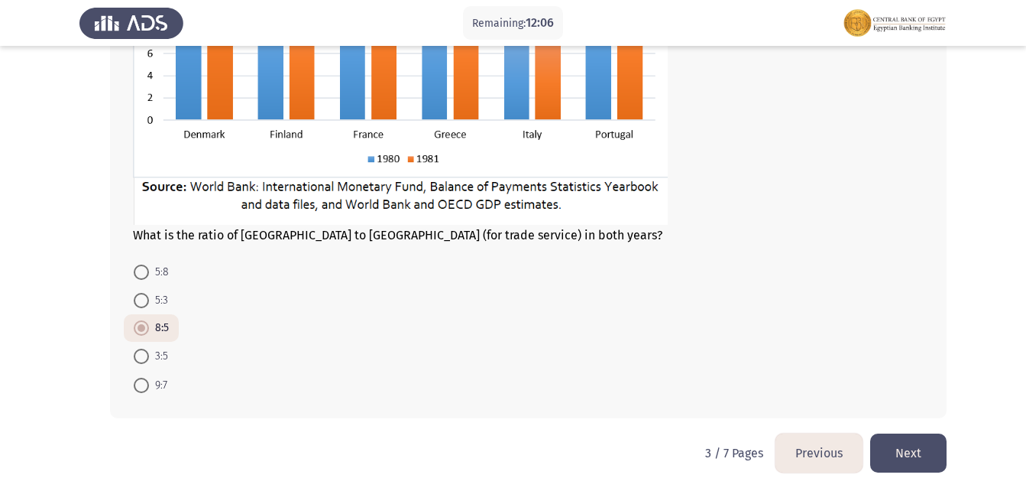
scroll to position [710, 0]
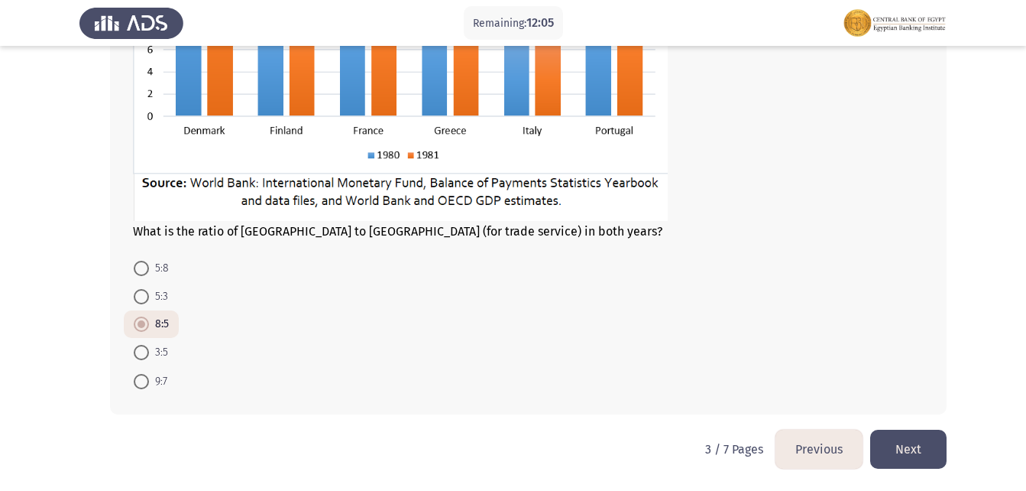
click at [899, 445] on button "Next" at bounding box center [908, 448] width 76 height 39
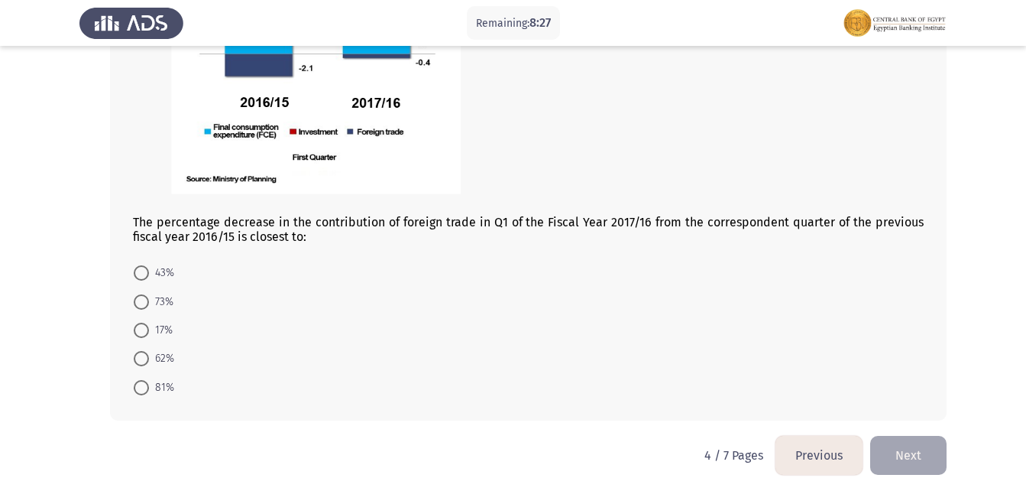
scroll to position [818, 0]
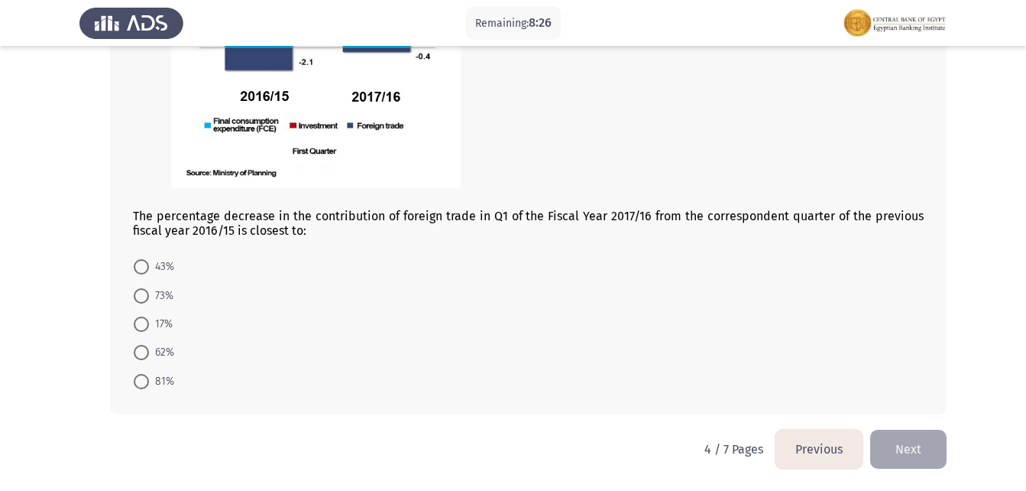
click at [160, 371] on mat-radio-button "81%" at bounding box center [154, 380] width 60 height 28
click at [161, 379] on span "81%" at bounding box center [161, 381] width 25 height 18
click at [149, 379] on input "81%" at bounding box center [141, 381] width 15 height 15
radio input "true"
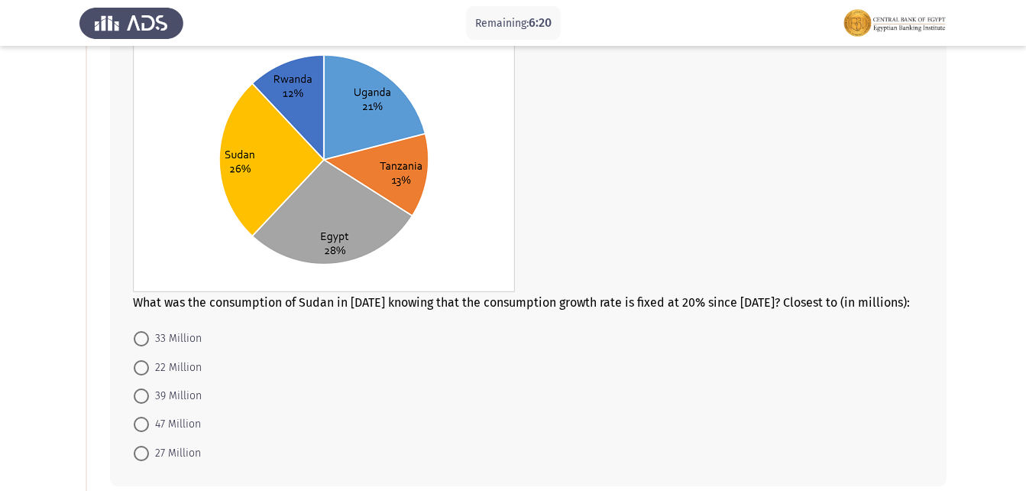
scroll to position [153, 0]
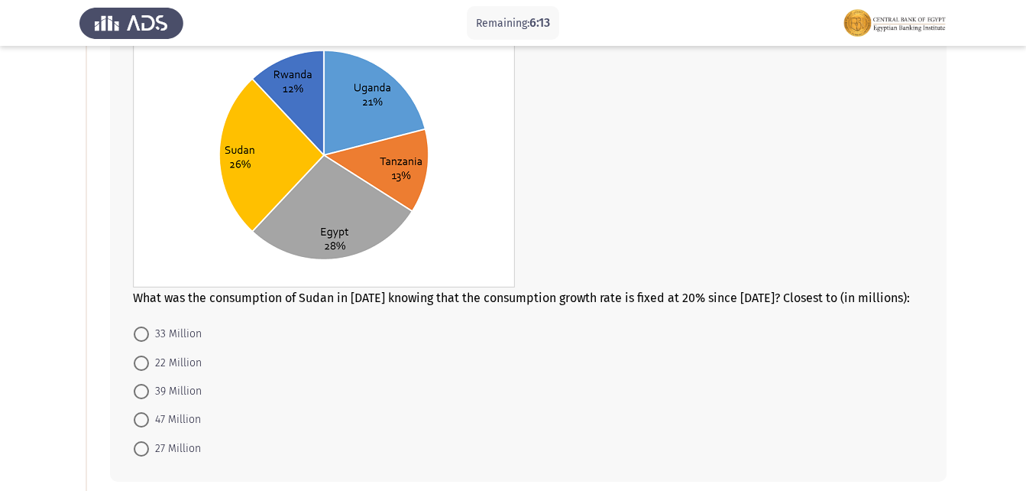
click at [191, 358] on span "22 Million" at bounding box center [175, 363] width 53 height 18
click at [149, 358] on input "22 Million" at bounding box center [141, 362] width 15 height 15
radio input "true"
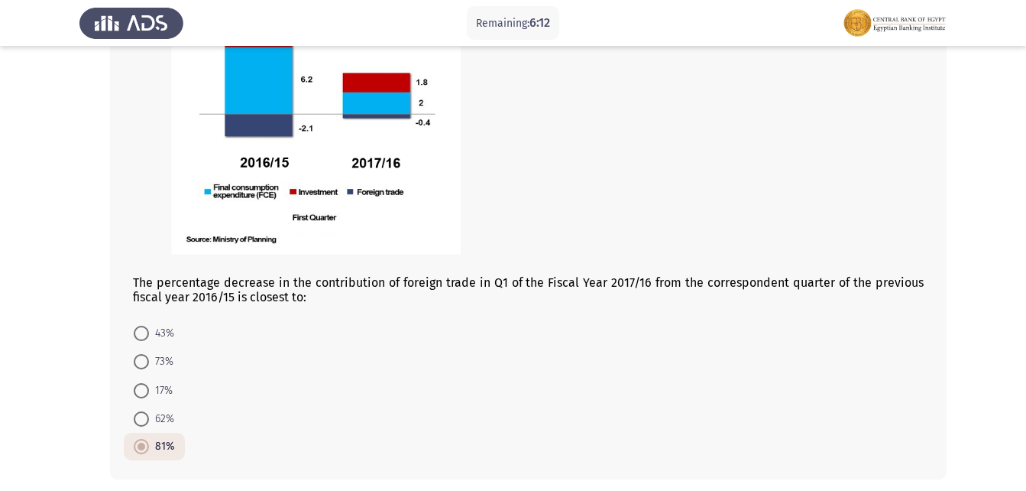
scroll to position [816, 0]
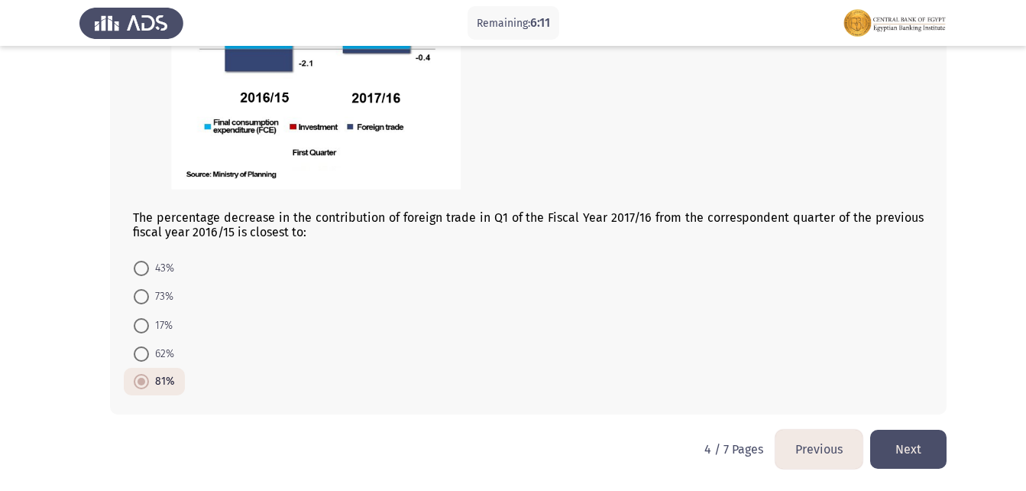
click at [899, 447] on button "Next" at bounding box center [908, 448] width 76 height 39
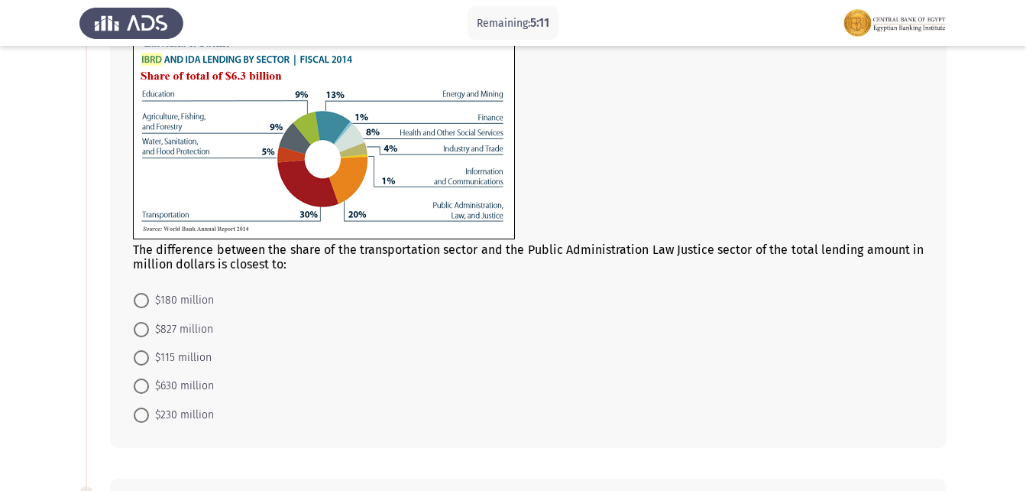
scroll to position [153, 0]
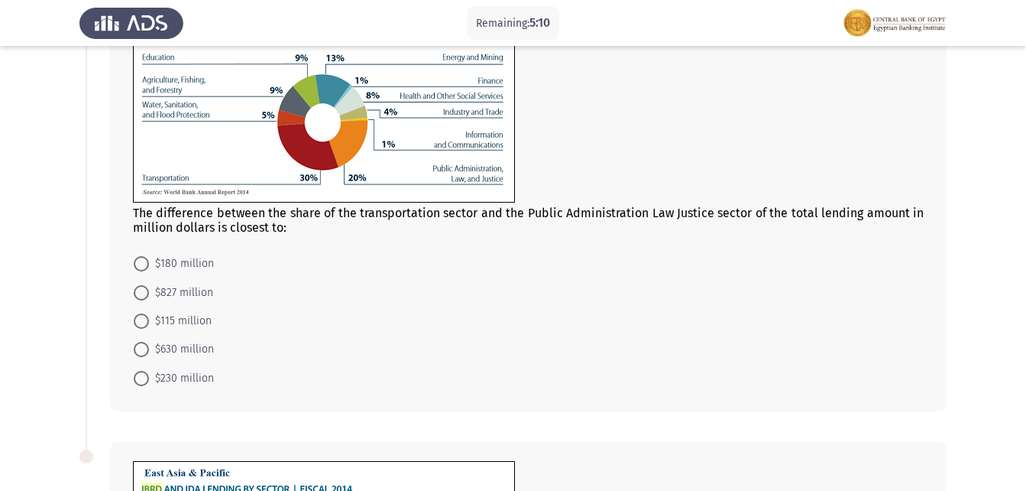
click at [196, 348] on span "$630 million" at bounding box center [181, 349] width 65 height 18
click at [149, 348] on input "$630 million" at bounding box center [141, 349] width 15 height 15
radio input "true"
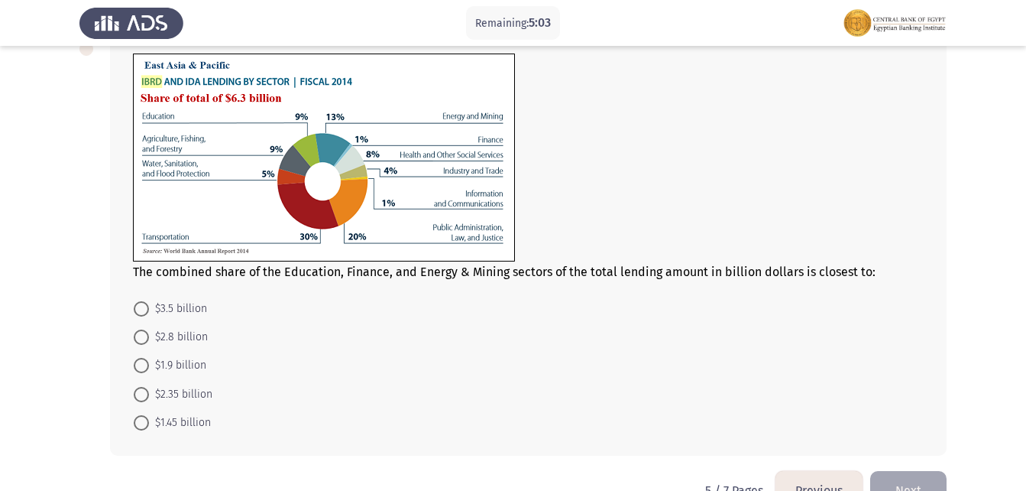
scroll to position [523, 0]
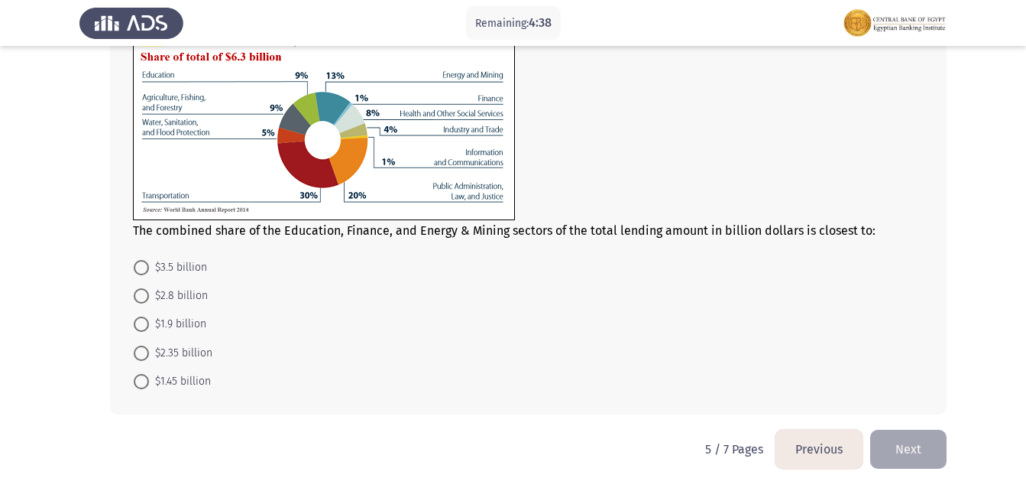
click at [164, 378] on span "$1.45 billion" at bounding box center [180, 381] width 62 height 18
click at [149, 378] on input "$1.45 billion" at bounding box center [141, 381] width 15 height 15
radio input "true"
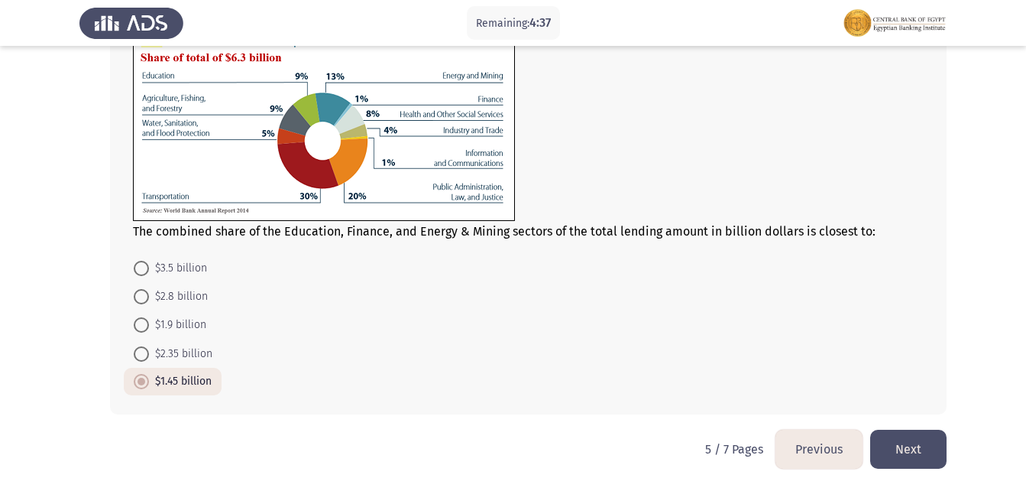
click at [929, 450] on button "Next" at bounding box center [908, 448] width 76 height 39
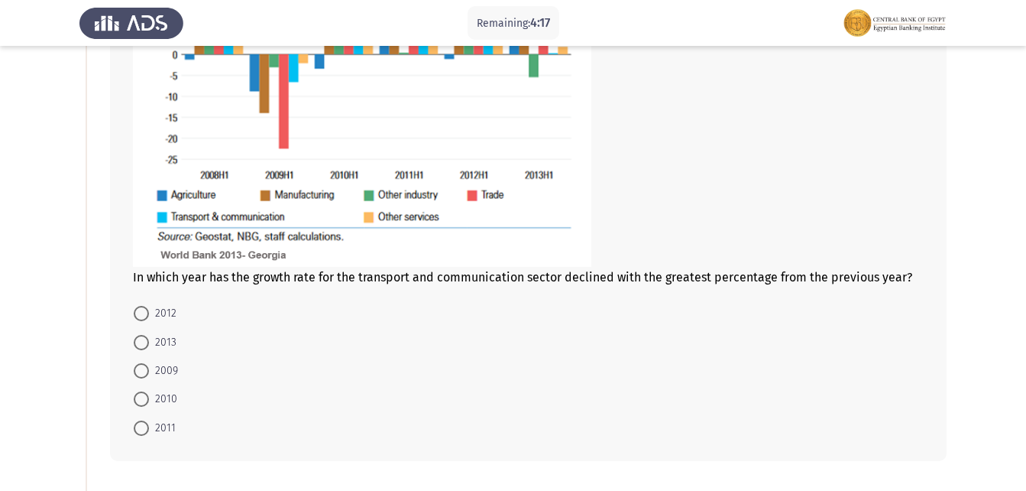
scroll to position [306, 0]
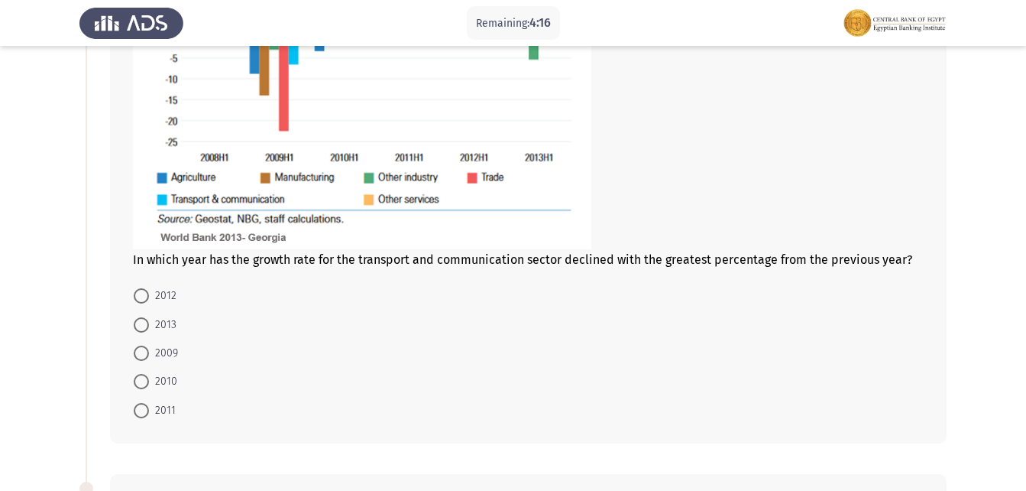
click at [147, 357] on span at bounding box center [141, 352] width 15 height 15
click at [147, 357] on input "2009" at bounding box center [141, 352] width 15 height 15
radio input "true"
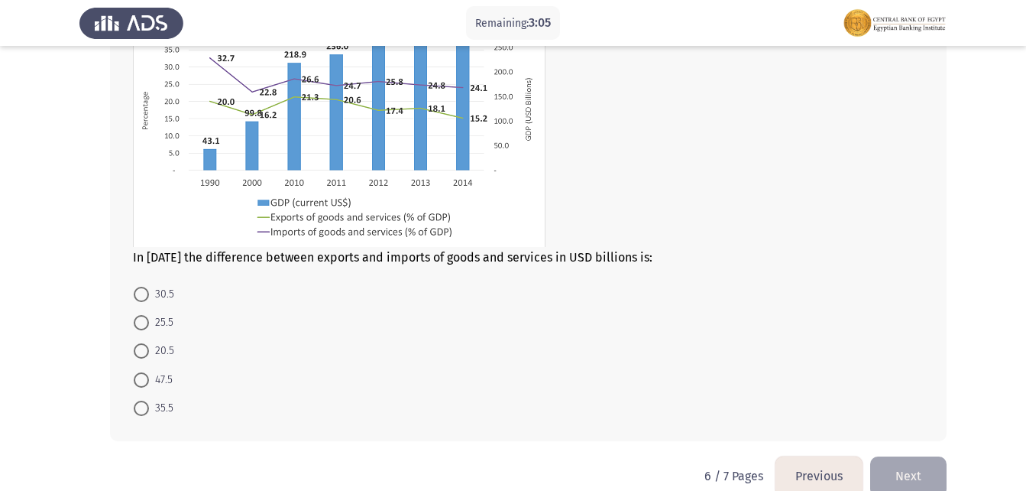
scroll to position [844, 0]
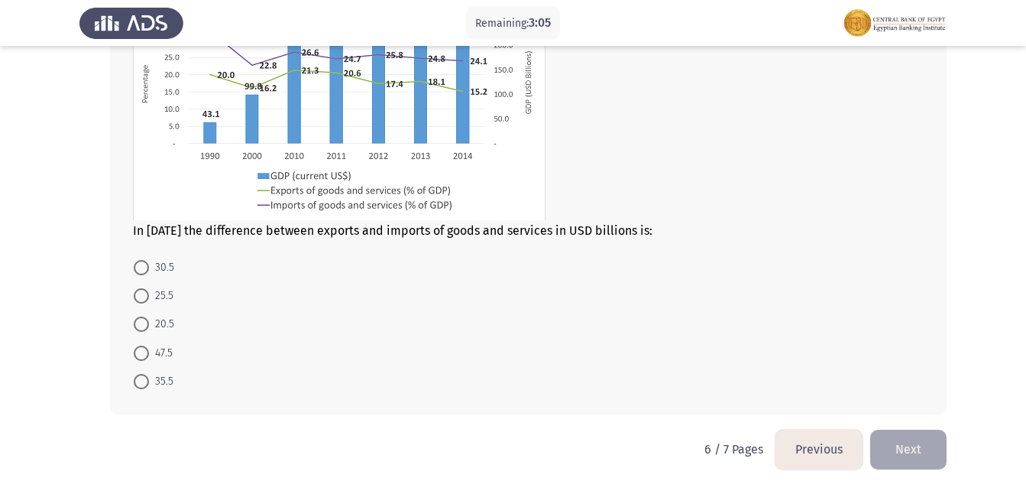
drag, startPoint x: 132, startPoint y: 290, endPoint x: 145, endPoint y: 297, distance: 14.7
click at [132, 290] on mat-radio-button "25.5" at bounding box center [154, 295] width 60 height 28
click at [151, 300] on span "25.5" at bounding box center [161, 296] width 24 height 18
click at [149, 300] on input "25.5" at bounding box center [141, 295] width 15 height 15
radio input "true"
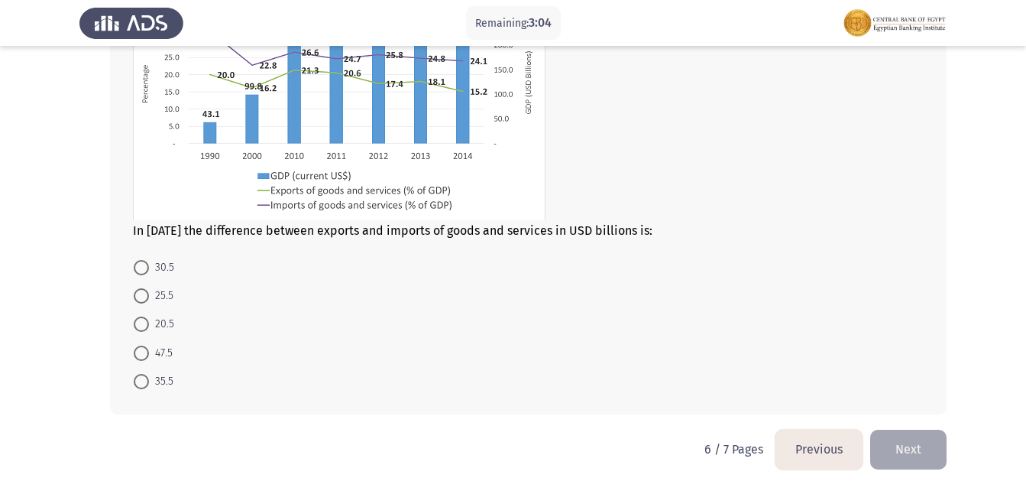
scroll to position [844, 0]
click at [917, 450] on button "Next" at bounding box center [908, 448] width 76 height 39
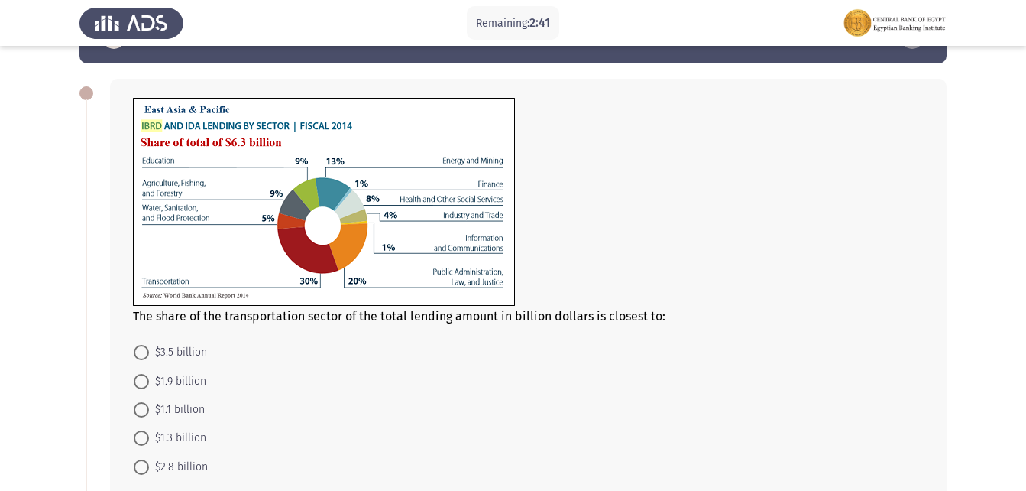
scroll to position [76, 0]
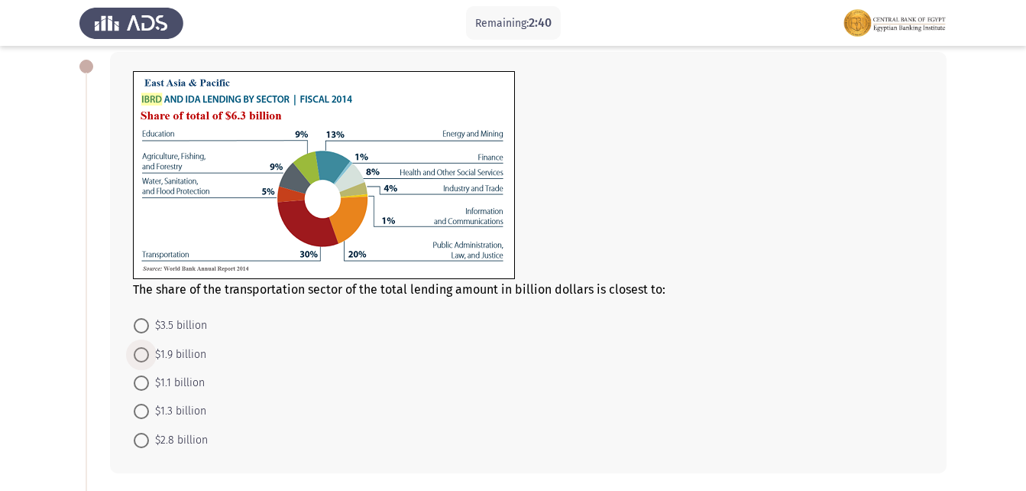
click at [169, 349] on span "$1.9 billion" at bounding box center [177, 354] width 57 height 18
click at [149, 349] on input "$1.9 billion" at bounding box center [141, 354] width 15 height 15
radio input "true"
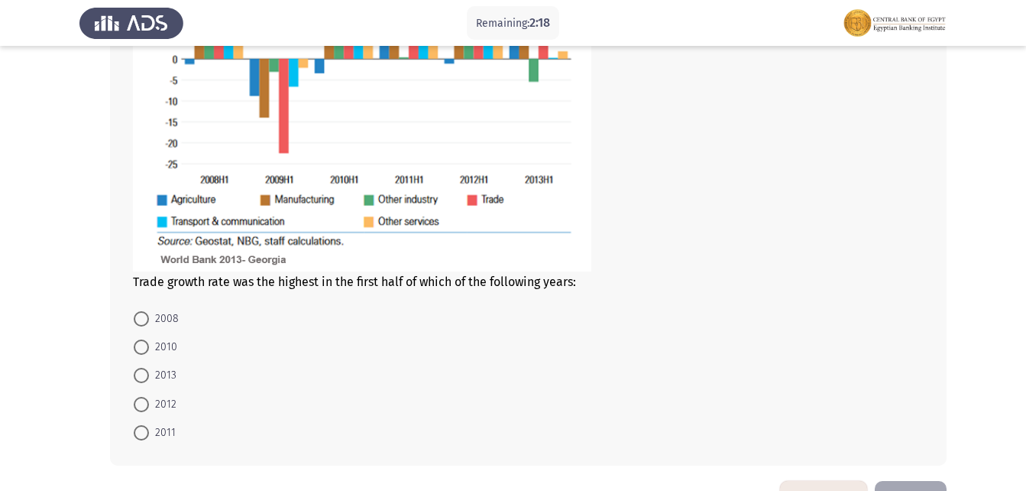
scroll to position [785, 0]
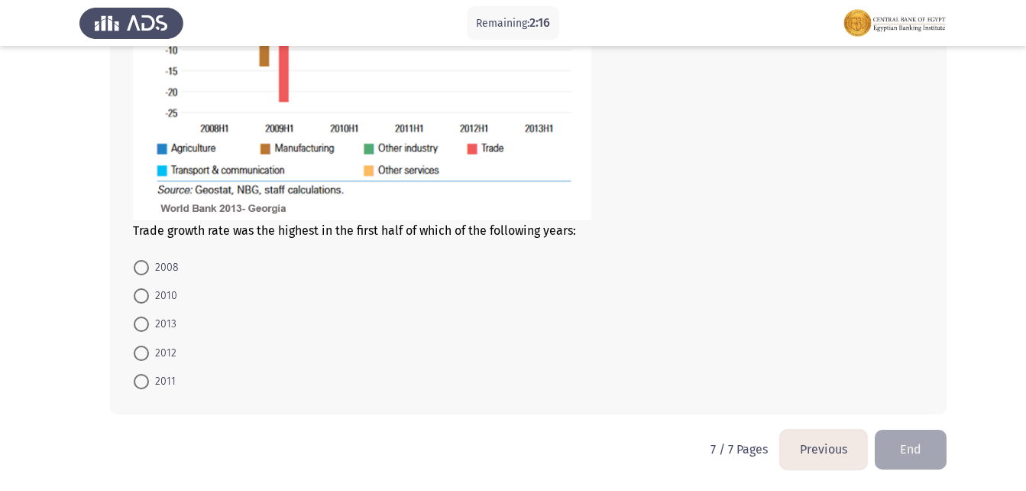
click at [160, 300] on span "2010" at bounding box center [163, 296] width 28 height 18
click at [149, 300] on input "2010" at bounding box center [141, 295] width 15 height 15
radio input "true"
click at [920, 433] on button "End" at bounding box center [911, 448] width 72 height 39
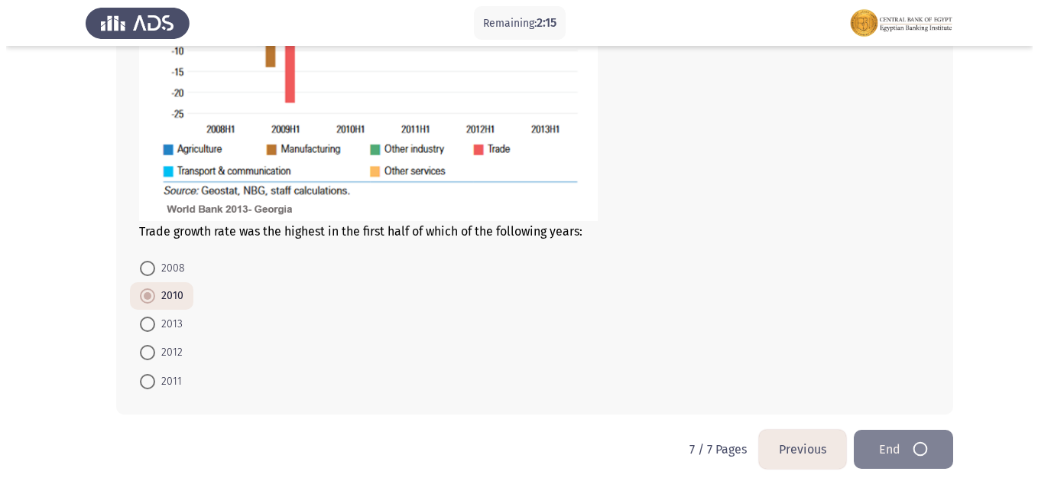
scroll to position [0, 0]
